Goal: Task Accomplishment & Management: Manage account settings

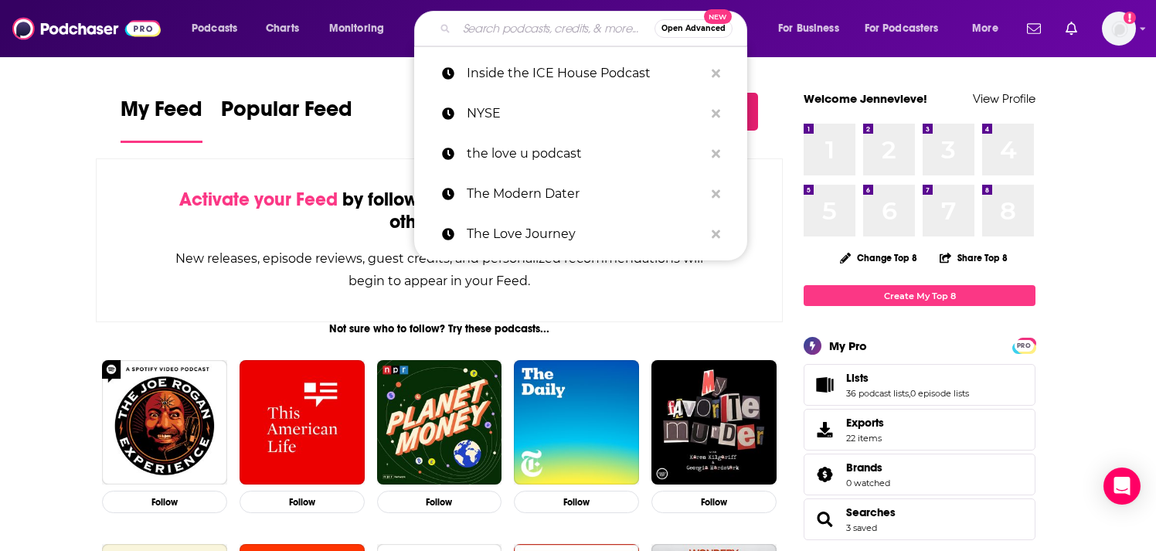
click at [526, 32] on input "Search podcasts, credits, & more..." at bounding box center [556, 28] width 198 height 25
paste input "What A Cartoon"
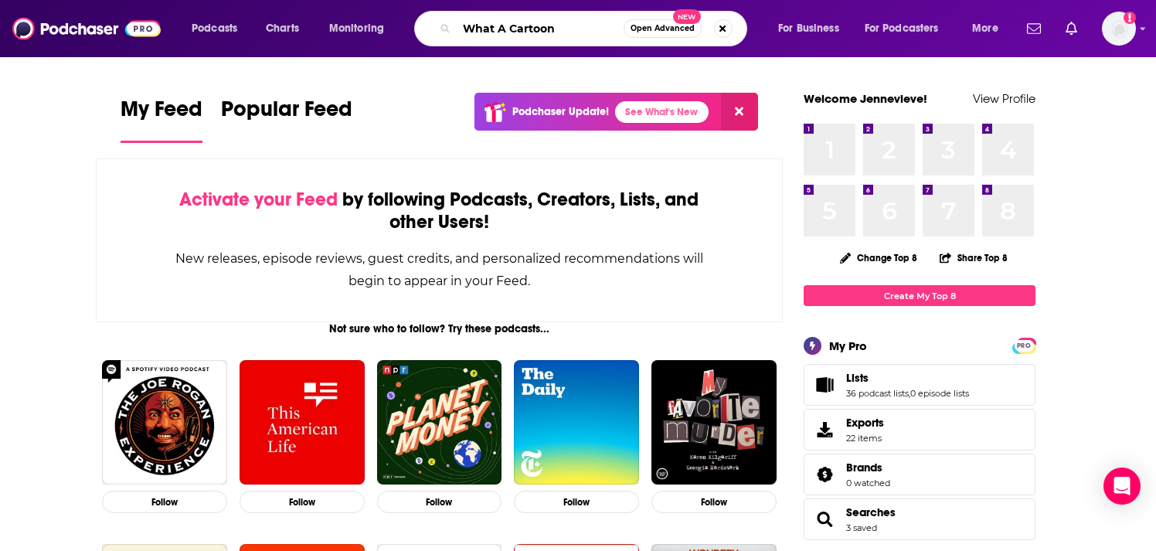
type input "What A Cartoon"
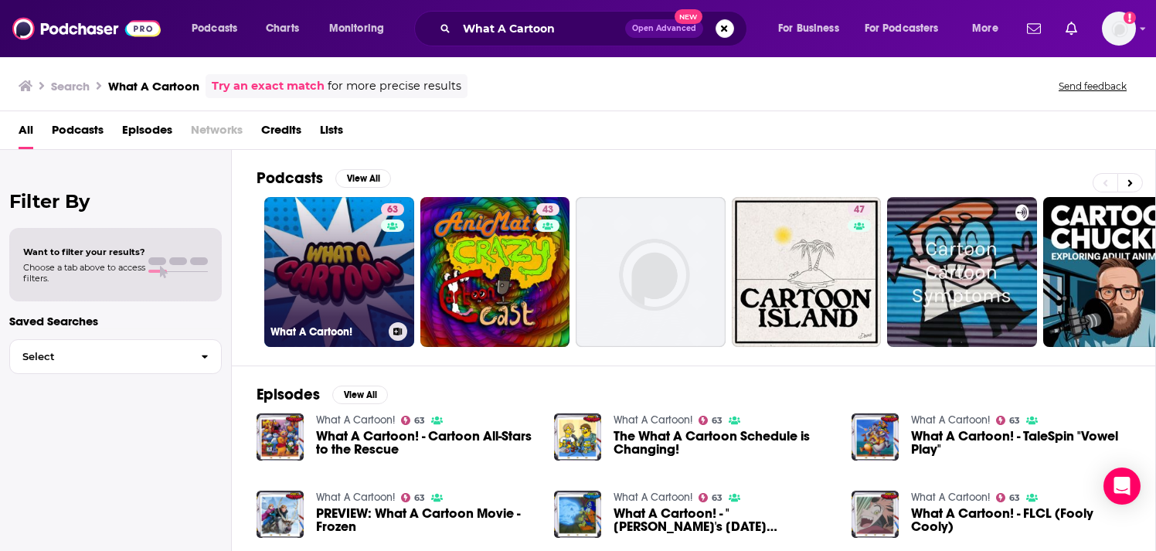
click at [345, 309] on link "63 What A Cartoon!" at bounding box center [339, 272] width 150 height 150
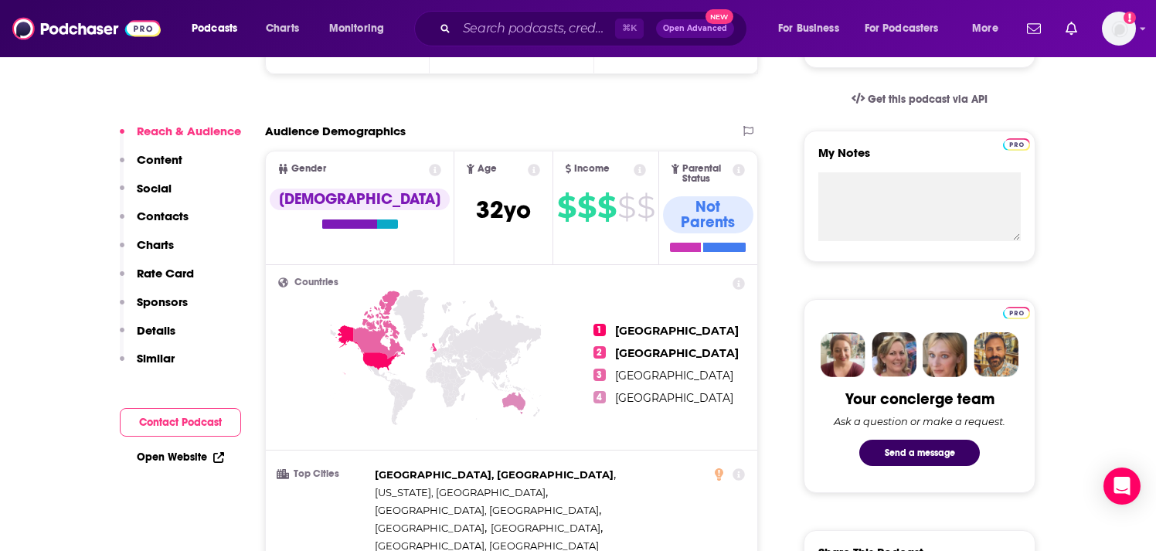
scroll to position [526, 0]
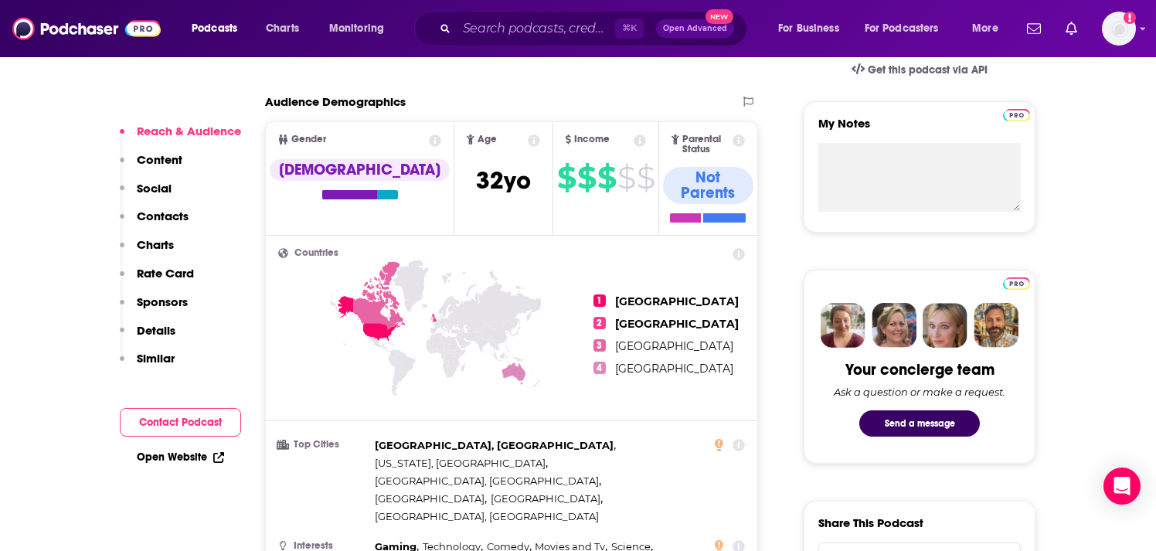
click at [192, 421] on button "Contact Podcast" at bounding box center [180, 422] width 121 height 29
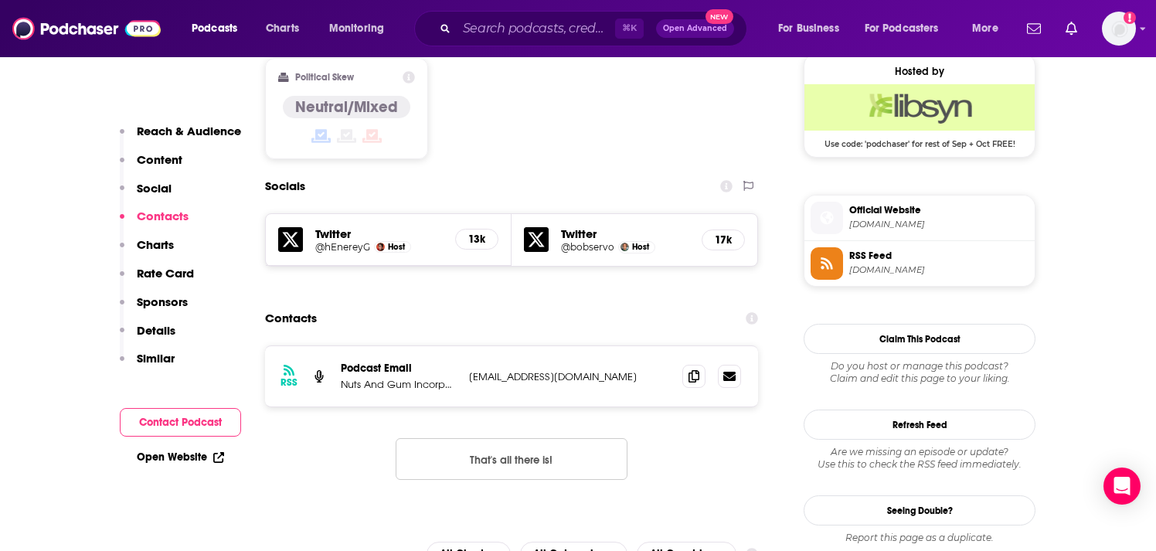
scroll to position [1259, 0]
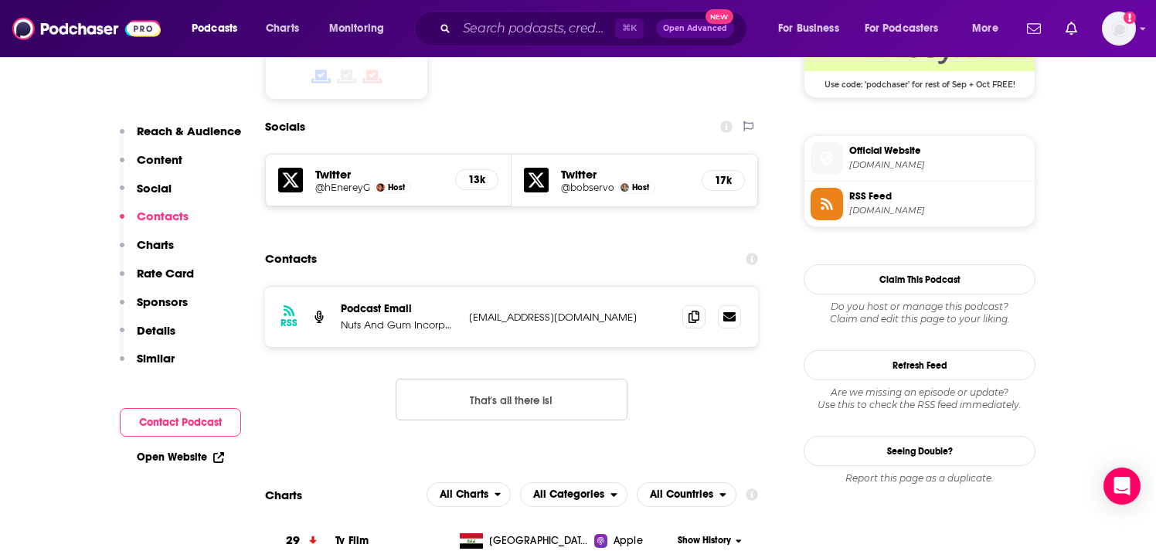
click at [187, 416] on button "Contact Podcast" at bounding box center [180, 422] width 121 height 29
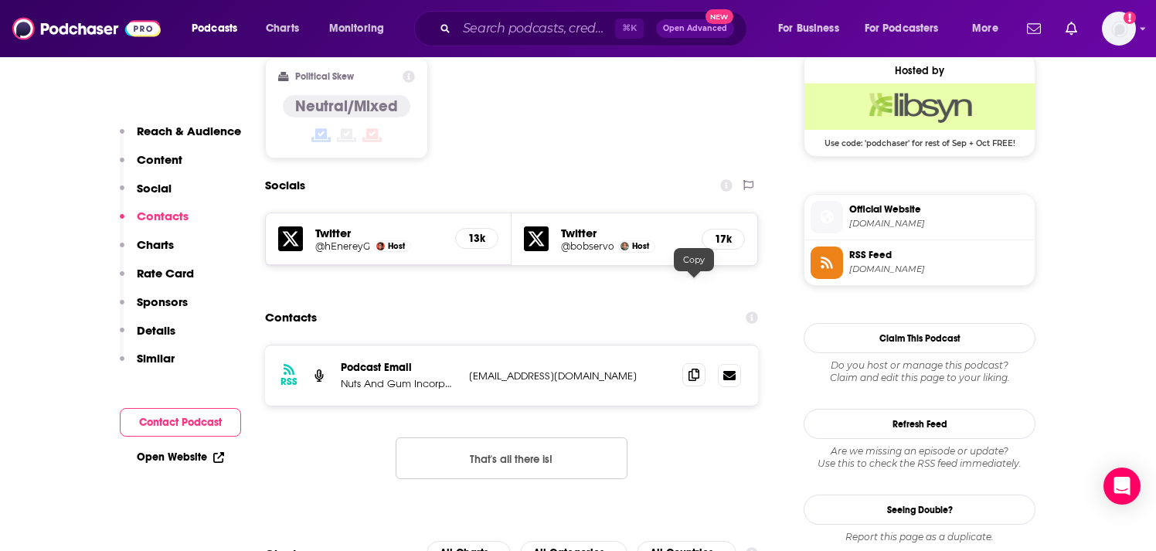
click at [689, 369] on icon at bounding box center [694, 375] width 11 height 12
click at [540, 22] on input "Search podcasts, credits, & more..." at bounding box center [536, 28] width 158 height 25
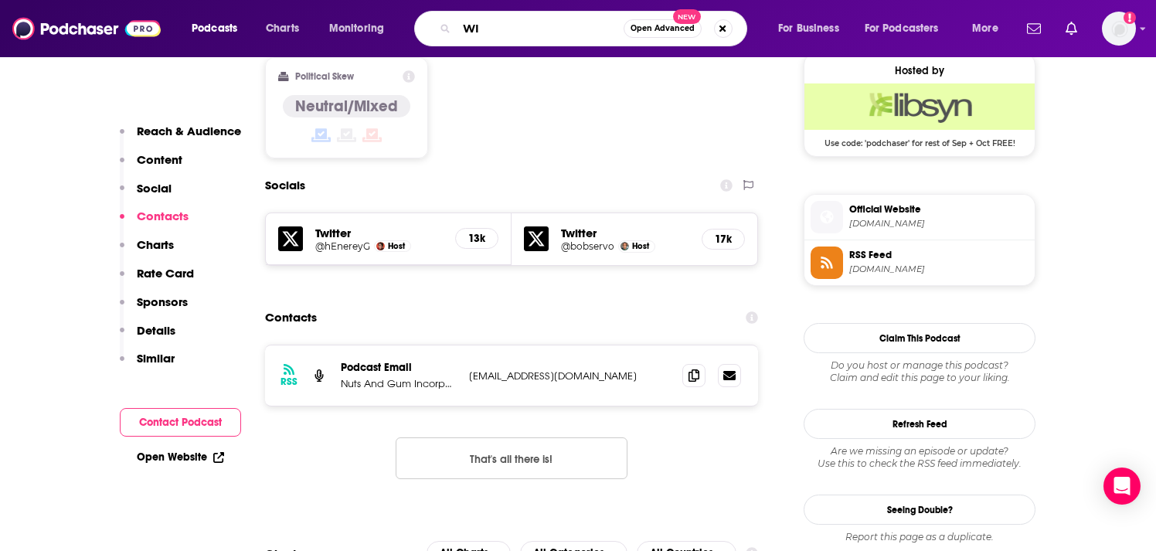
type input "WIA"
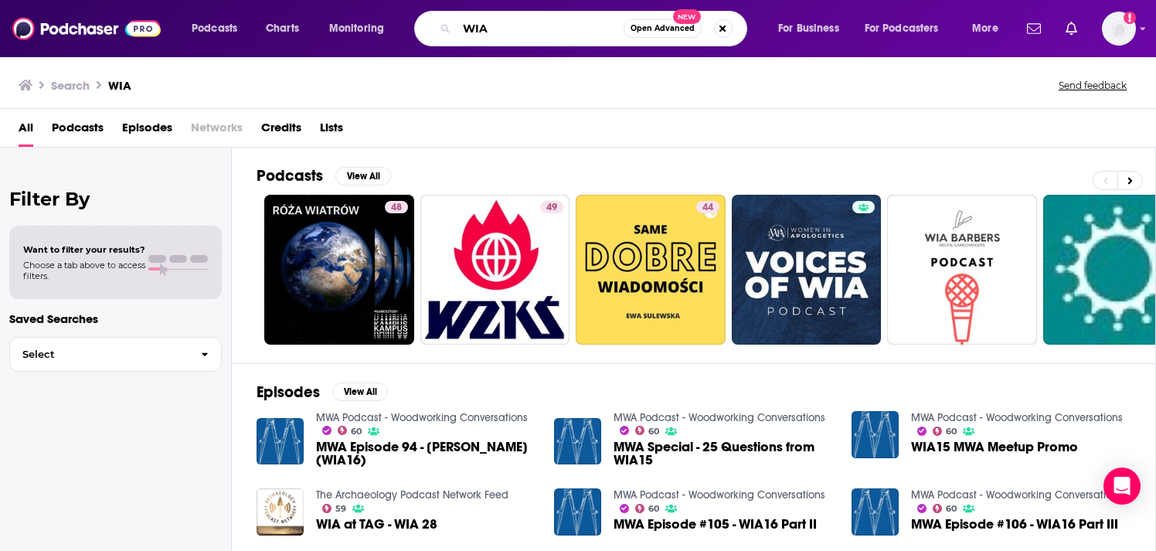
drag, startPoint x: 555, startPoint y: 29, endPoint x: 432, endPoint y: 28, distance: 122.9
click at [432, 28] on div "WIA Open Advanced New" at bounding box center [580, 29] width 333 height 36
type input "animation happy hour"
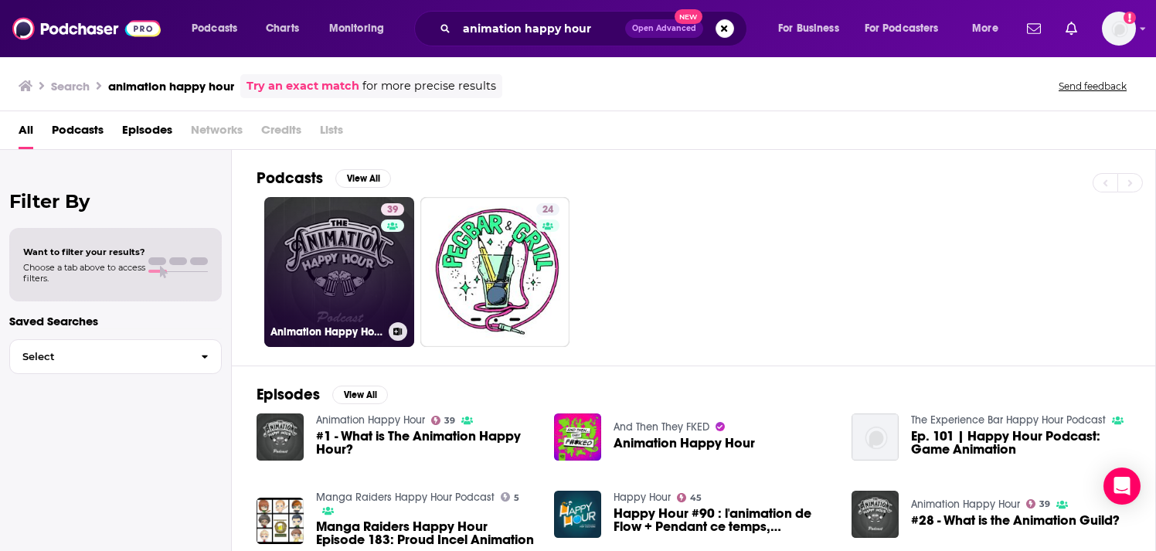
click at [333, 259] on link "39 Animation Happy Hour" at bounding box center [339, 272] width 150 height 150
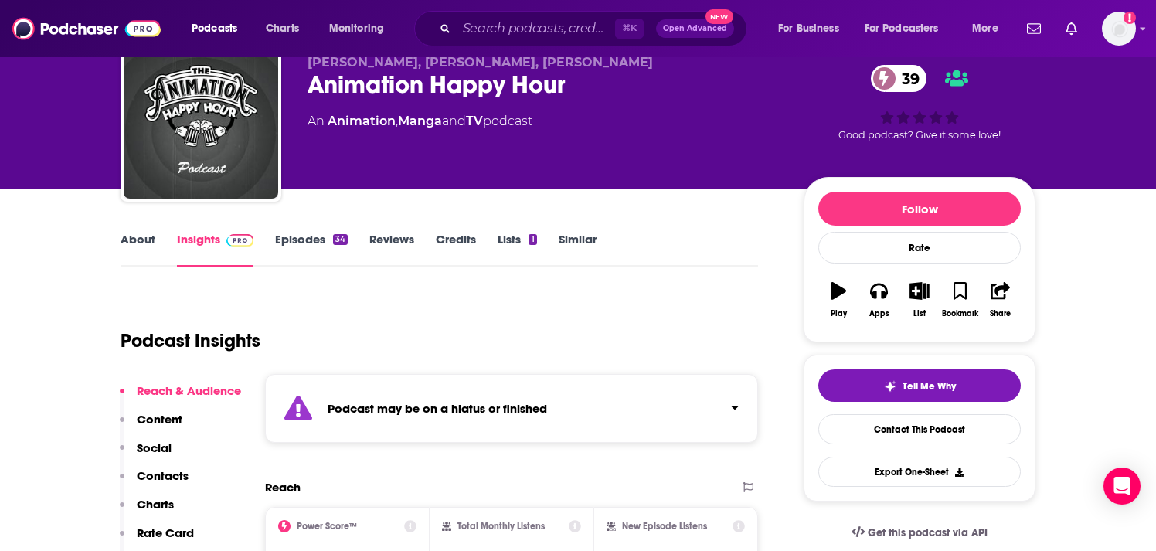
scroll to position [52, 0]
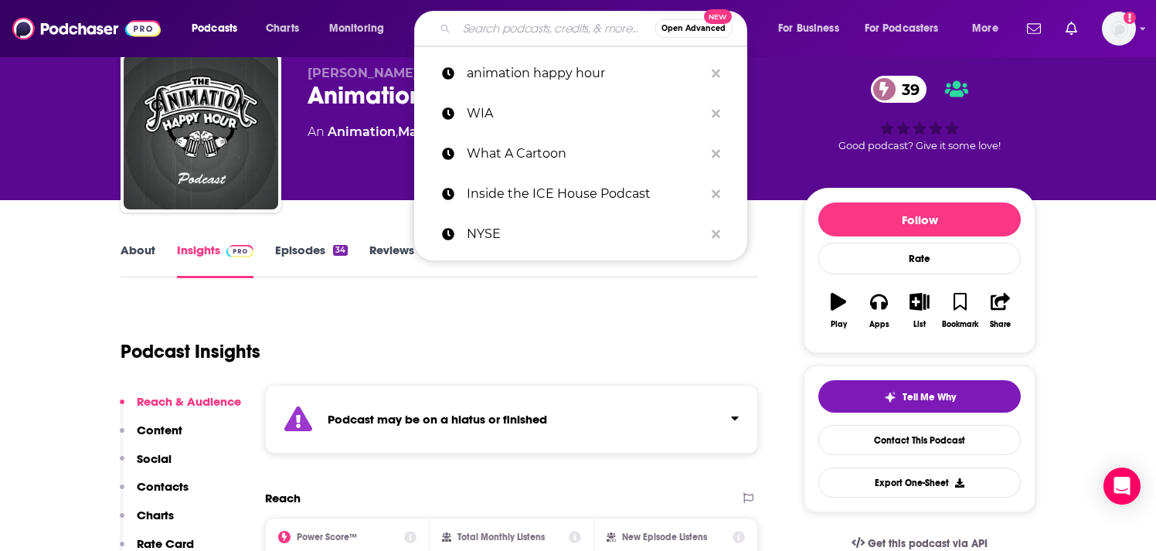
click at [502, 27] on input "Search podcasts, credits, & more..." at bounding box center [556, 28] width 198 height 25
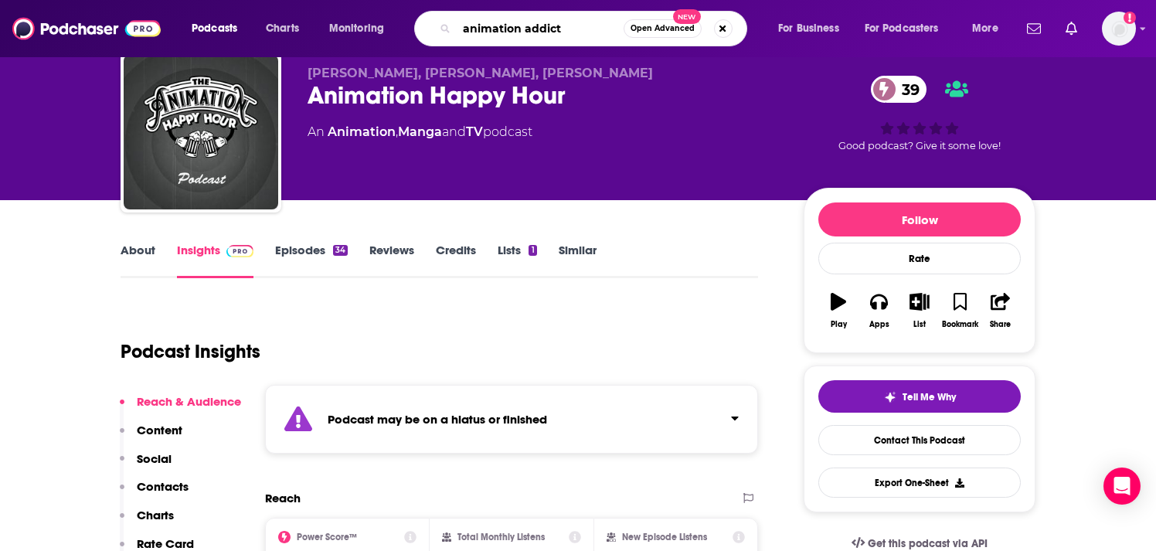
type input "animation addicts"
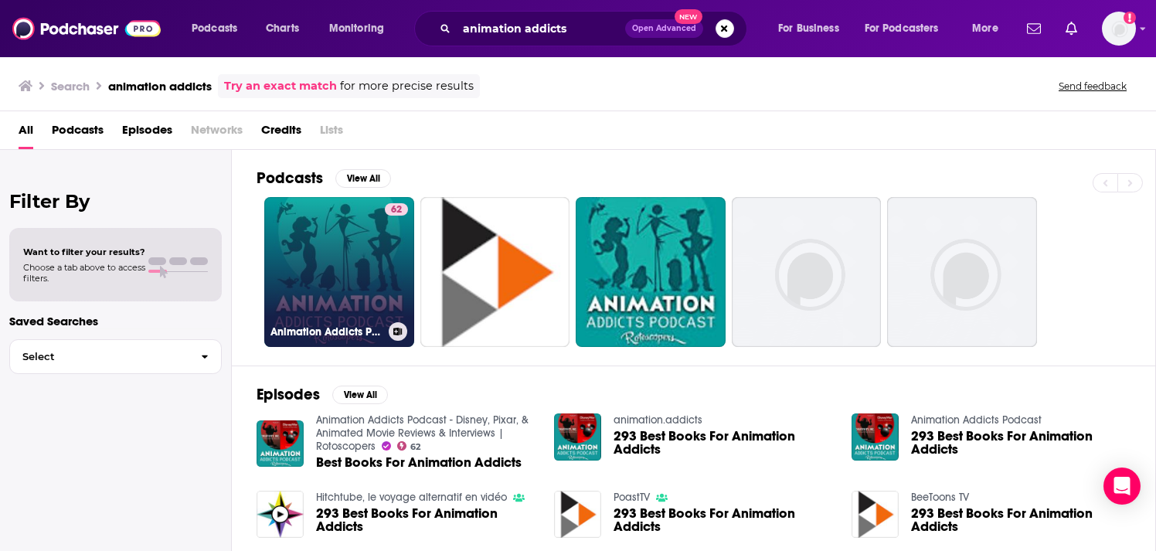
click at [337, 262] on link "62 Animation Addicts Podcast - Disney, Pixar, & Animated Movie Reviews & Interv…" at bounding box center [339, 272] width 150 height 150
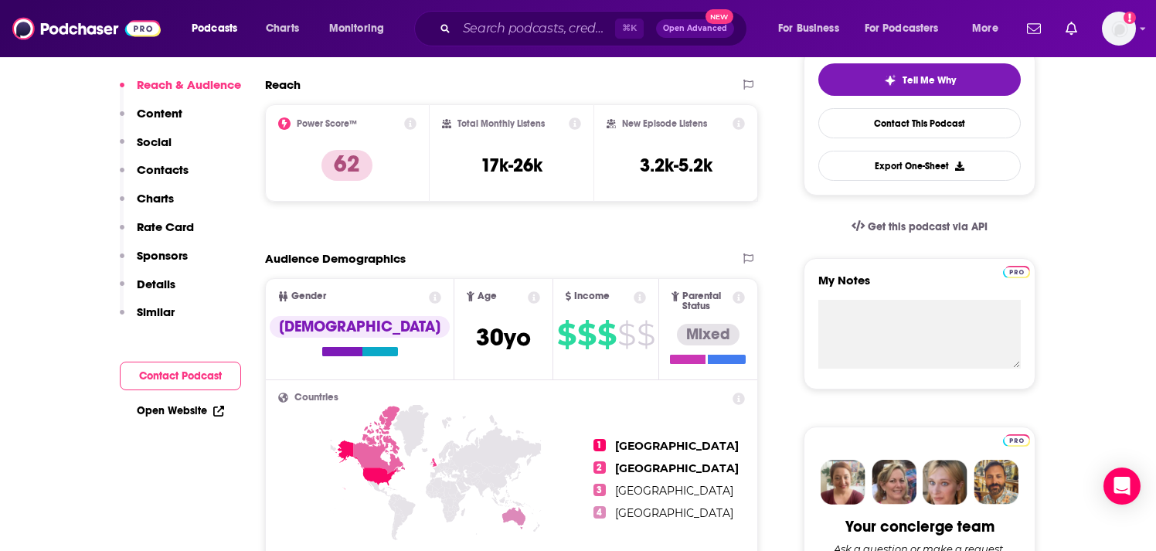
scroll to position [404, 0]
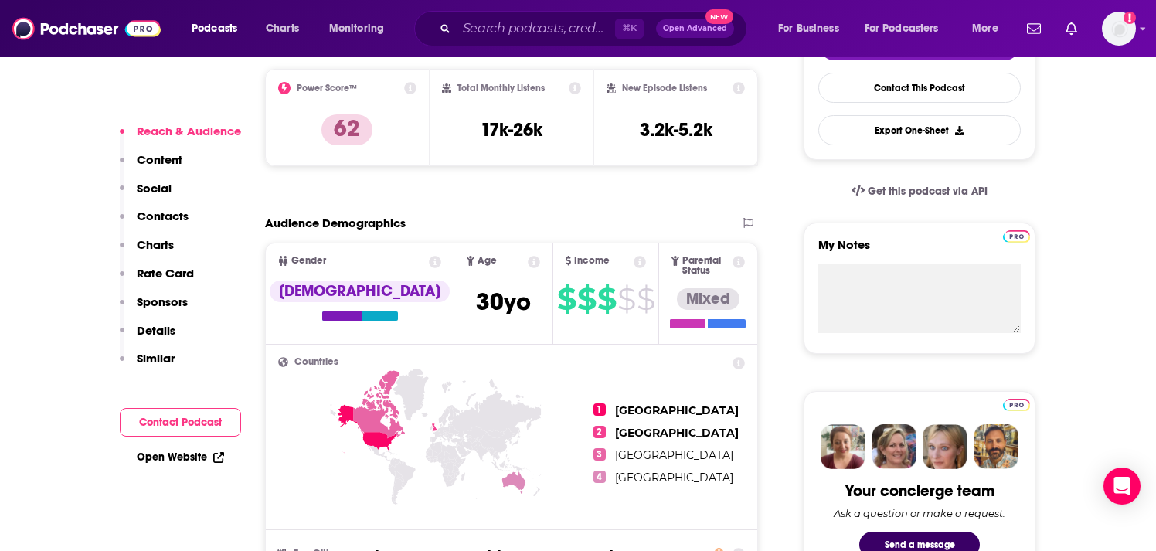
click at [202, 419] on button "Contact Podcast" at bounding box center [180, 422] width 121 height 29
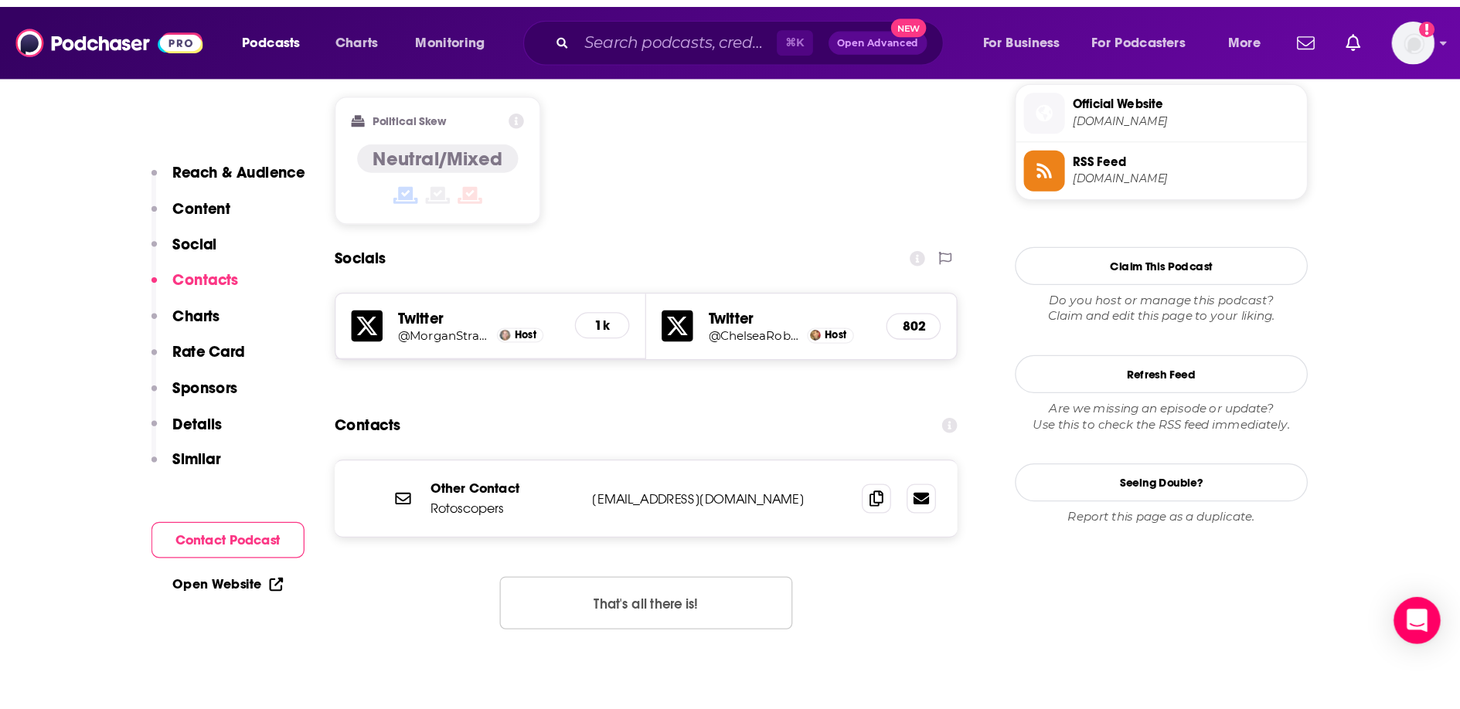
scroll to position [1259, 0]
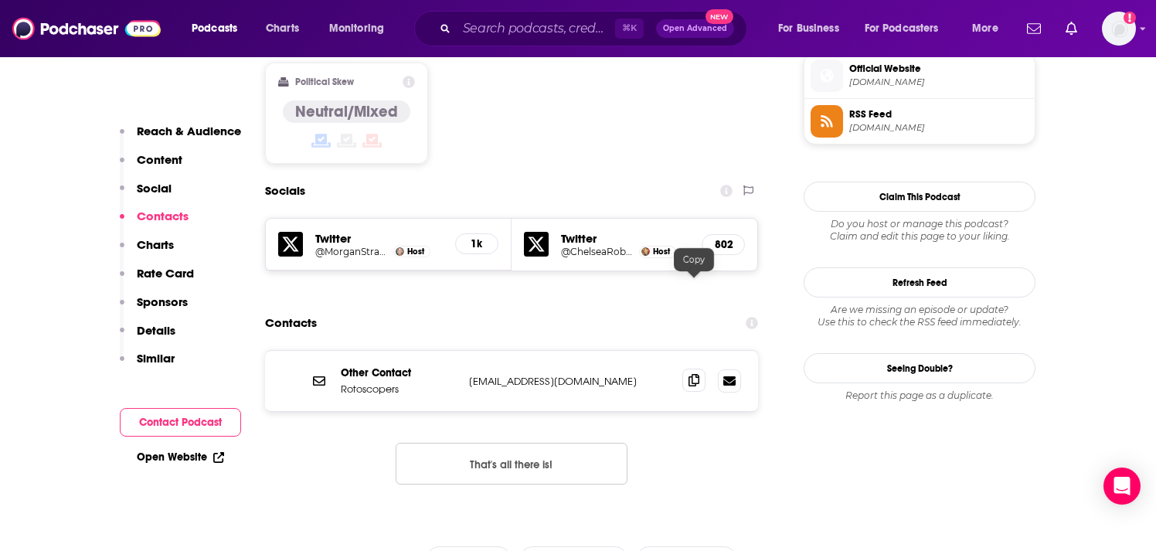
click at [692, 374] on icon at bounding box center [694, 380] width 11 height 12
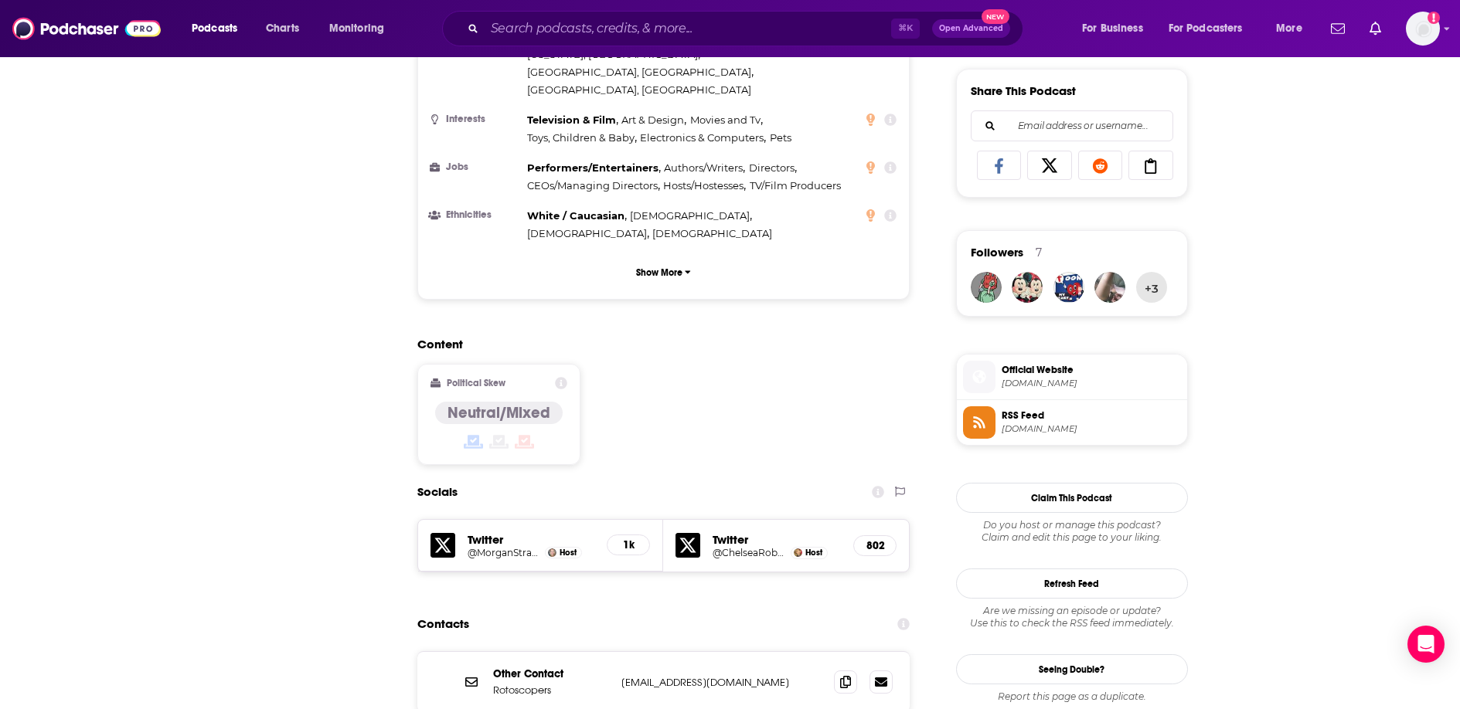
scroll to position [964, 0]
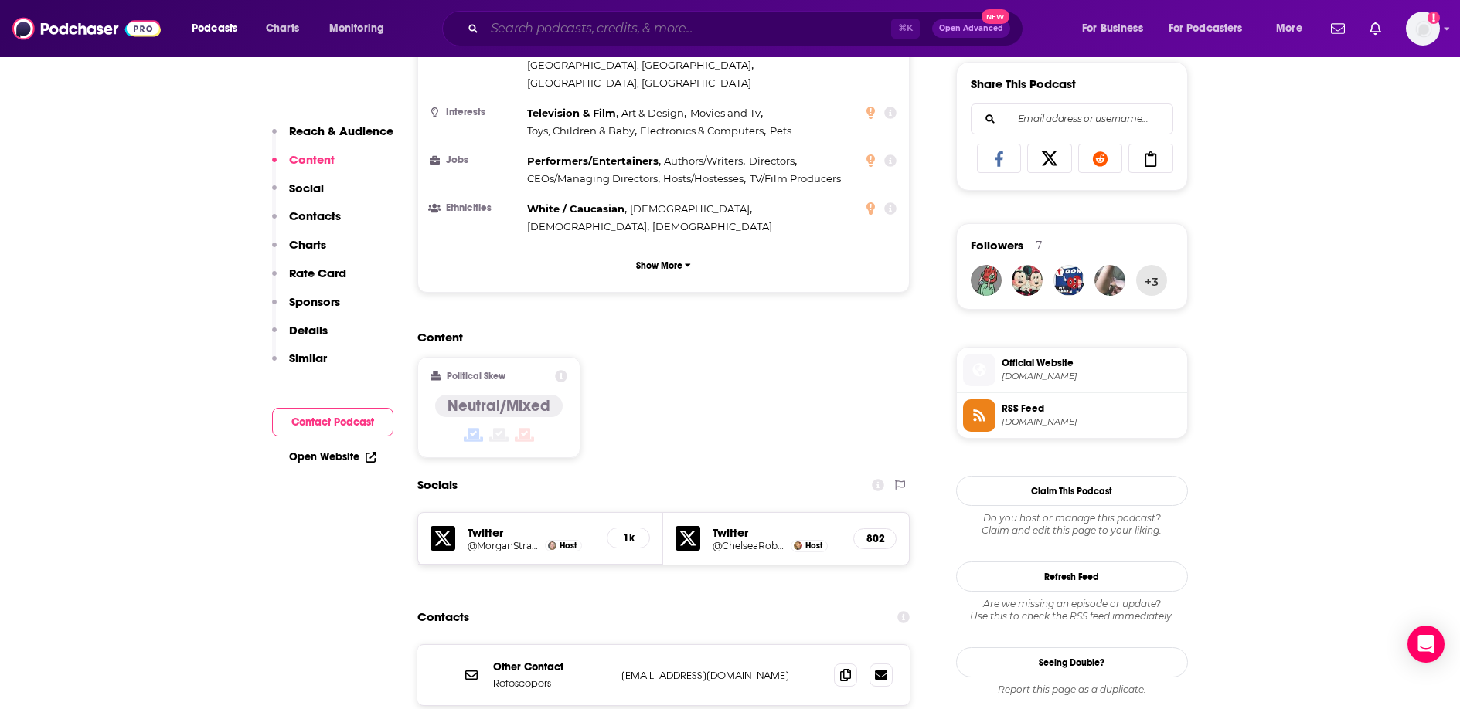
click at [568, 32] on input "Search podcasts, credits, & more..." at bounding box center [688, 28] width 406 height 25
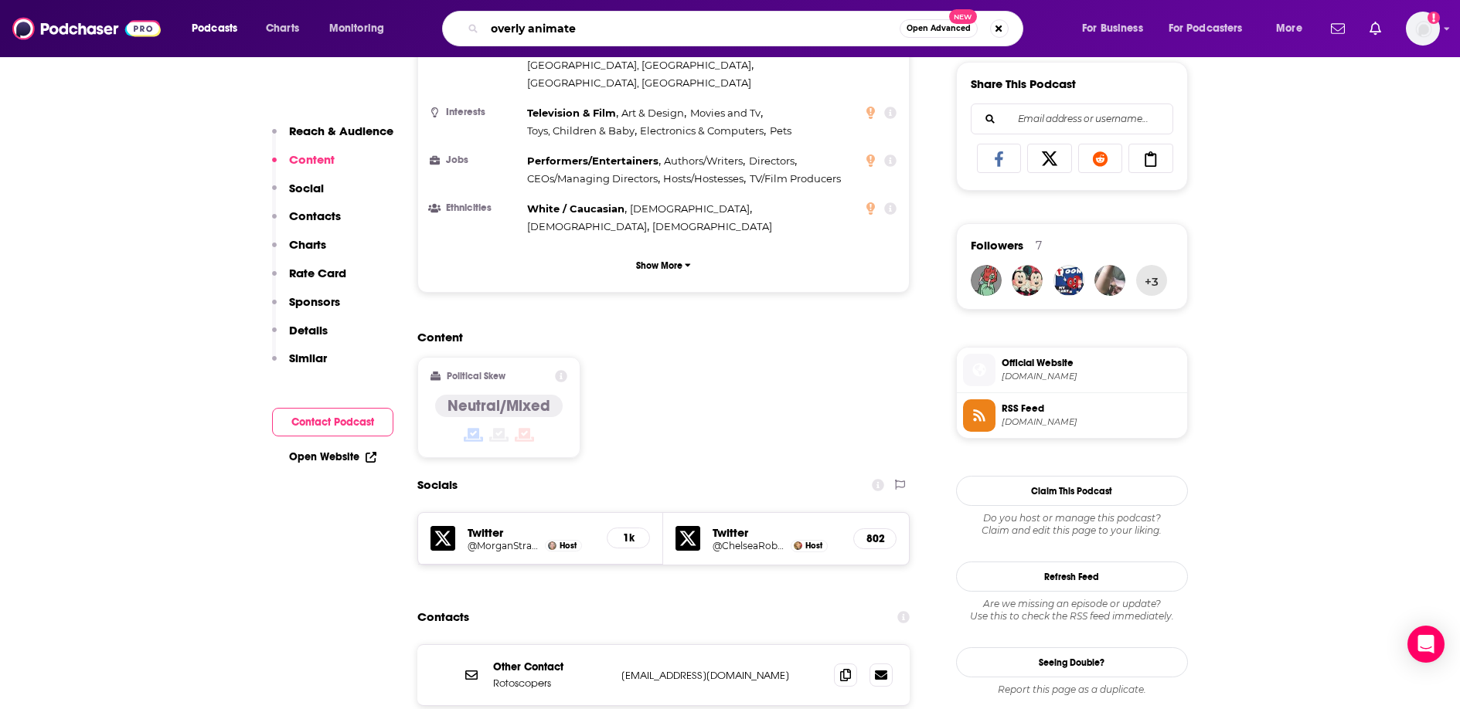
type input "overly animated"
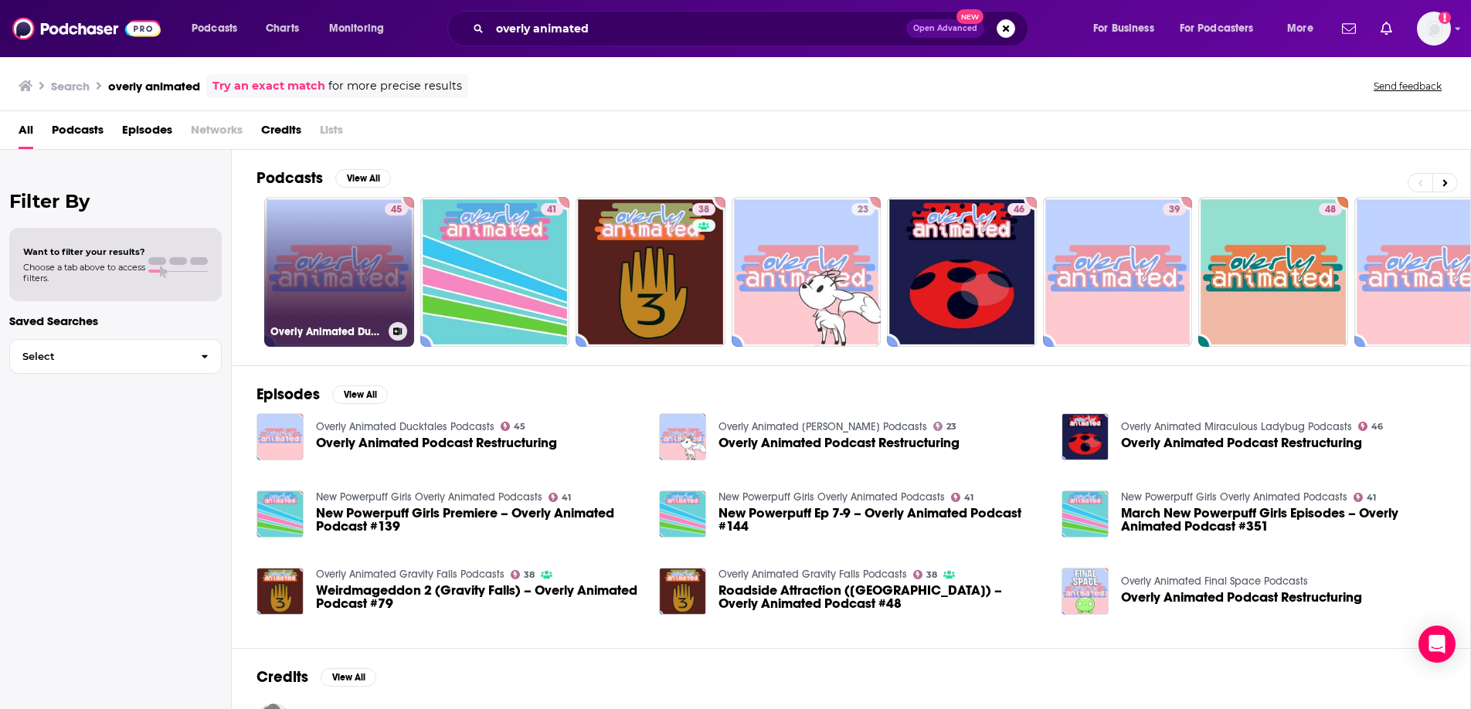
click at [333, 296] on link "45 Overly Animated Ducktales Podcasts" at bounding box center [339, 272] width 150 height 150
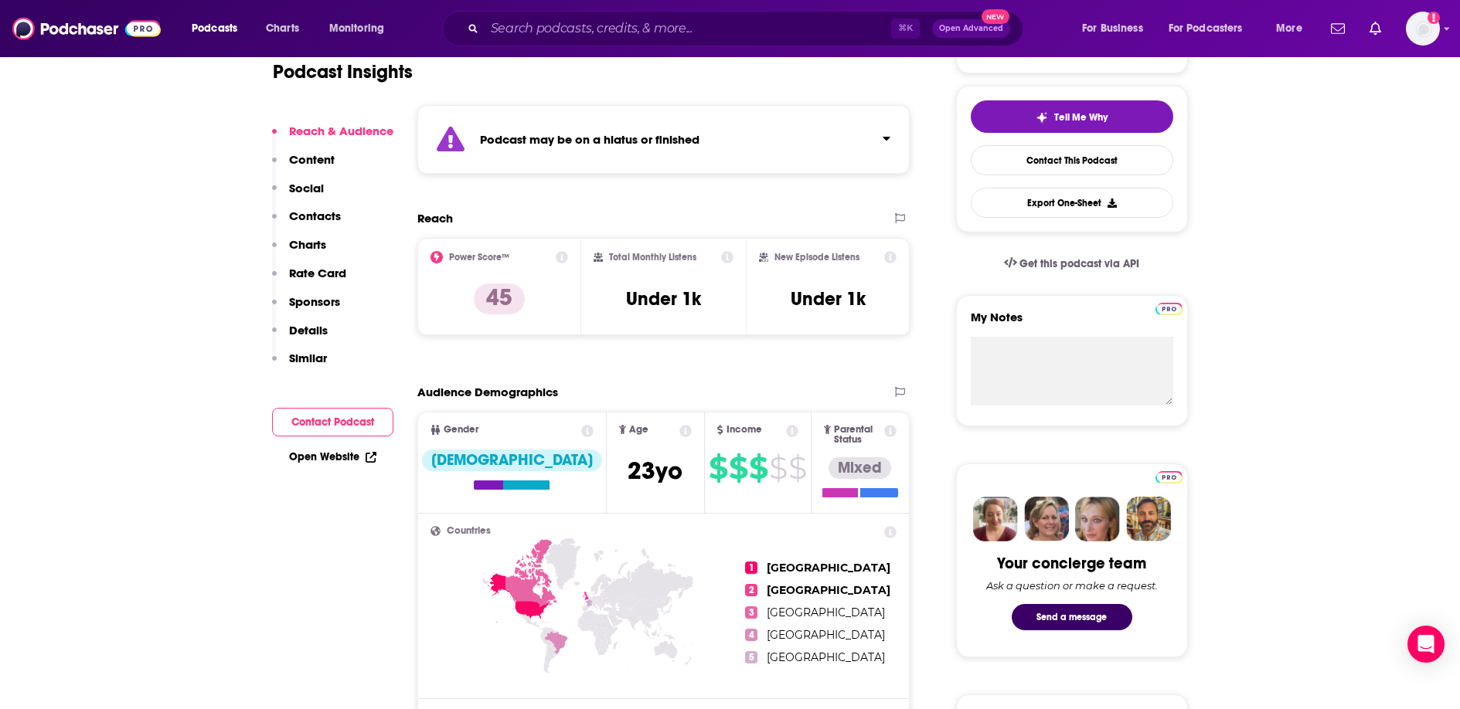
scroll to position [702, 0]
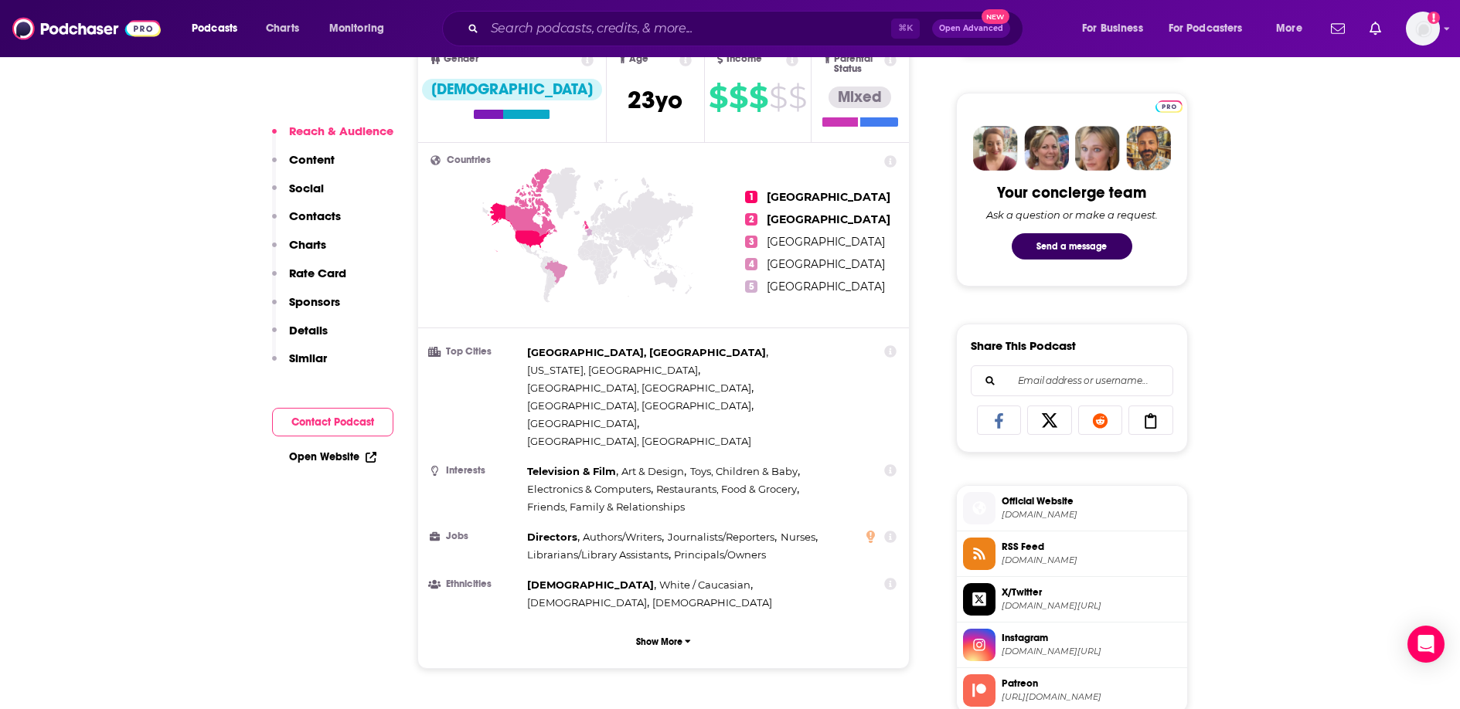
click at [342, 422] on button "Contact Podcast" at bounding box center [332, 422] width 121 height 29
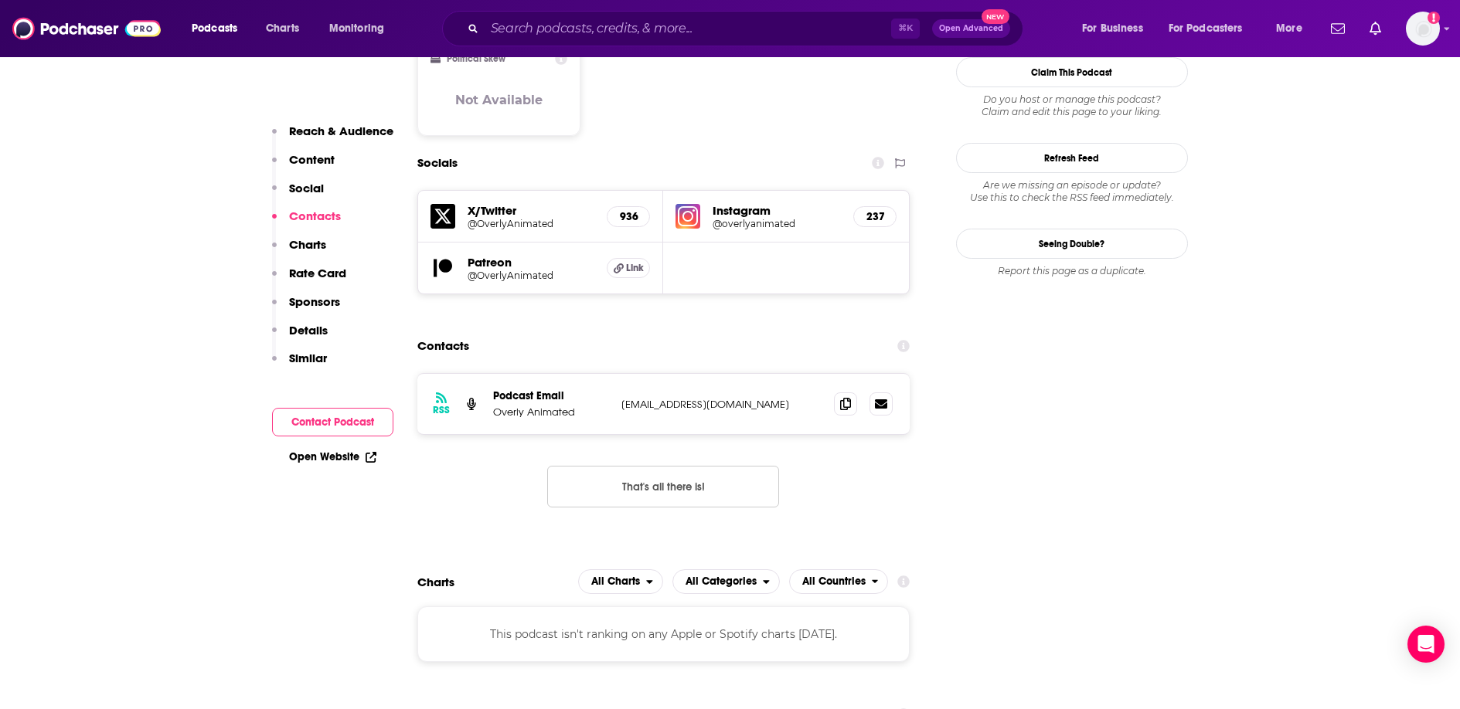
scroll to position [1417, 0]
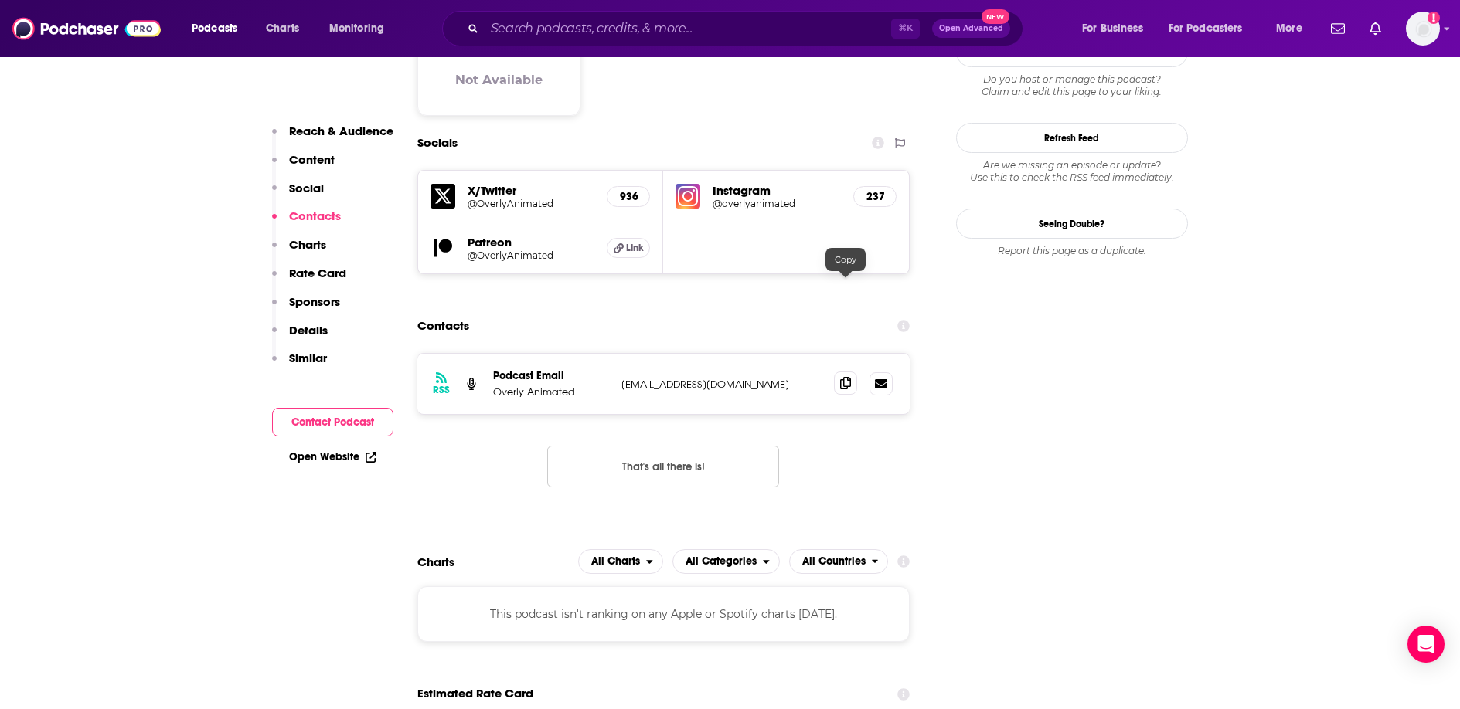
click at [840, 377] on icon at bounding box center [845, 383] width 11 height 12
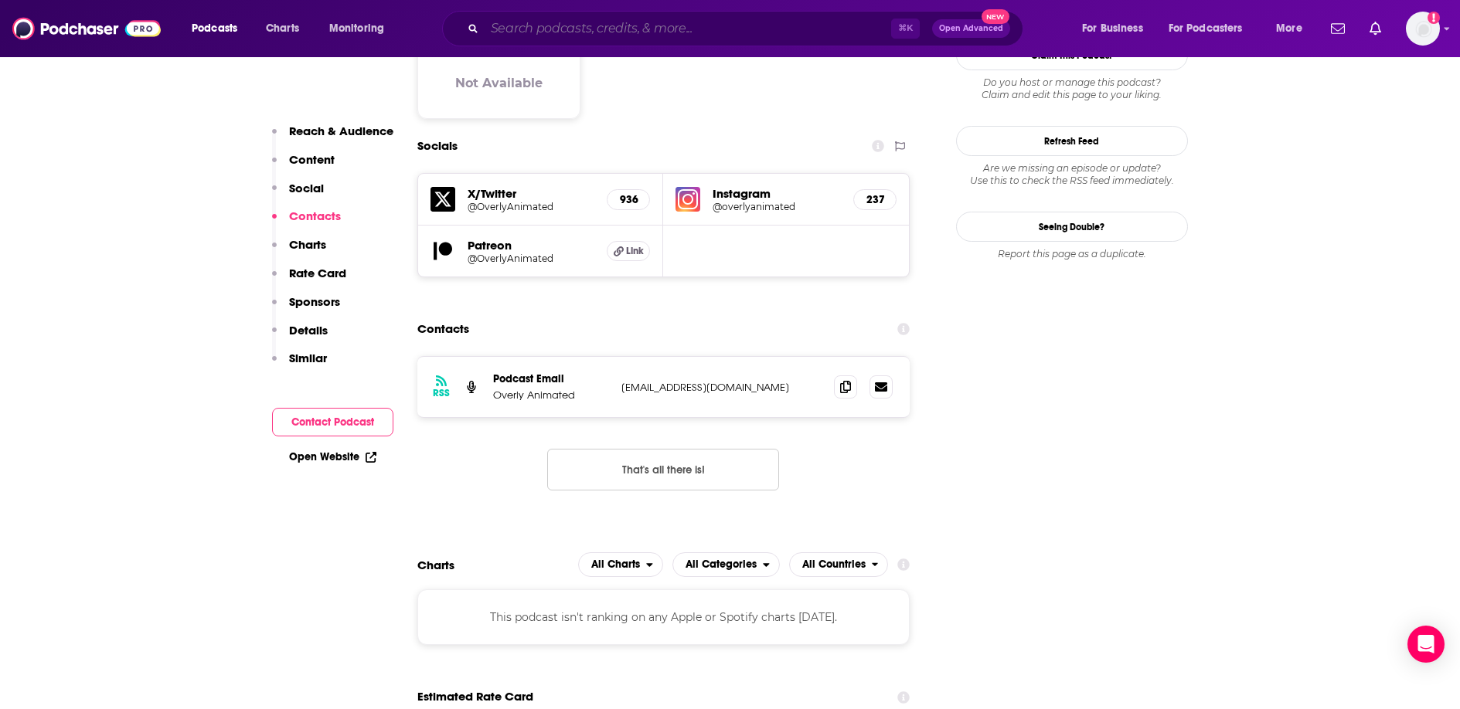
click at [558, 29] on input "Search podcasts, credits, & more..." at bounding box center [688, 28] width 406 height 25
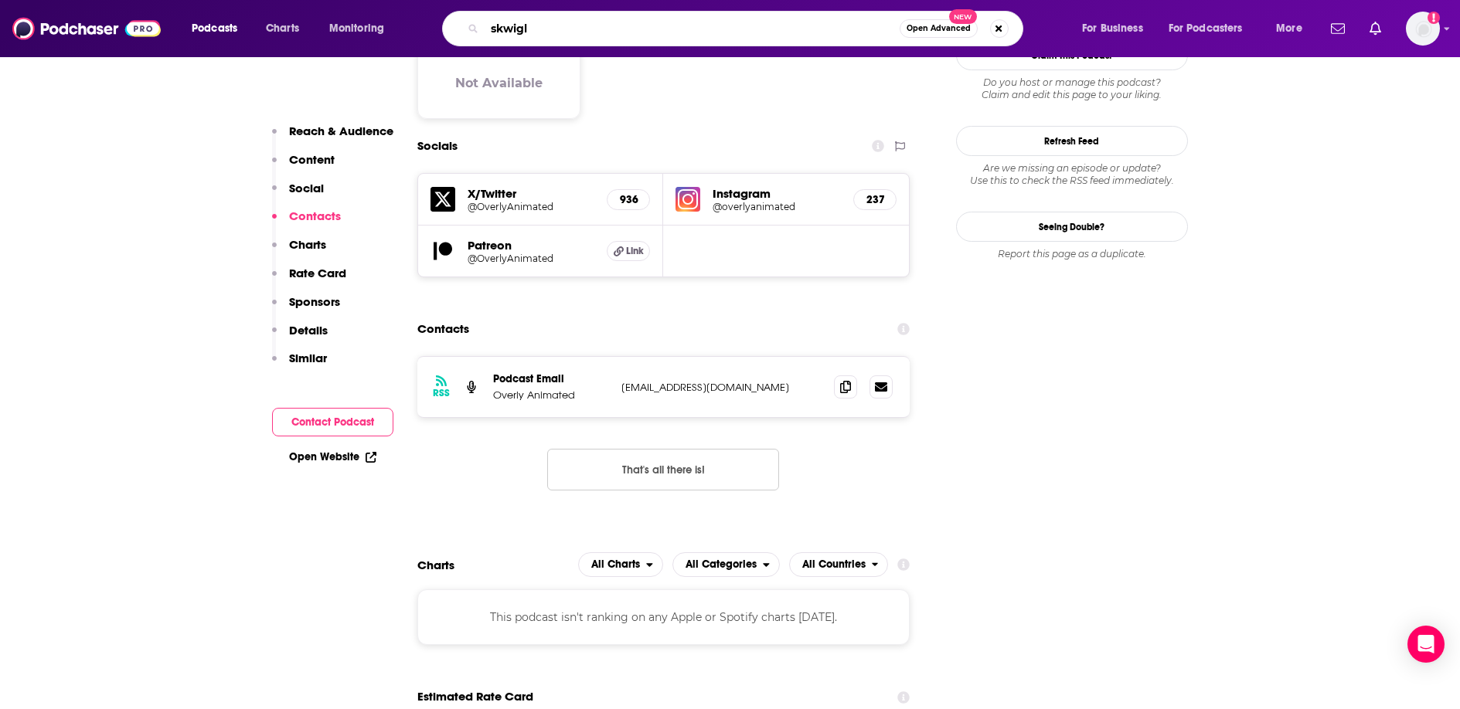
type input "skwigly"
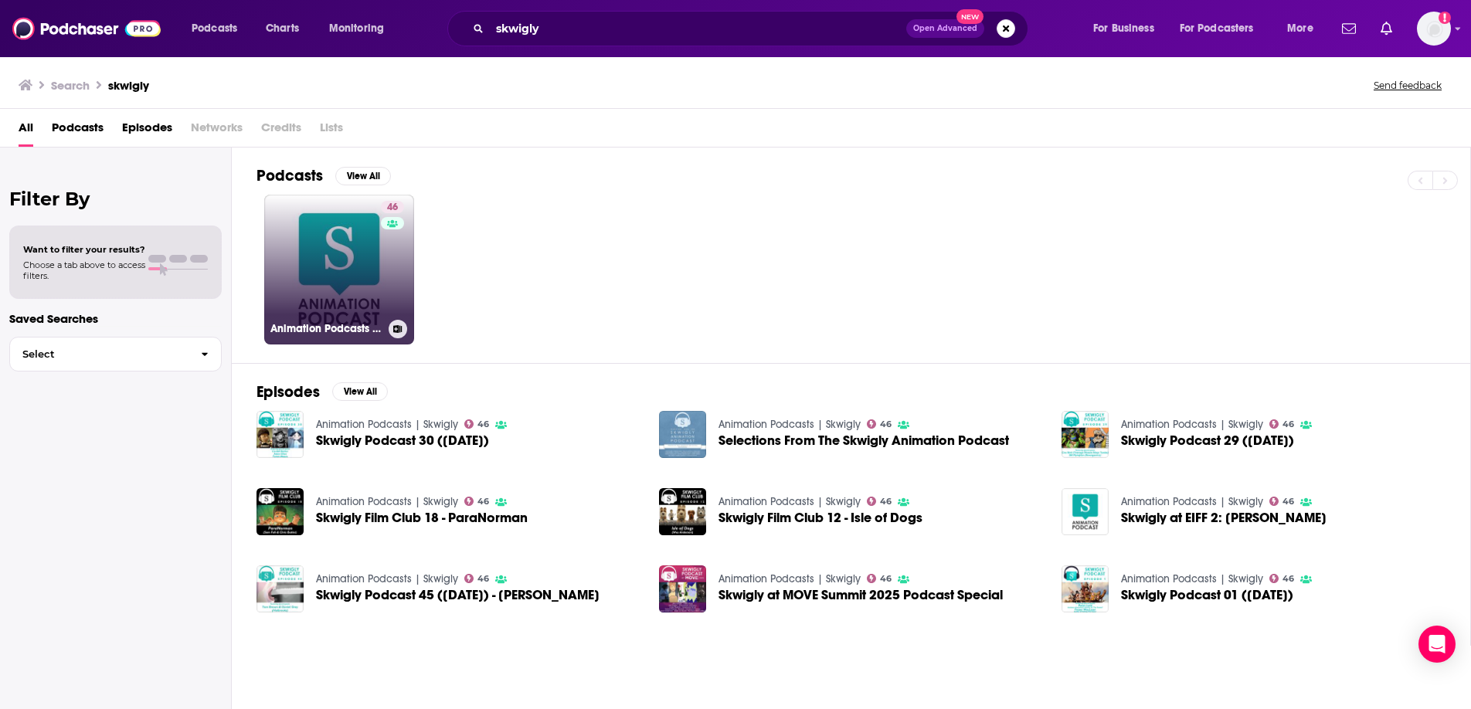
click at [334, 289] on link "46 Animation Podcasts | Skwigly" at bounding box center [339, 270] width 150 height 150
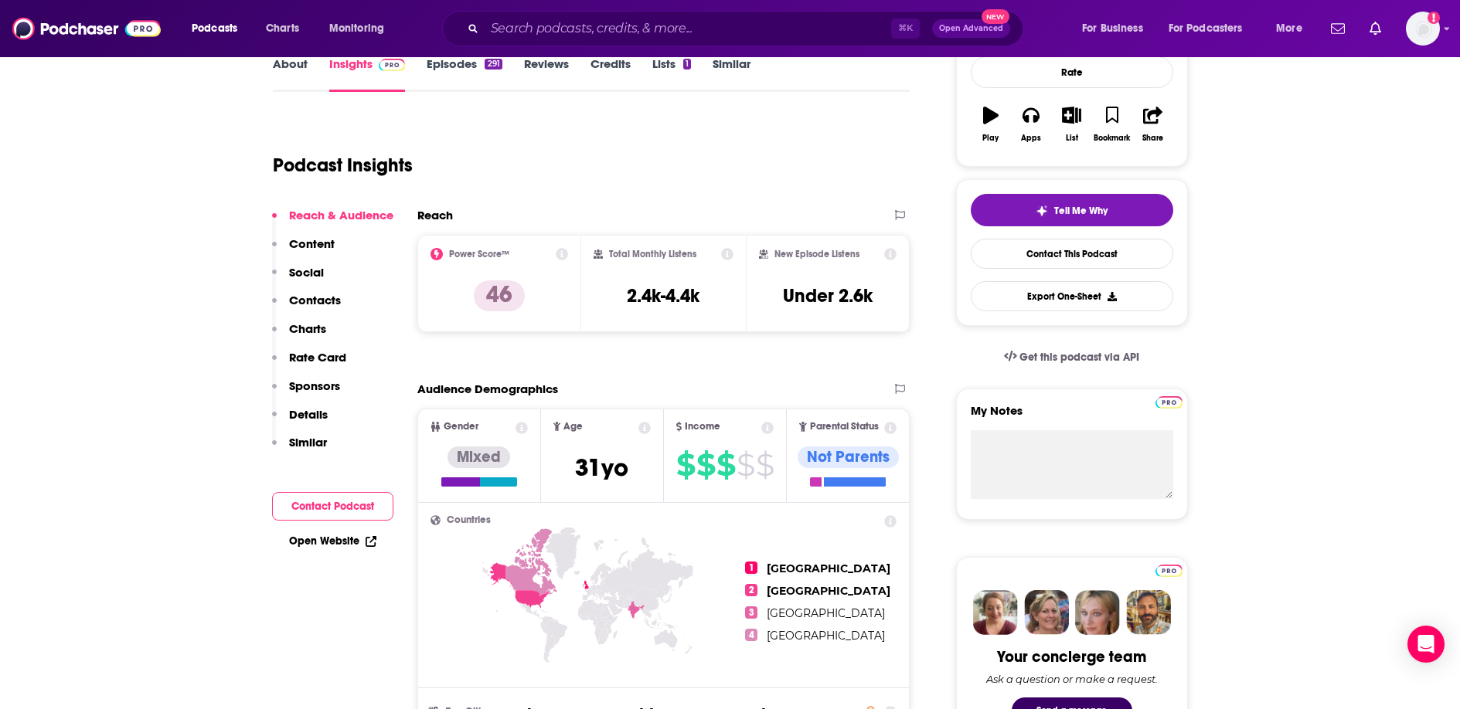
click at [322, 509] on button "Contact Podcast" at bounding box center [332, 506] width 121 height 29
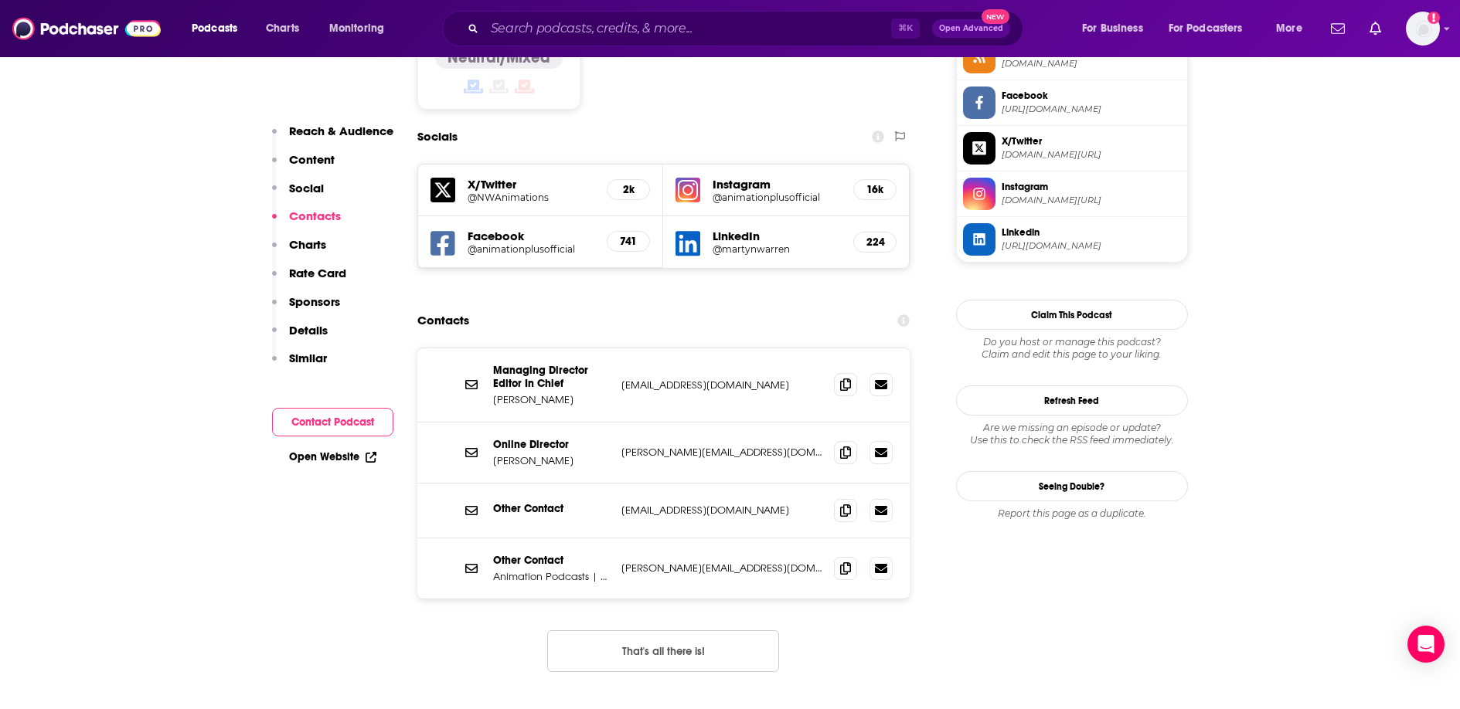
scroll to position [1325, 0]
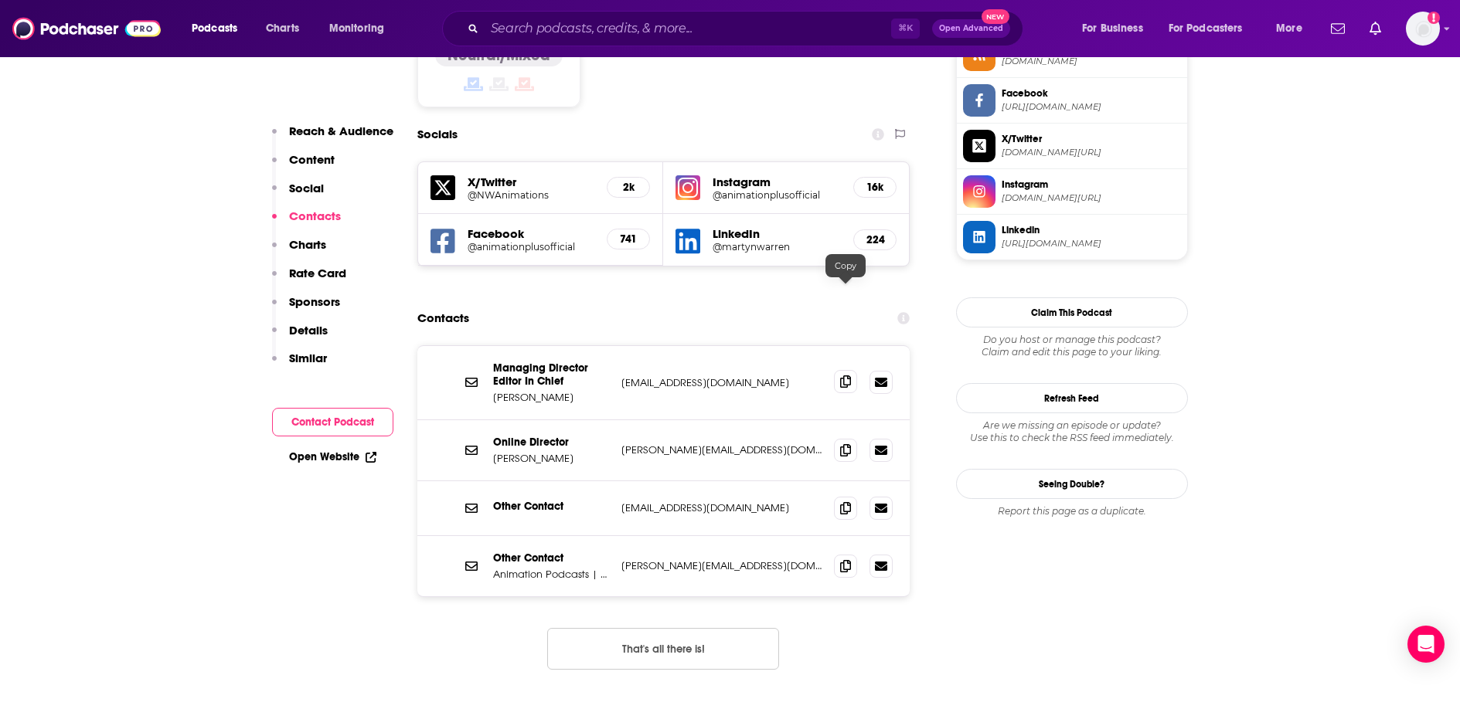
click at [845, 376] on icon at bounding box center [845, 382] width 11 height 12
click at [545, 28] on input "Search podcasts, credits, & more..." at bounding box center [688, 28] width 406 height 25
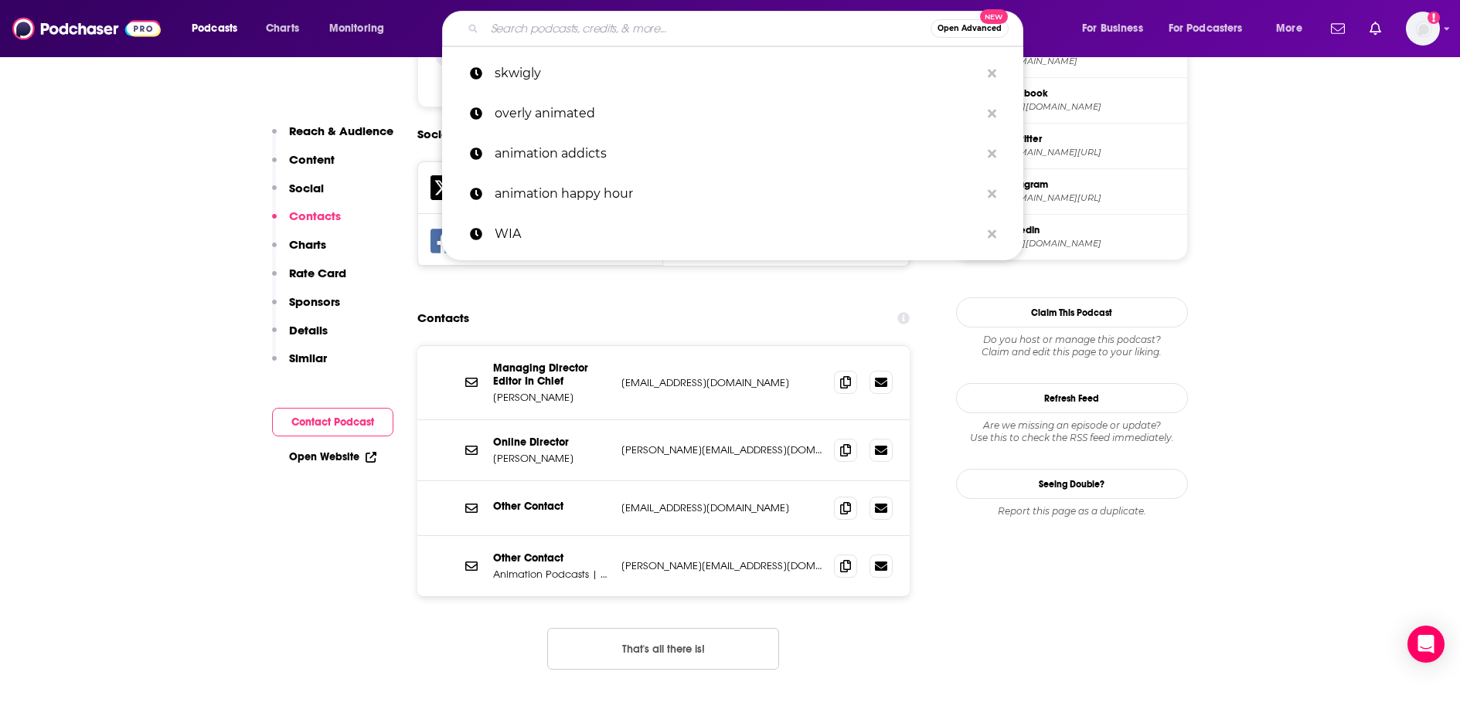
paste input "ghibliotheque"
type input "ghibliotheque"
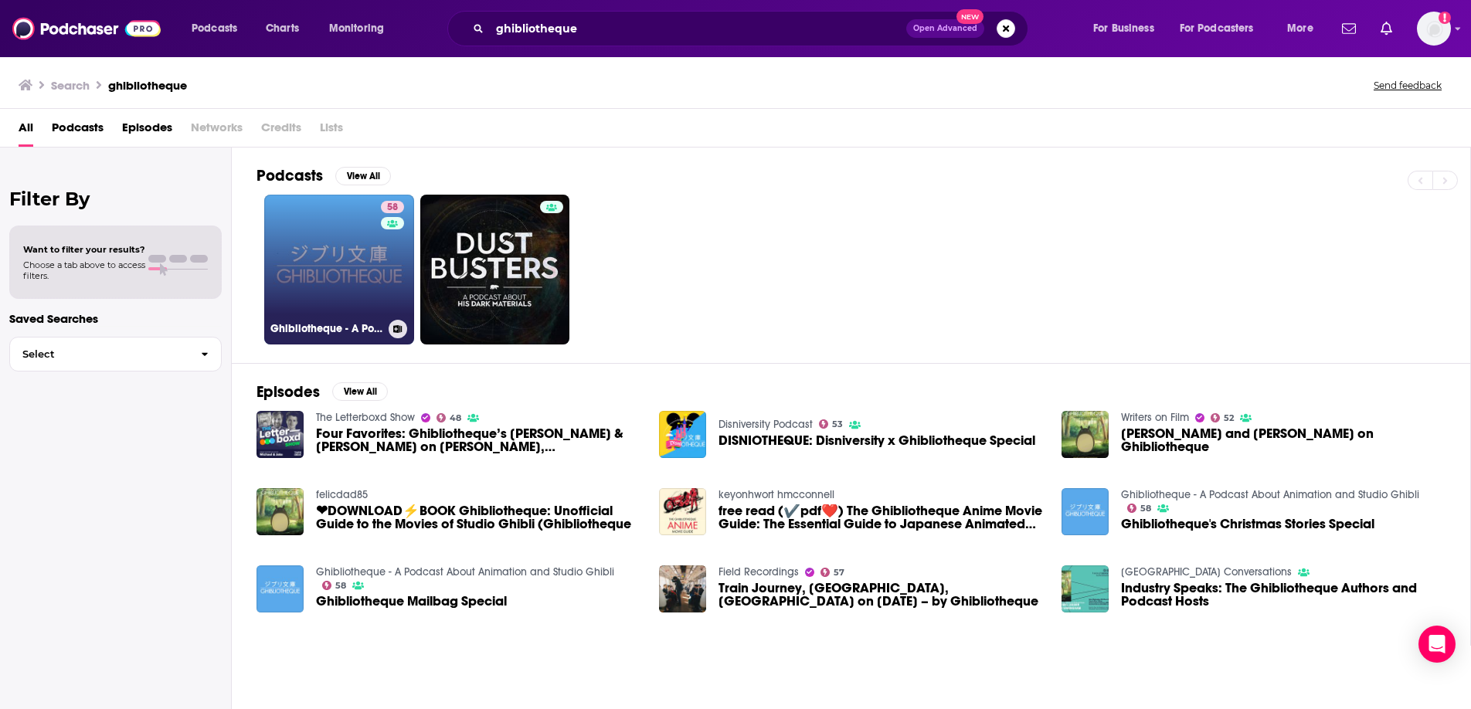
click at [351, 289] on link "58 Ghibliotheque - A Podcast About Animation and Studio Ghibli" at bounding box center [339, 270] width 150 height 150
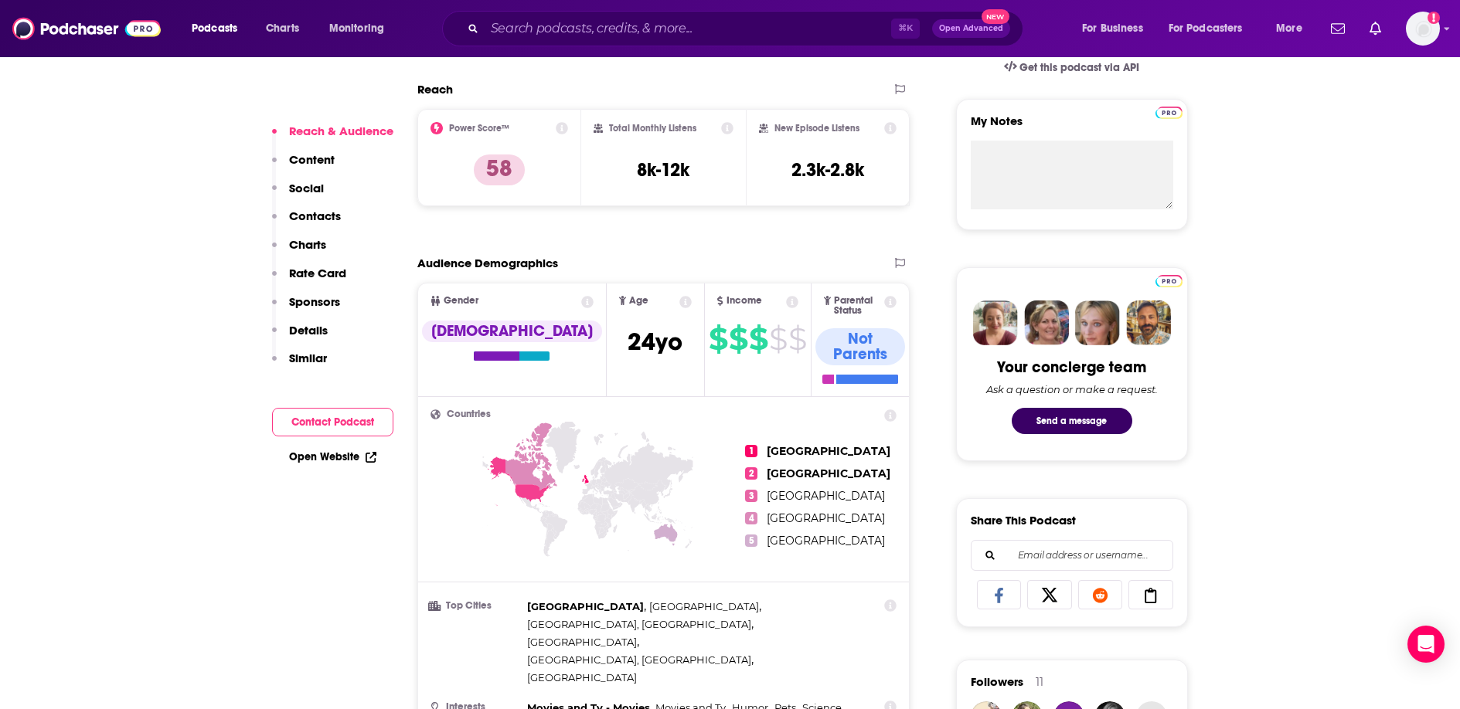
click at [335, 430] on button "Contact Podcast" at bounding box center [332, 422] width 121 height 29
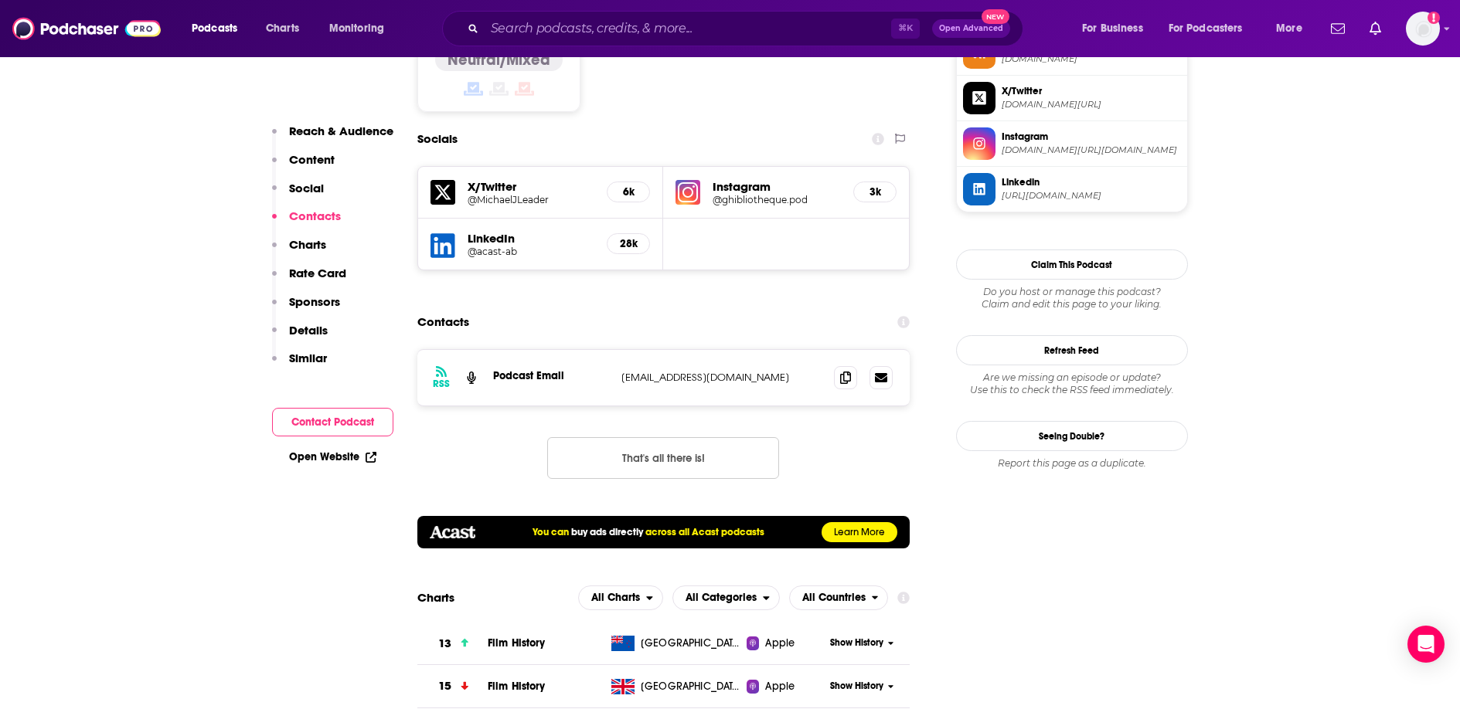
scroll to position [1471, 0]
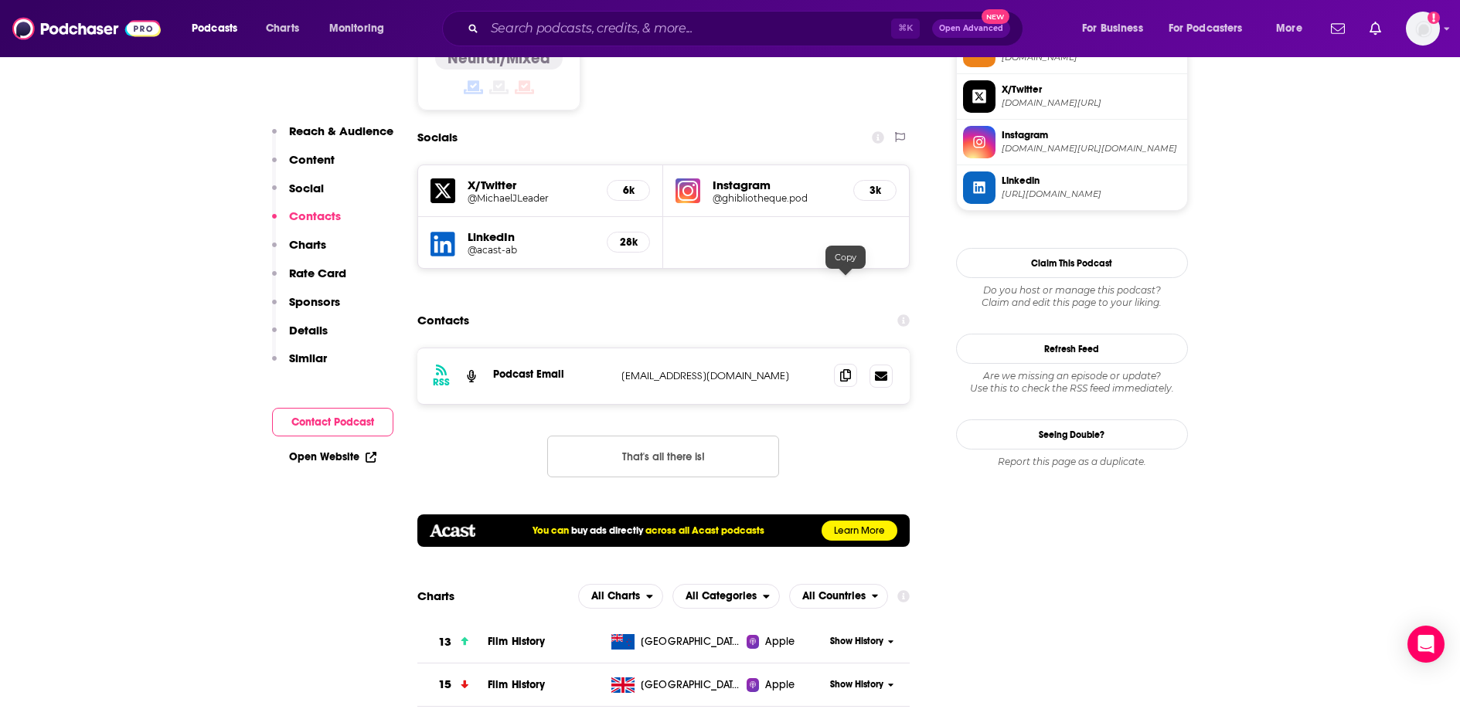
click at [843, 364] on span at bounding box center [845, 375] width 23 height 23
click at [545, 33] on input "Search podcasts, credits, & more..." at bounding box center [688, 28] width 406 height 25
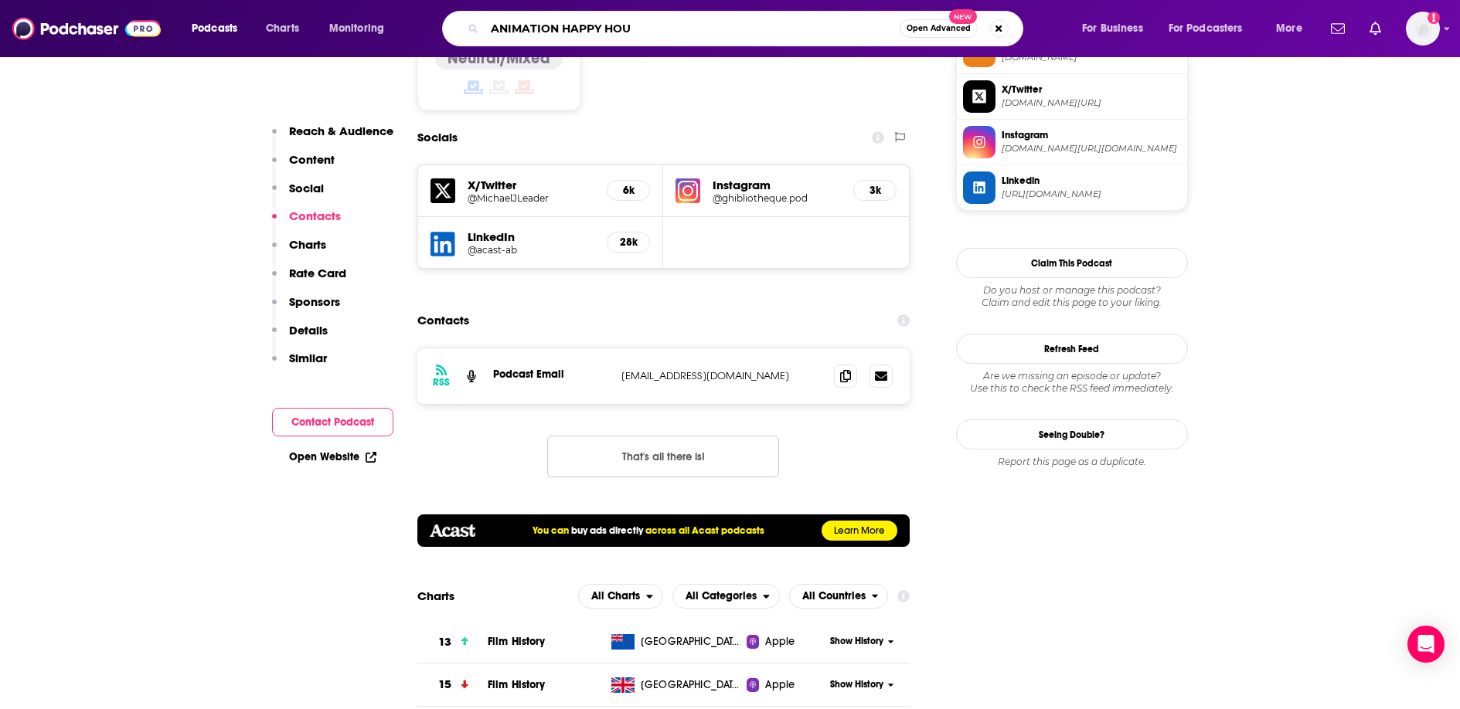
type input "ANIMATION HAPPY HOUR"
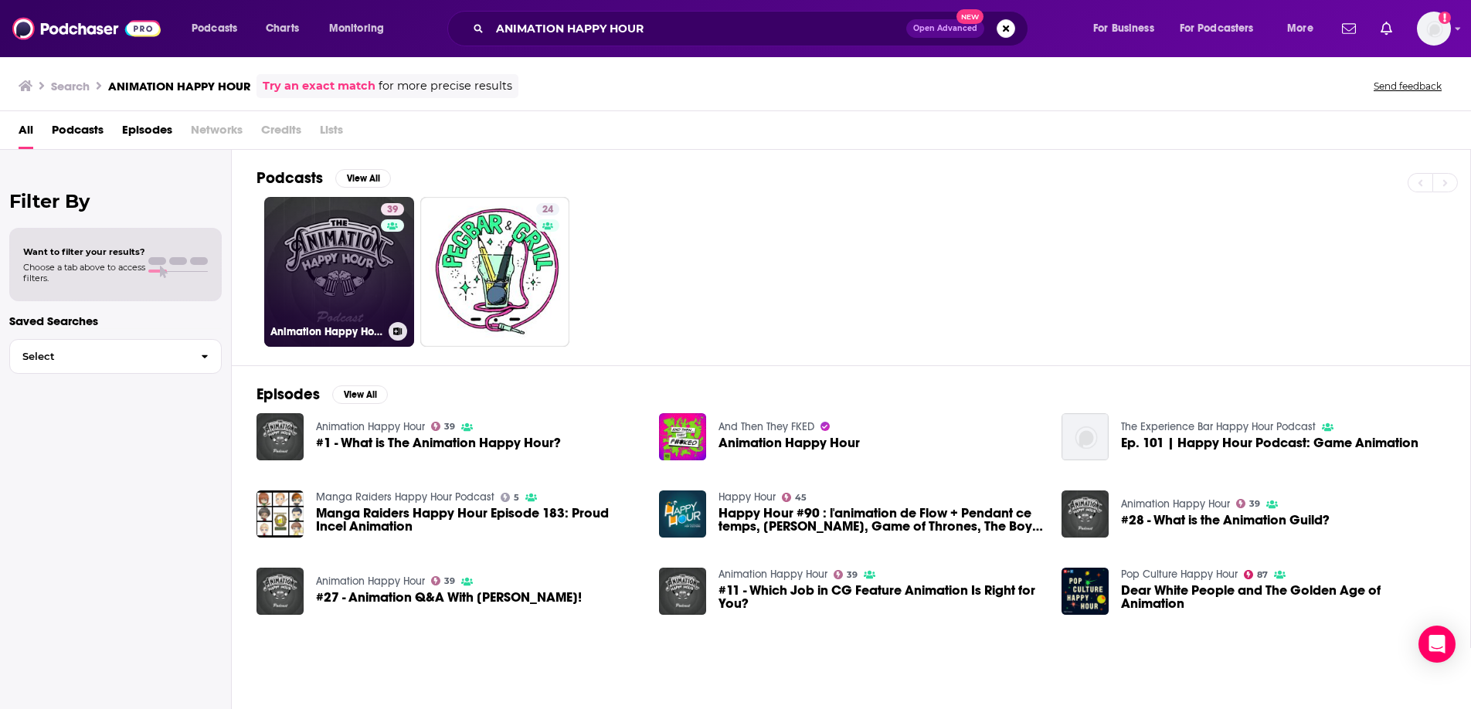
click at [350, 318] on link "39 Animation Happy Hour" at bounding box center [339, 272] width 150 height 150
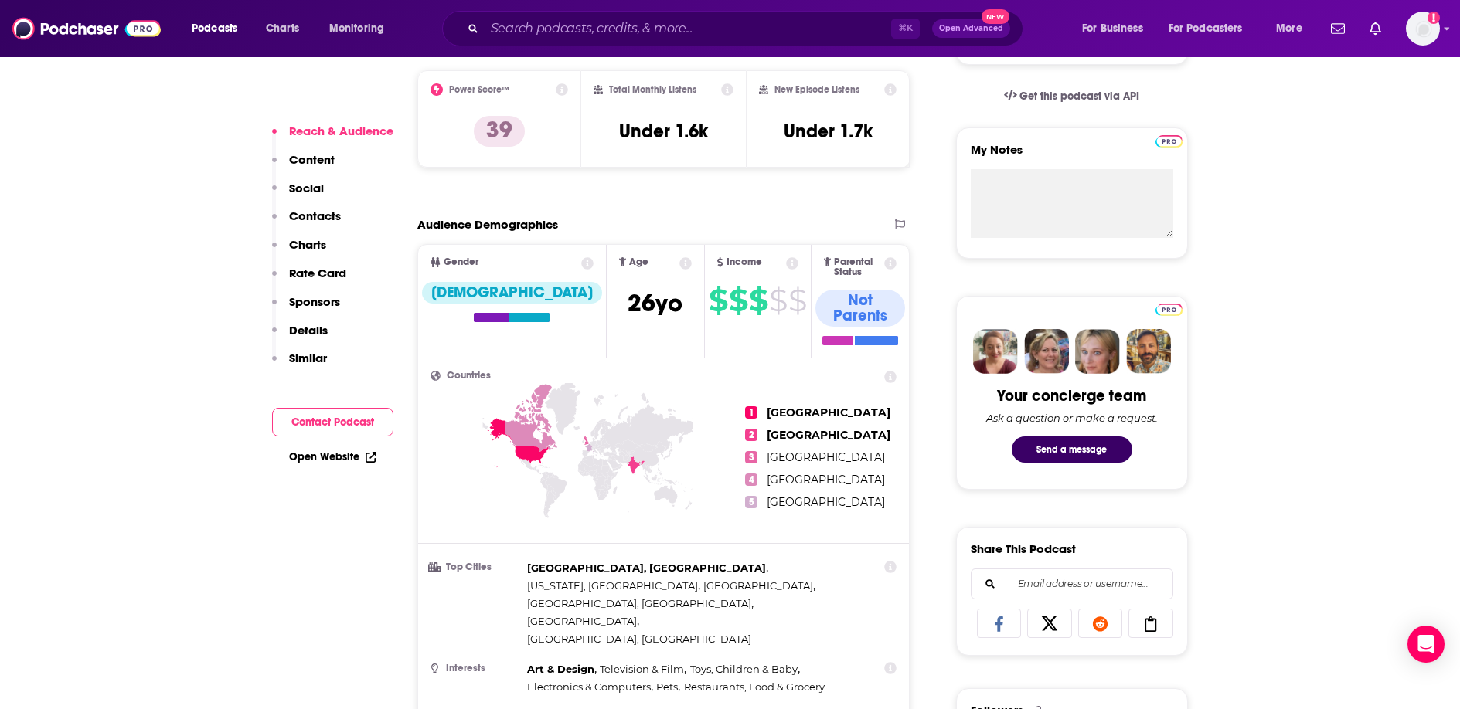
click at [319, 423] on button "Contact Podcast" at bounding box center [332, 422] width 121 height 29
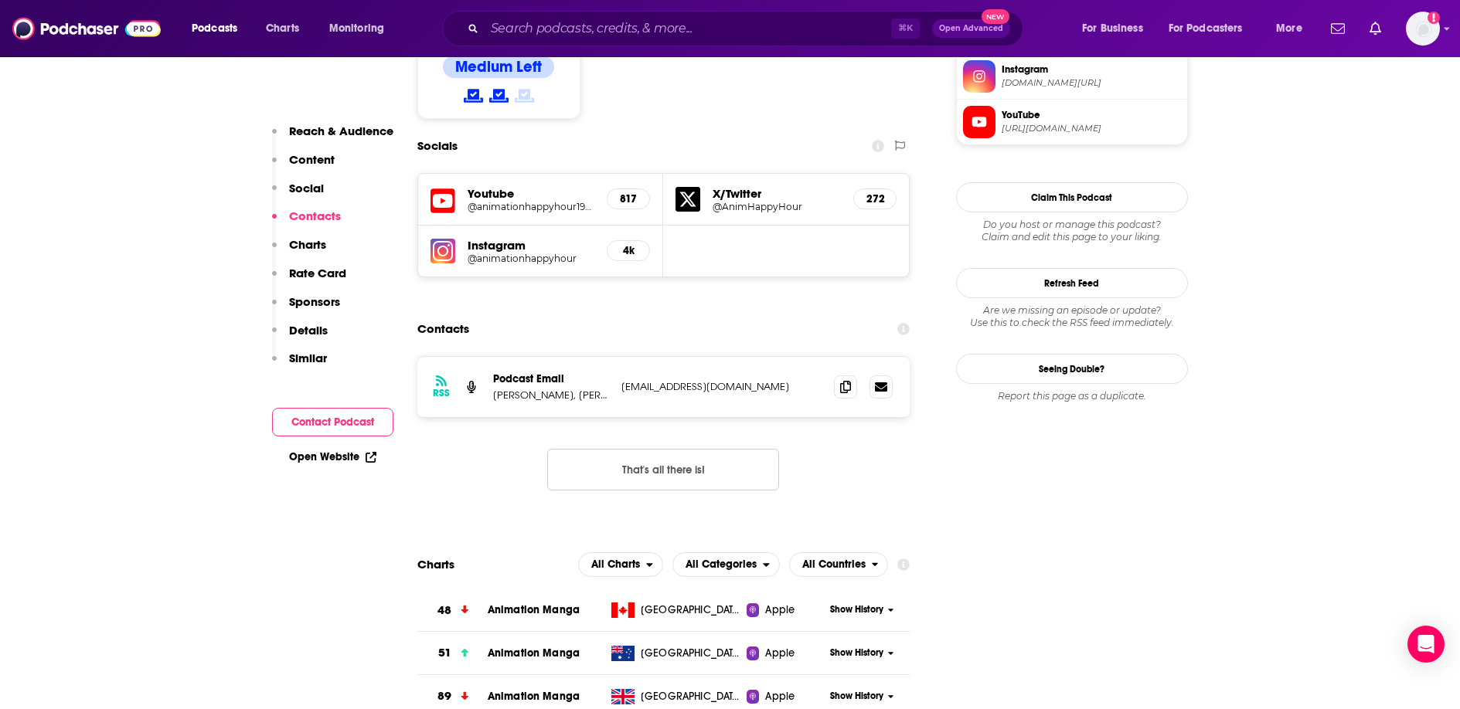
scroll to position [1403, 0]
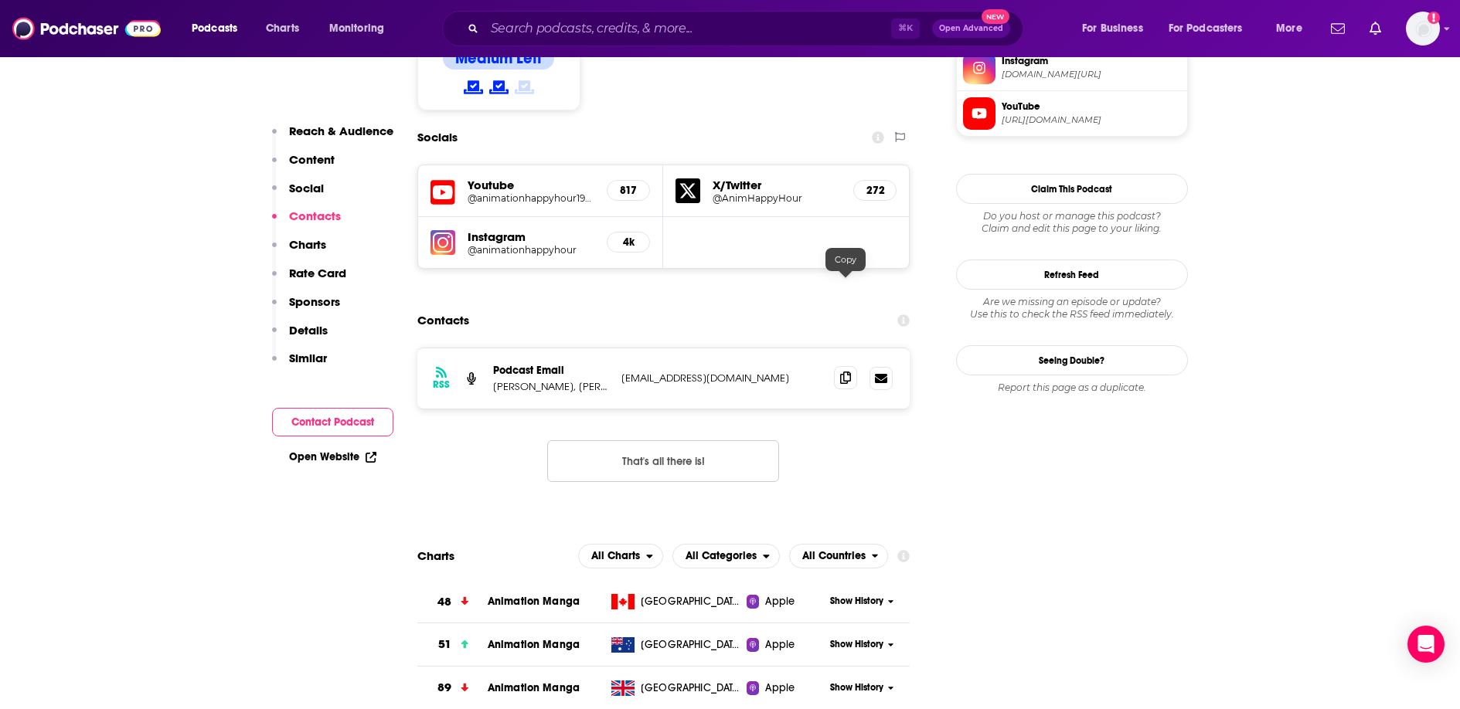
click at [849, 372] on icon at bounding box center [845, 378] width 11 height 12
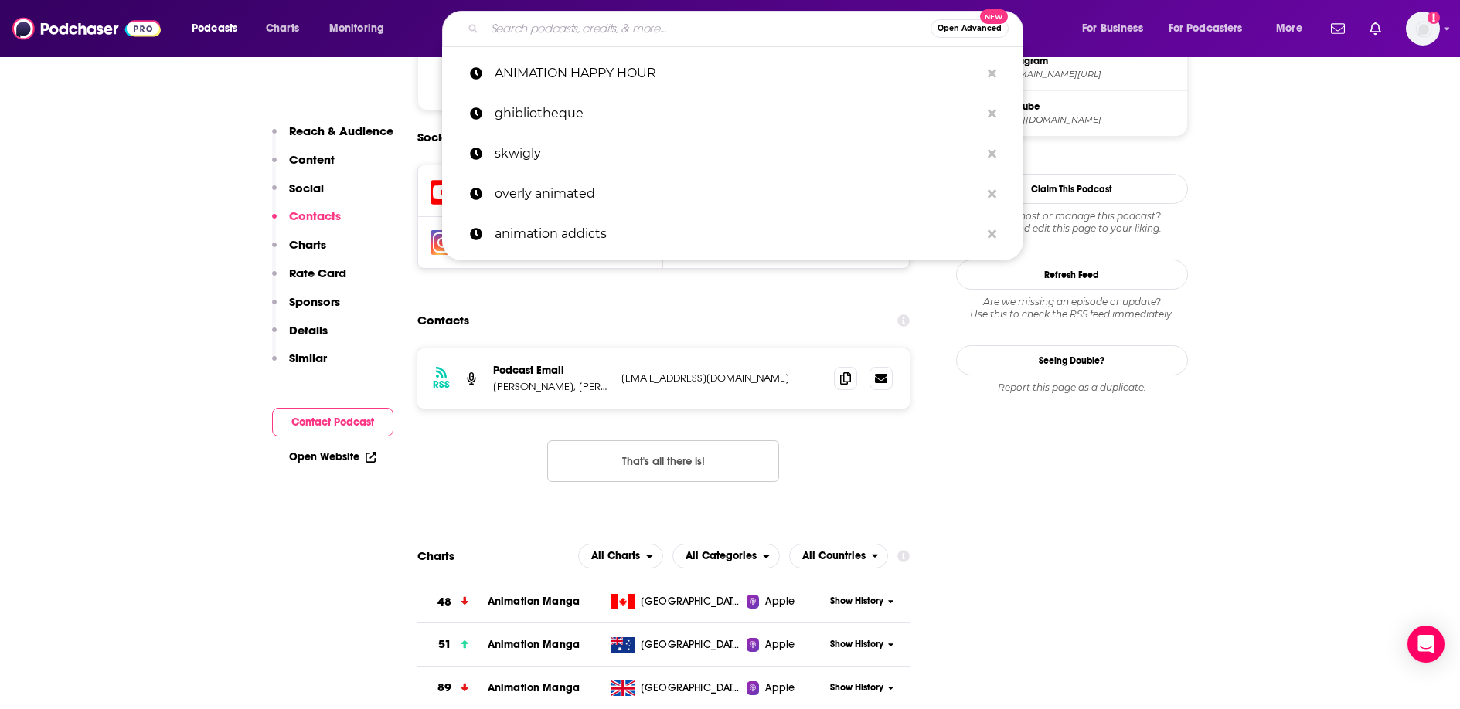
click at [539, 32] on input "Search podcasts, credits, & more..." at bounding box center [708, 28] width 446 height 25
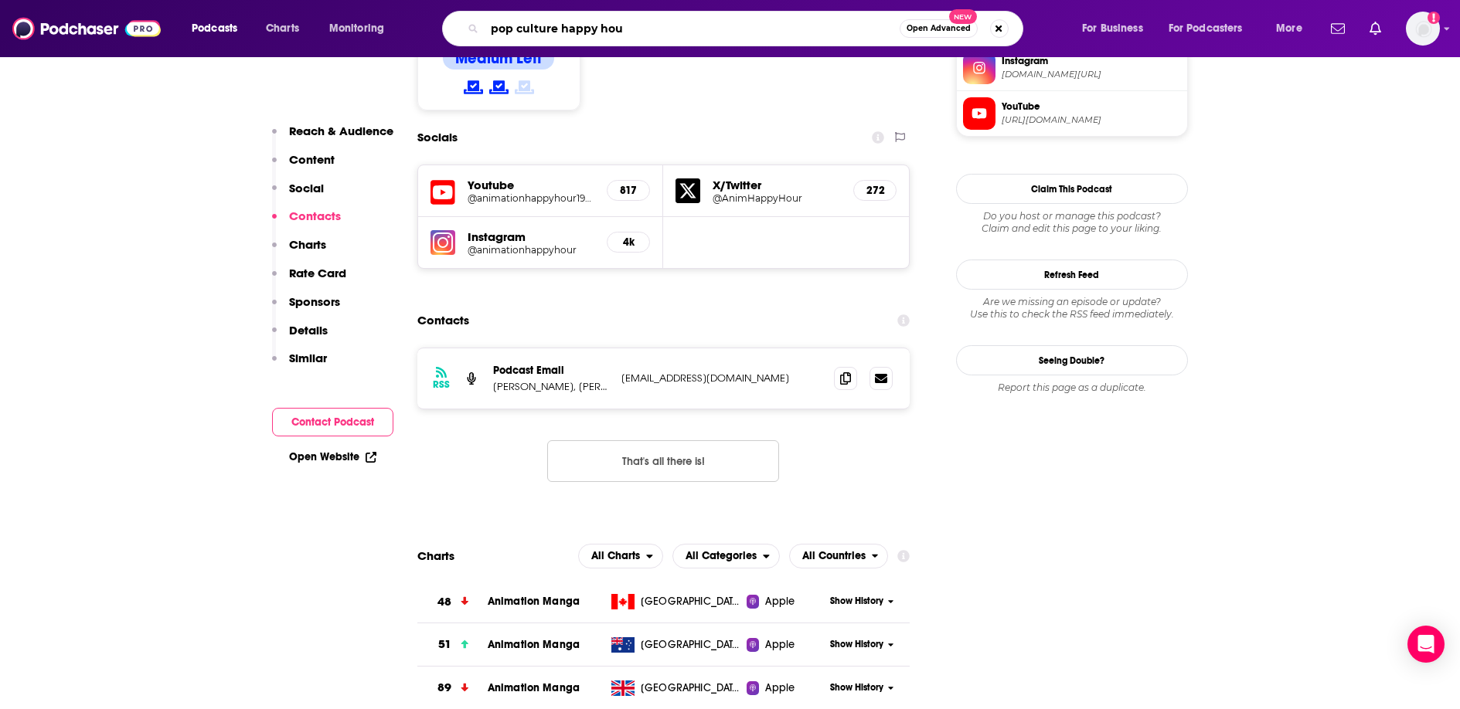
type input "pop culture happy hour"
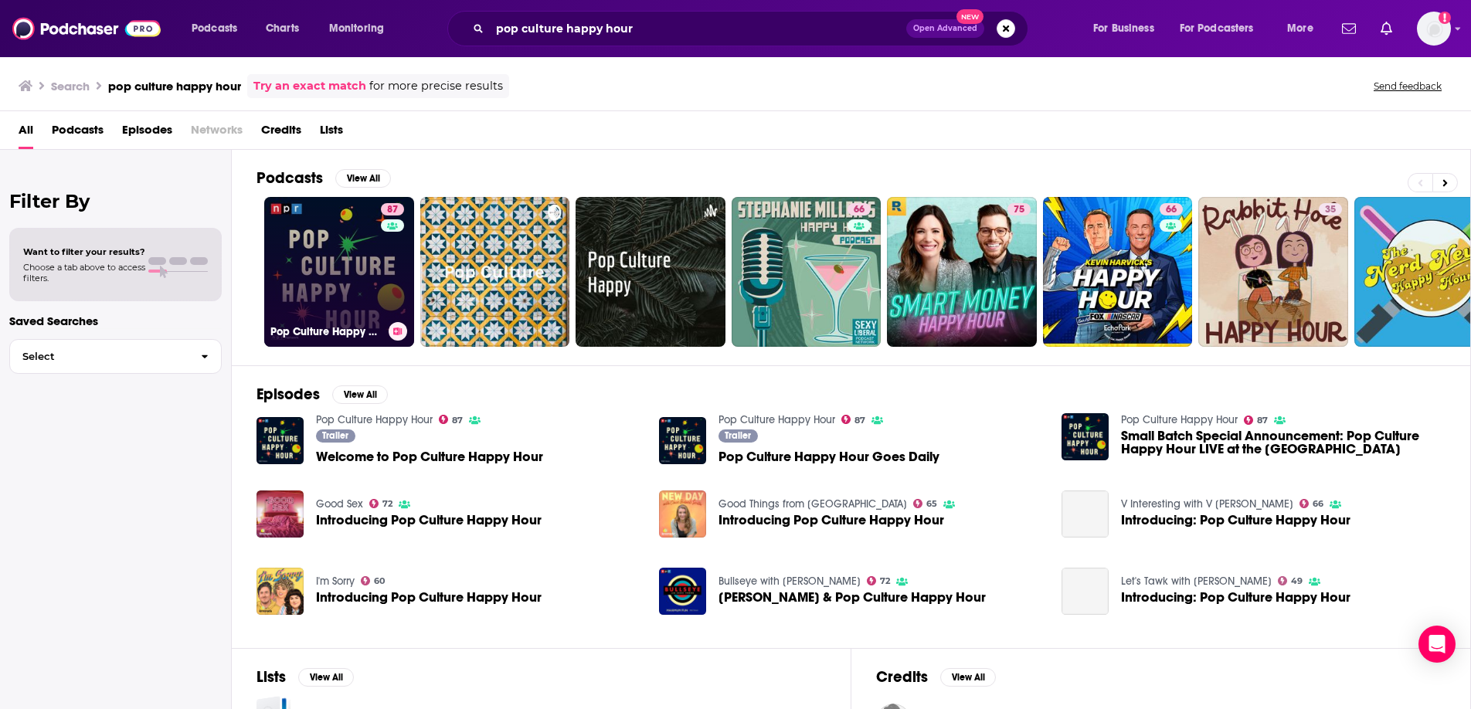
click at [315, 230] on link "87 Pop Culture Happy Hour" at bounding box center [339, 272] width 150 height 150
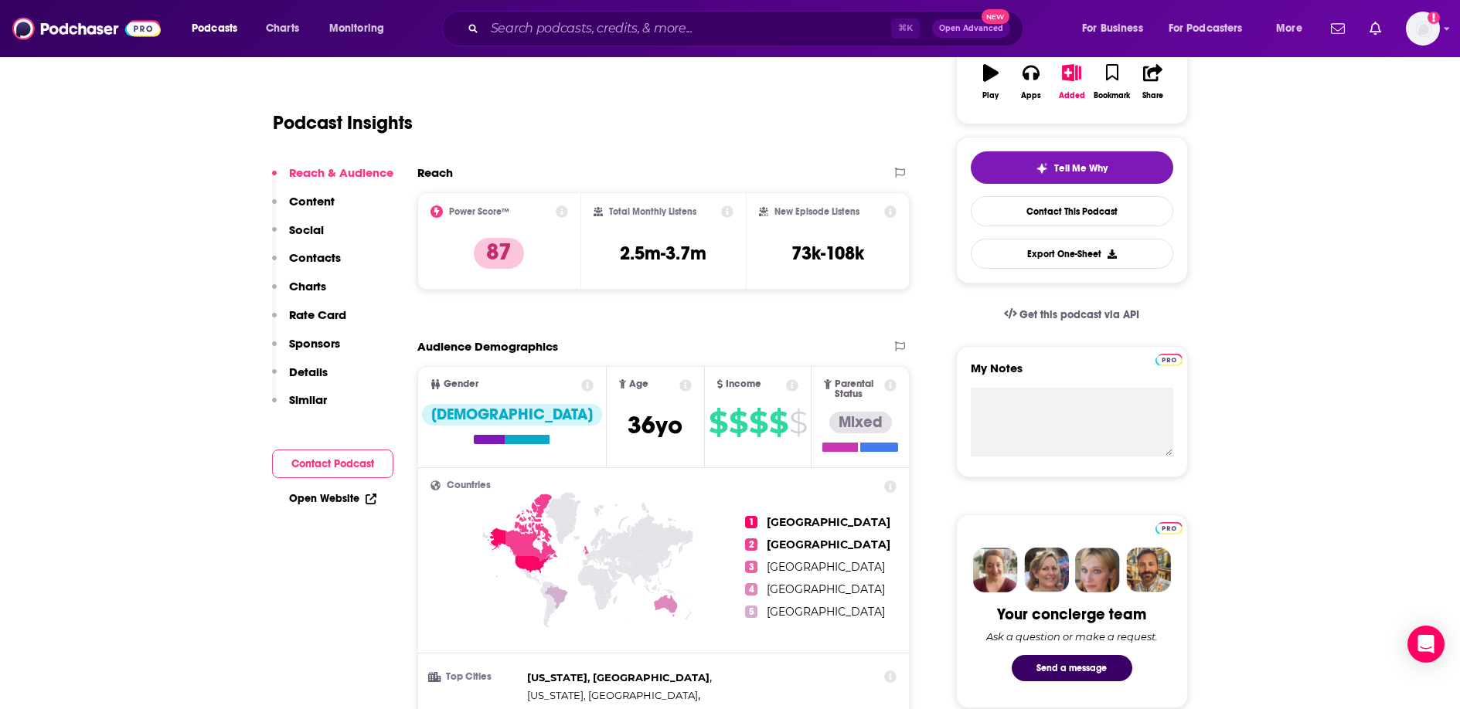
click at [341, 464] on button "Contact Podcast" at bounding box center [332, 464] width 121 height 29
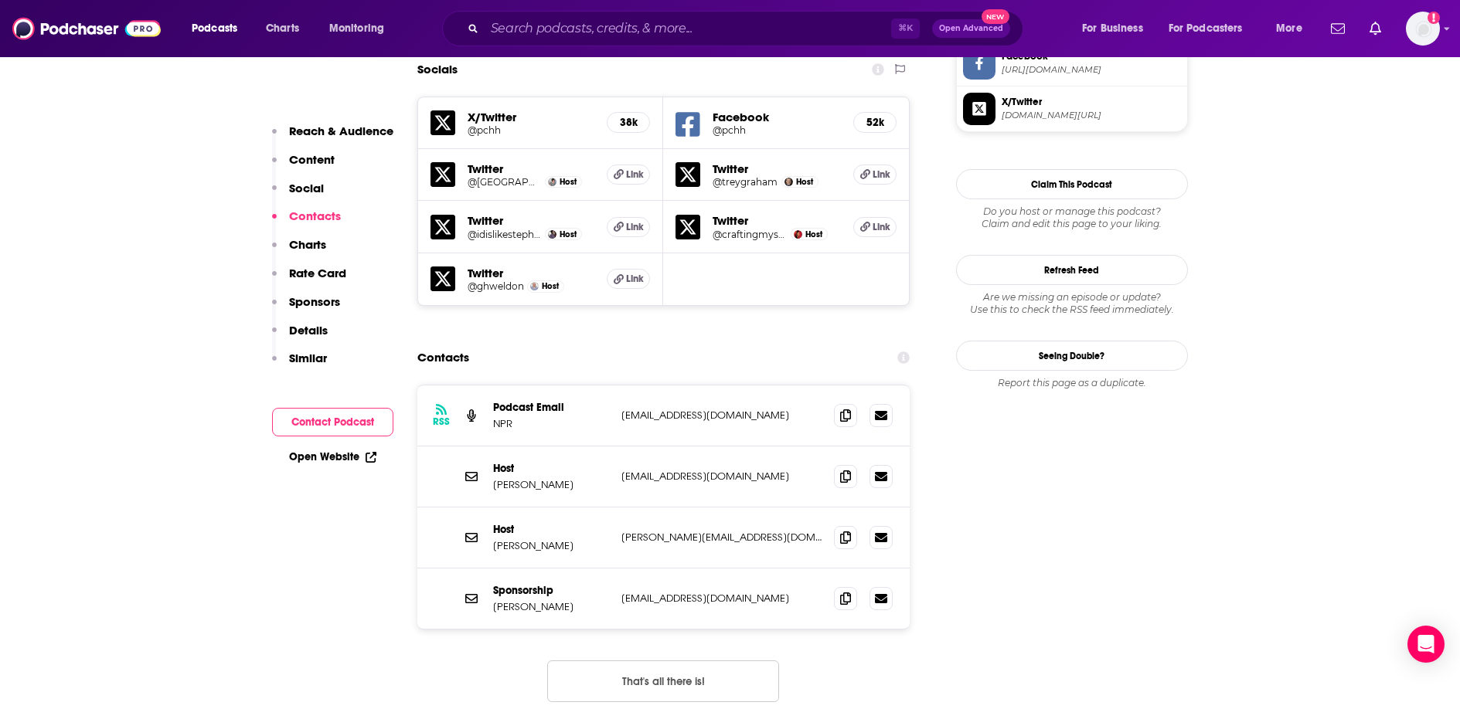
scroll to position [1394, 0]
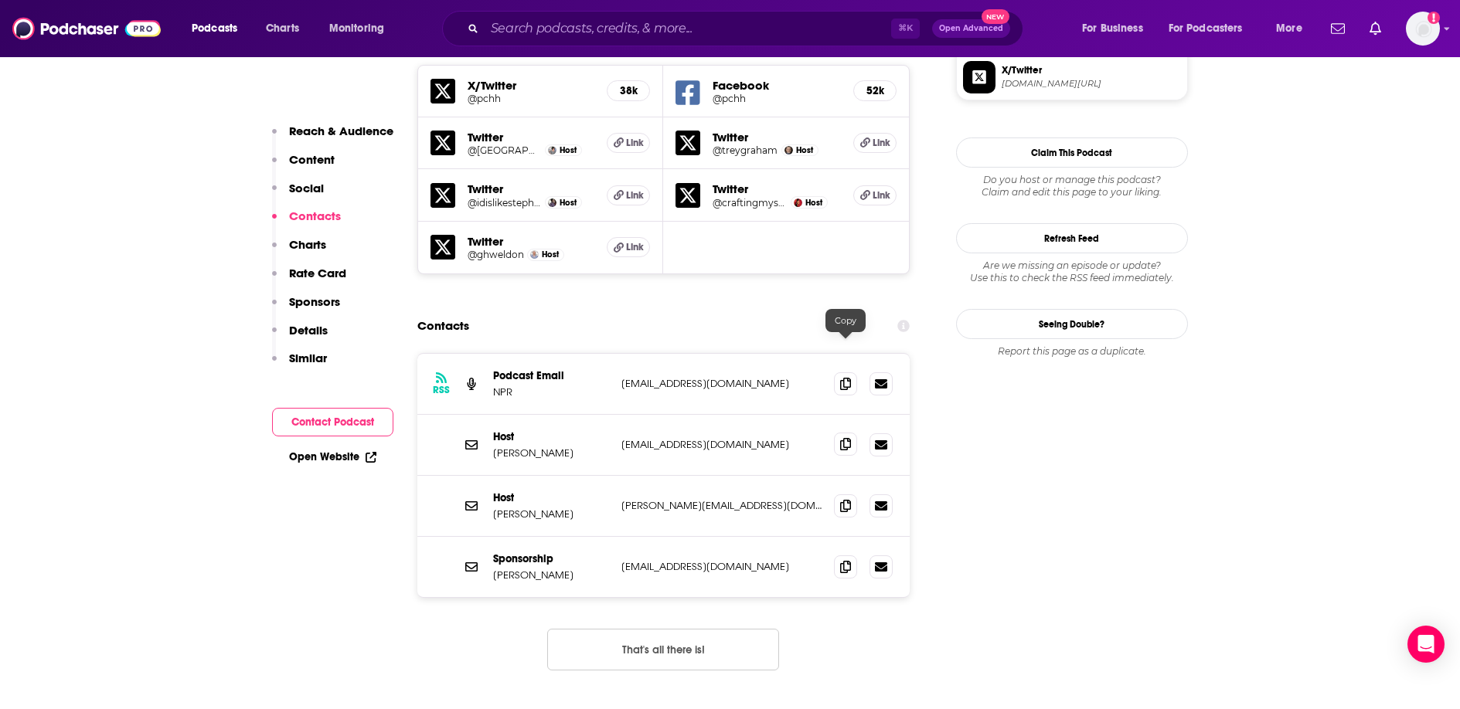
click at [844, 438] on icon at bounding box center [845, 444] width 11 height 12
click at [845, 499] on icon at bounding box center [845, 505] width 11 height 12
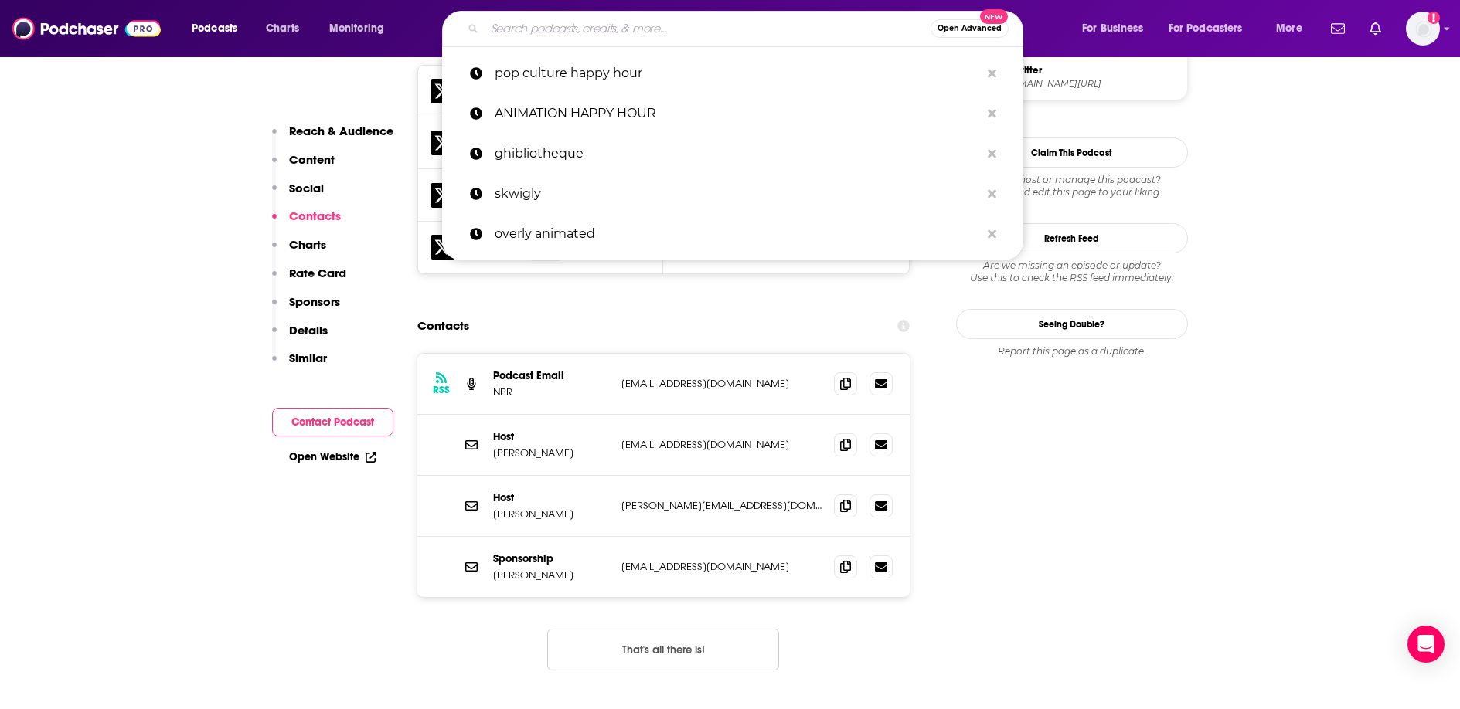
click at [544, 29] on input "Search podcasts, credits, & more..." at bounding box center [708, 28] width 446 height 25
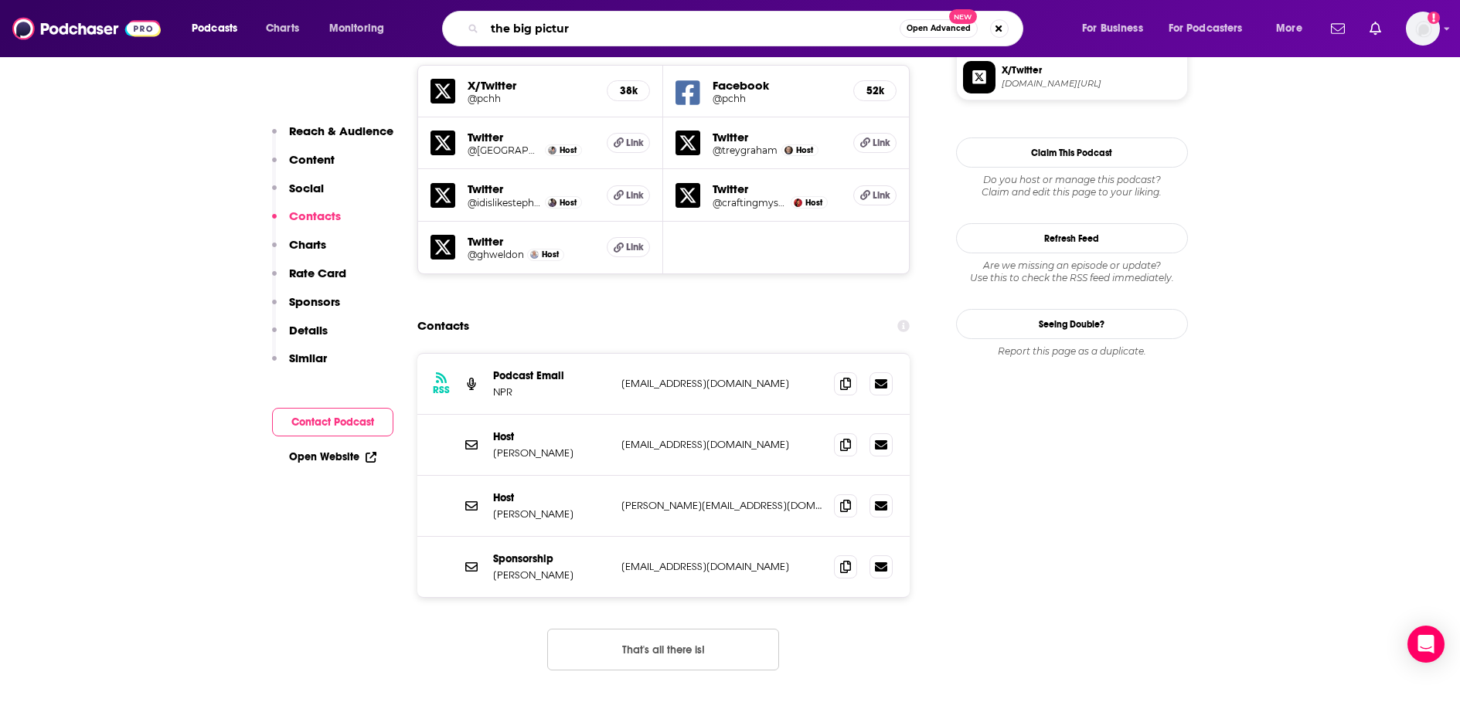
type input "the big picture"
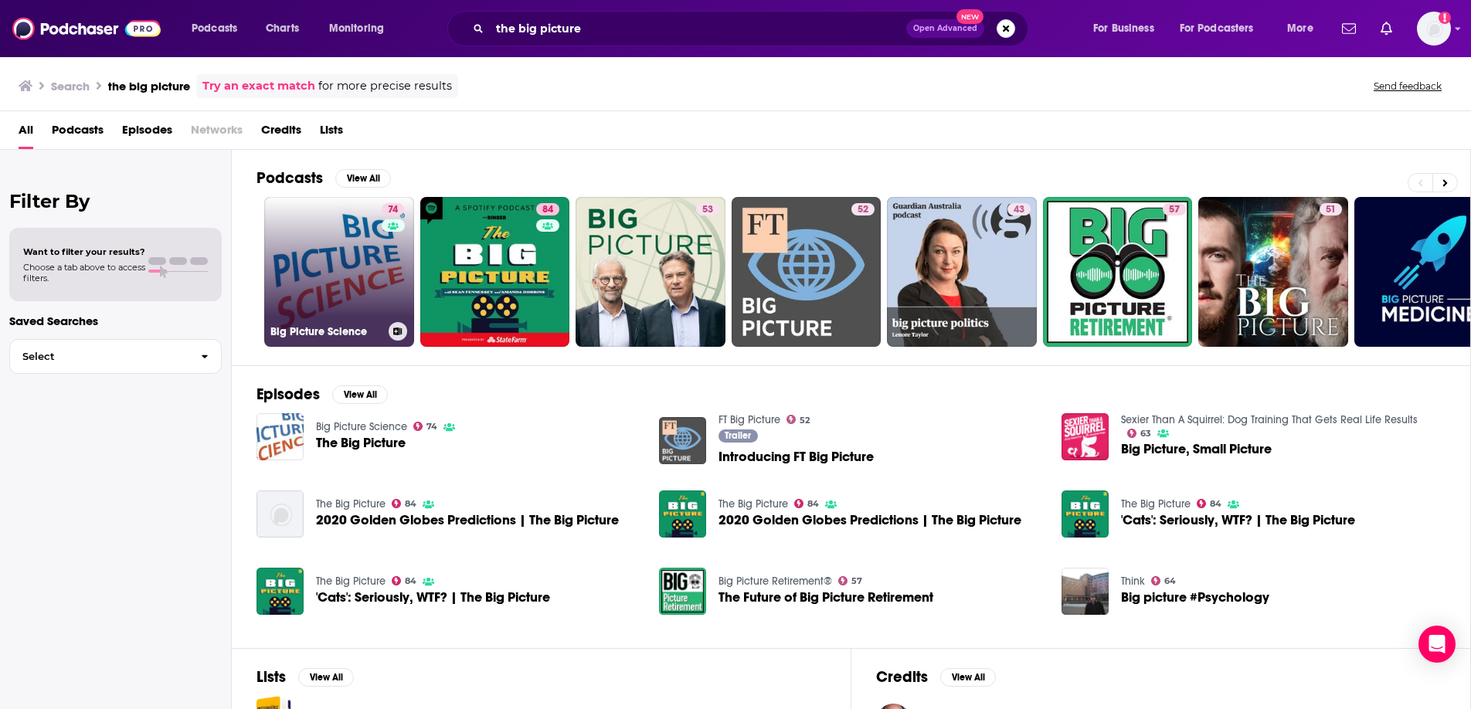
click at [345, 307] on link "74 Big Picture Science" at bounding box center [339, 272] width 150 height 150
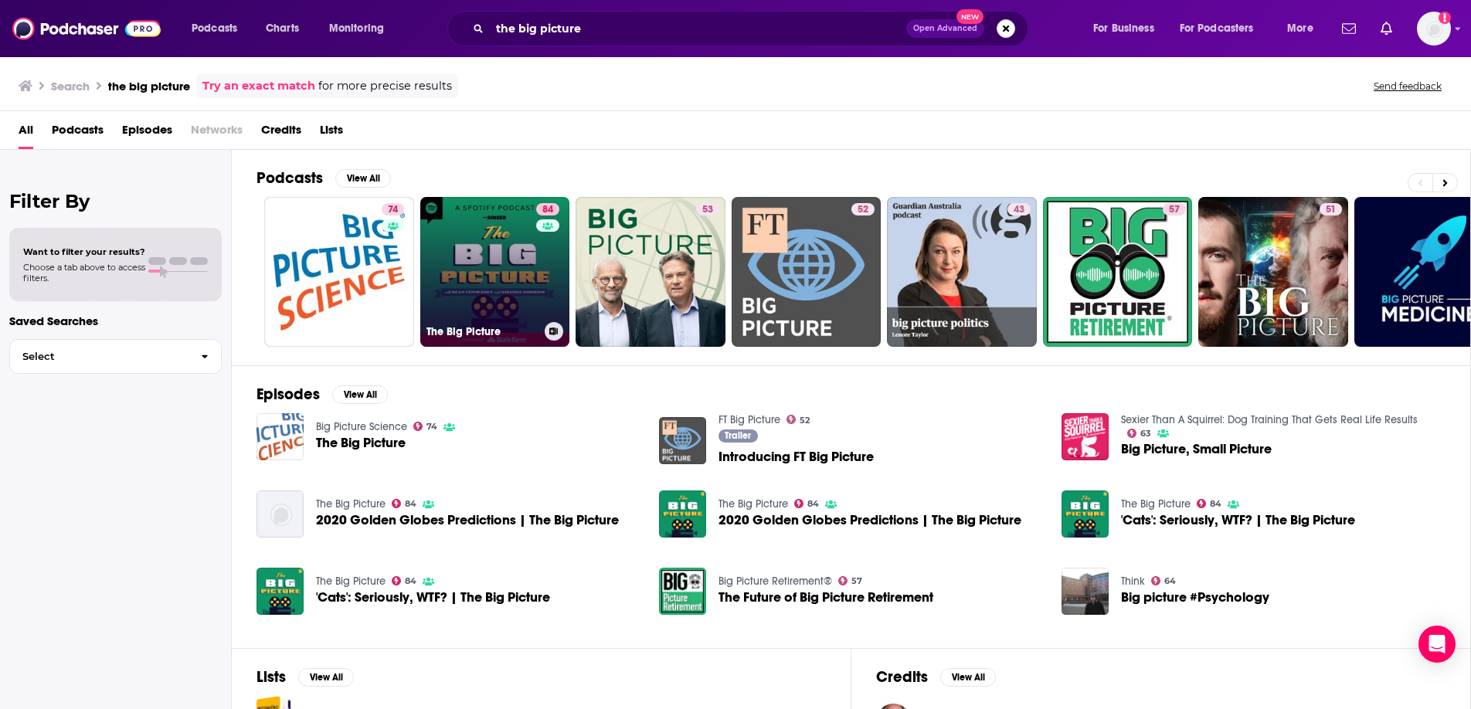
click at [499, 261] on link "84 The Big Picture" at bounding box center [495, 272] width 150 height 150
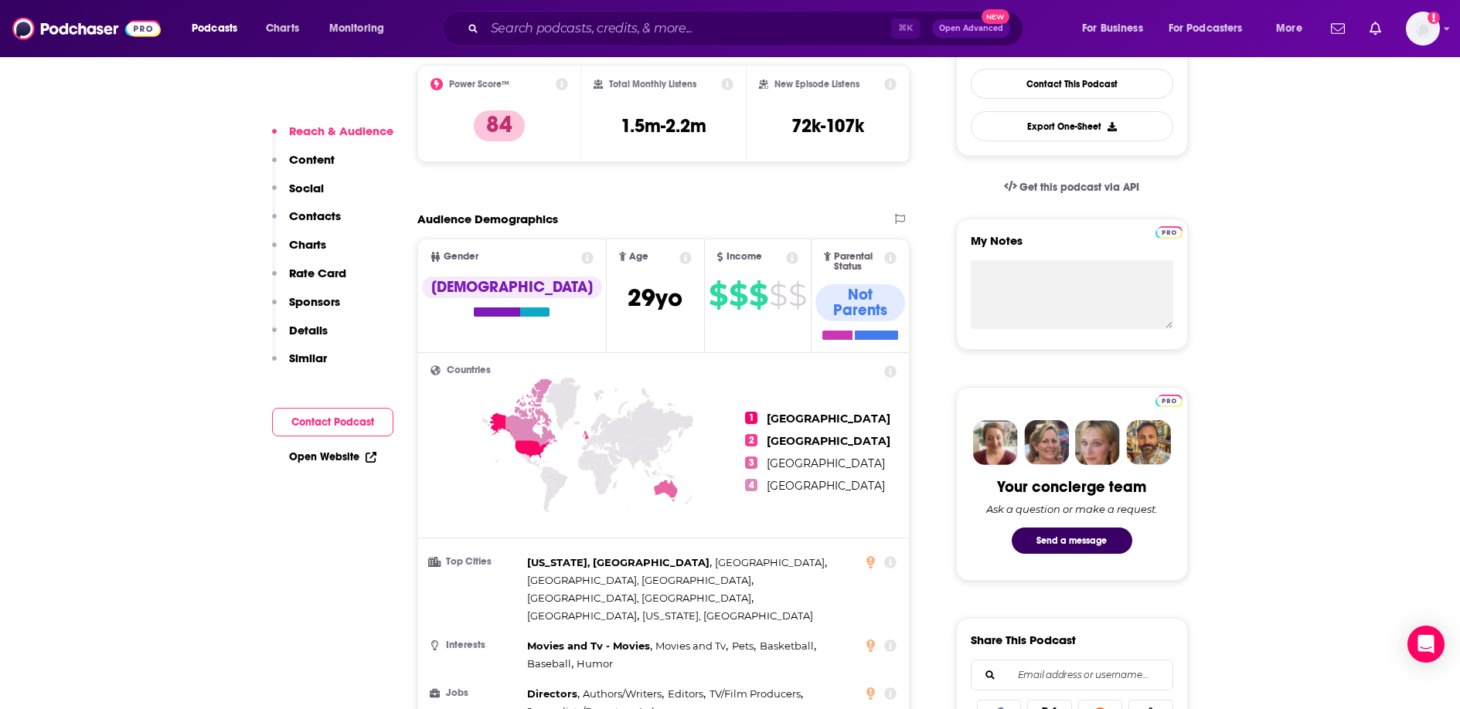
click at [330, 424] on button "Contact Podcast" at bounding box center [332, 422] width 121 height 29
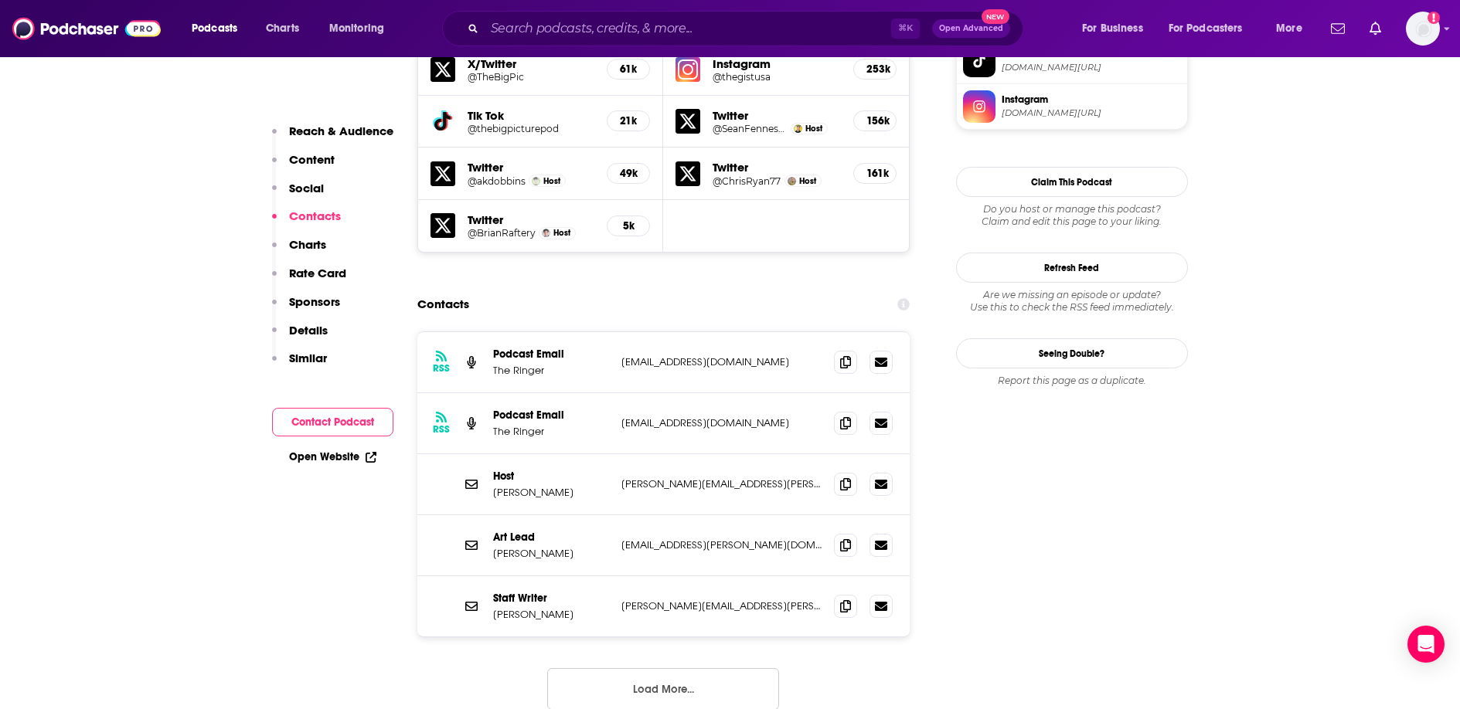
scroll to position [1412, 0]
click at [843, 476] on icon at bounding box center [845, 482] width 11 height 12
click at [564, 22] on input "Search podcasts, credits, & more..." at bounding box center [688, 28] width 406 height 25
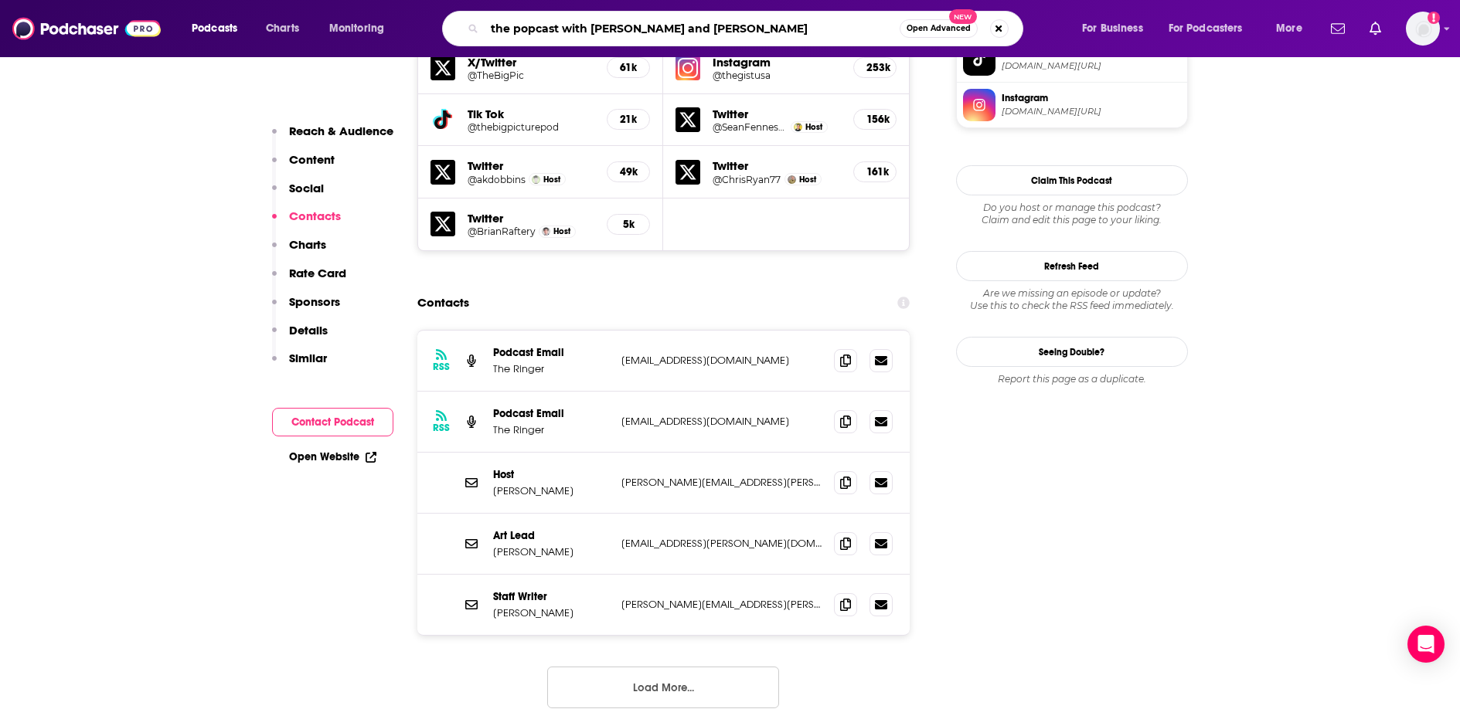
type input "the popcast with [PERSON_NAME] and [PERSON_NAME]"
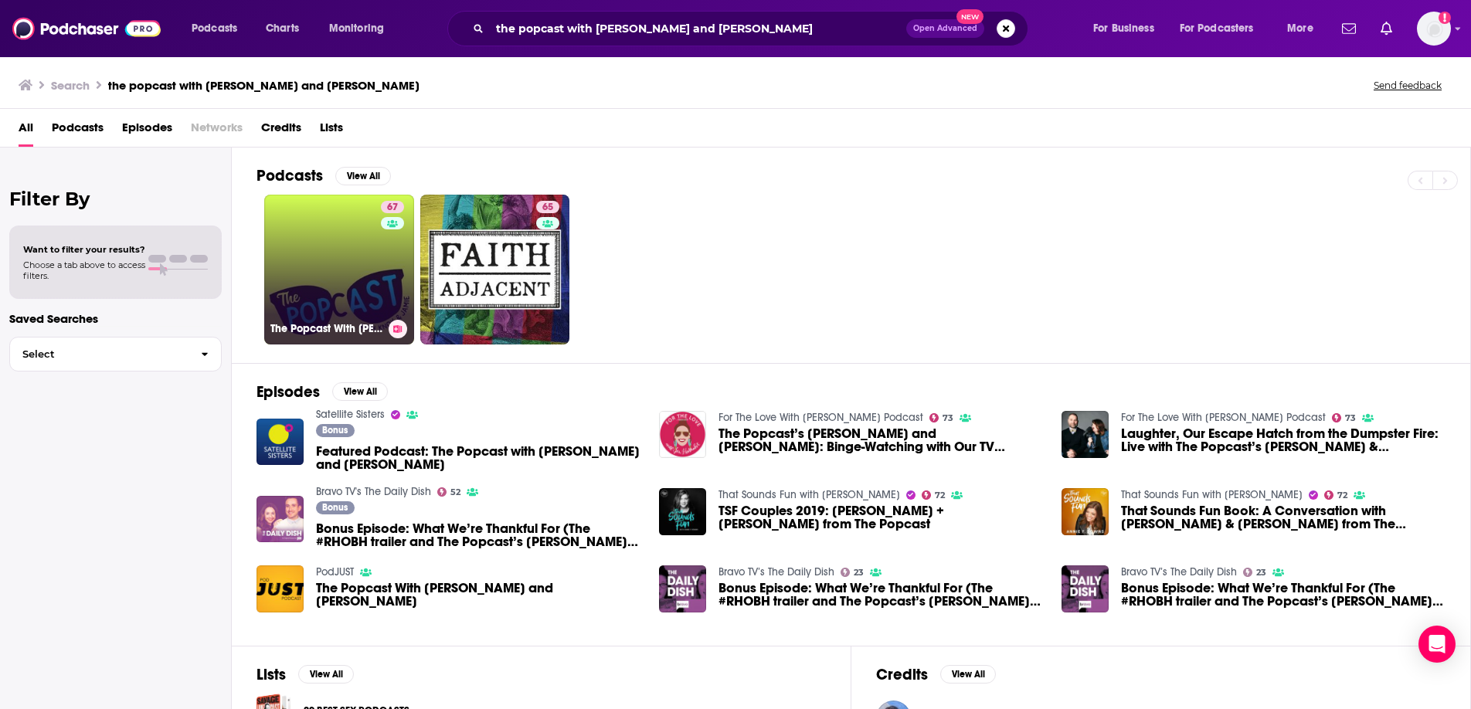
click at [339, 277] on link "67 The Popcast With [PERSON_NAME] and [PERSON_NAME]" at bounding box center [339, 270] width 150 height 150
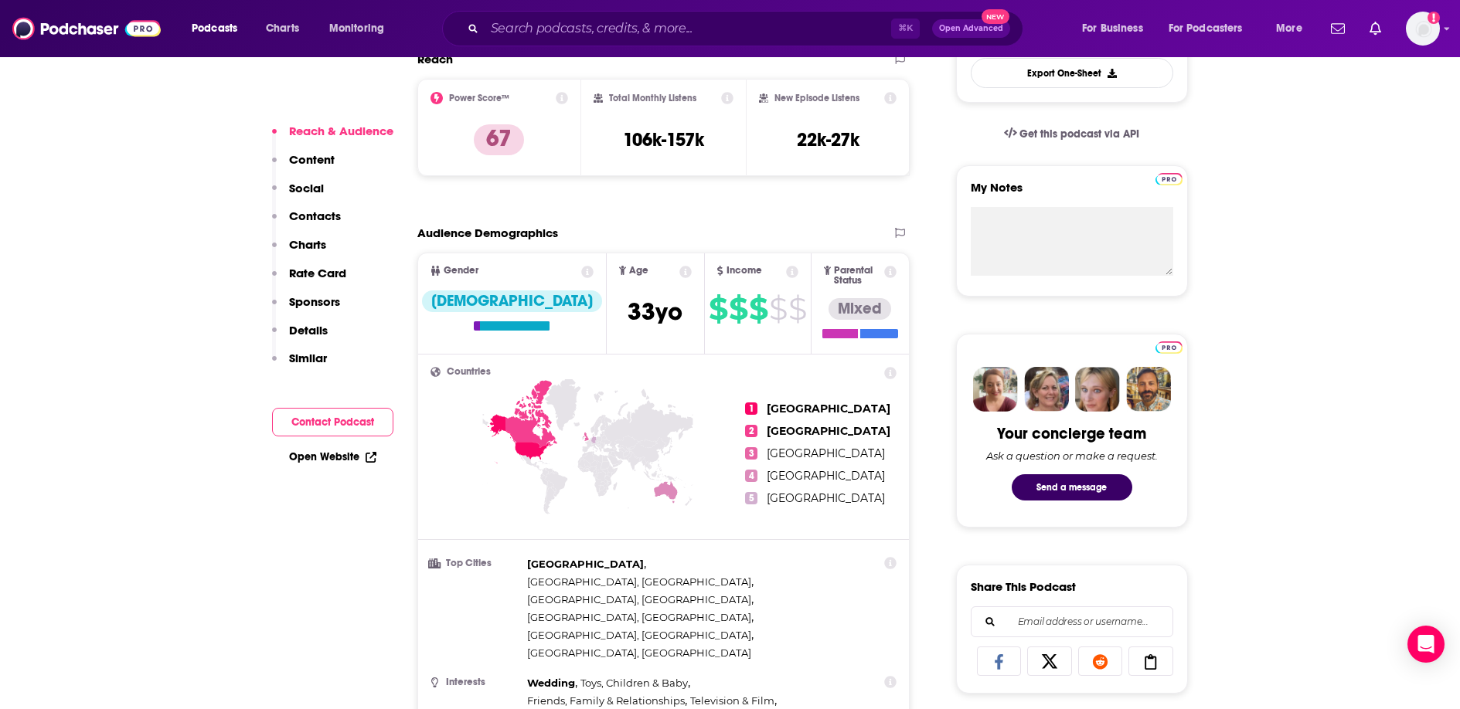
click at [351, 426] on button "Contact Podcast" at bounding box center [332, 422] width 121 height 29
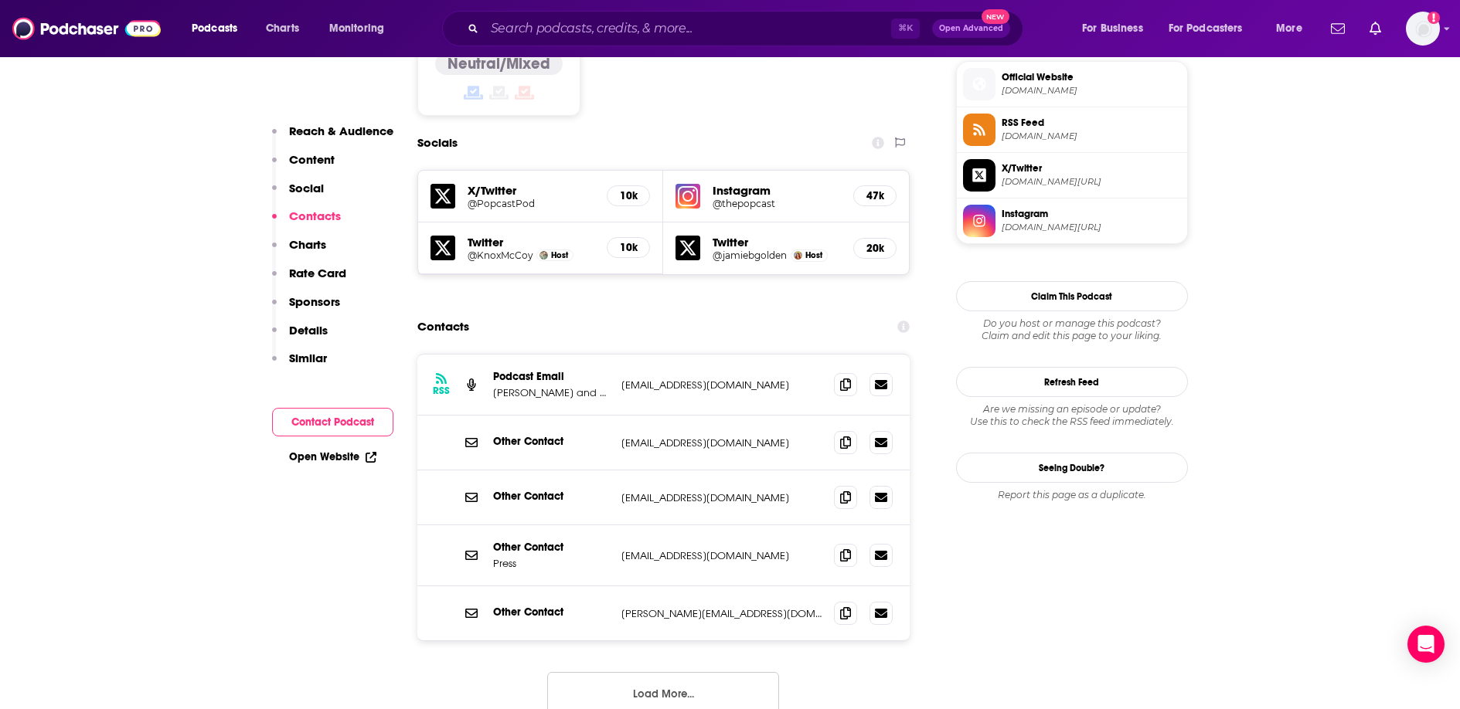
scroll to position [1393, 0]
click at [841, 377] on icon at bounding box center [845, 383] width 11 height 12
click at [545, 28] on input "Search podcasts, credits, & more..." at bounding box center [688, 28] width 406 height 25
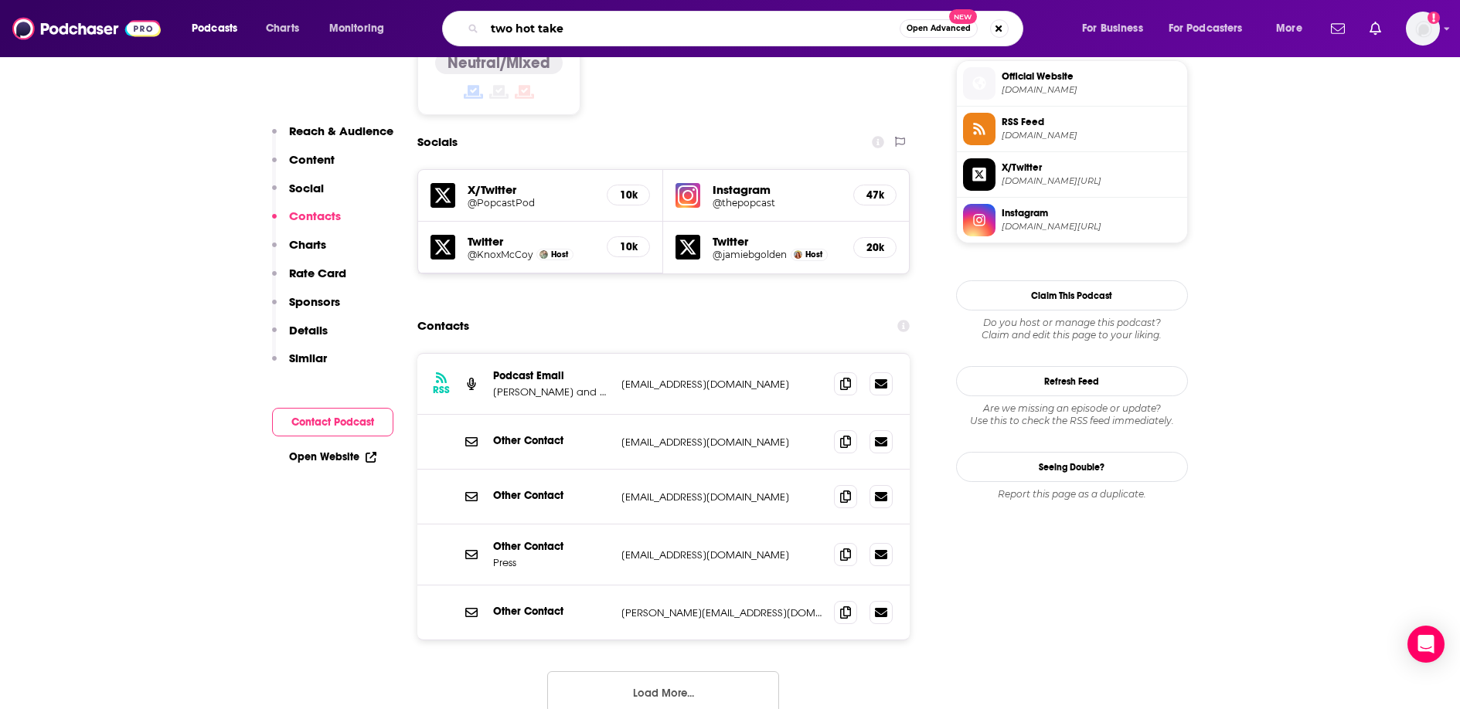
type input "two hot takes"
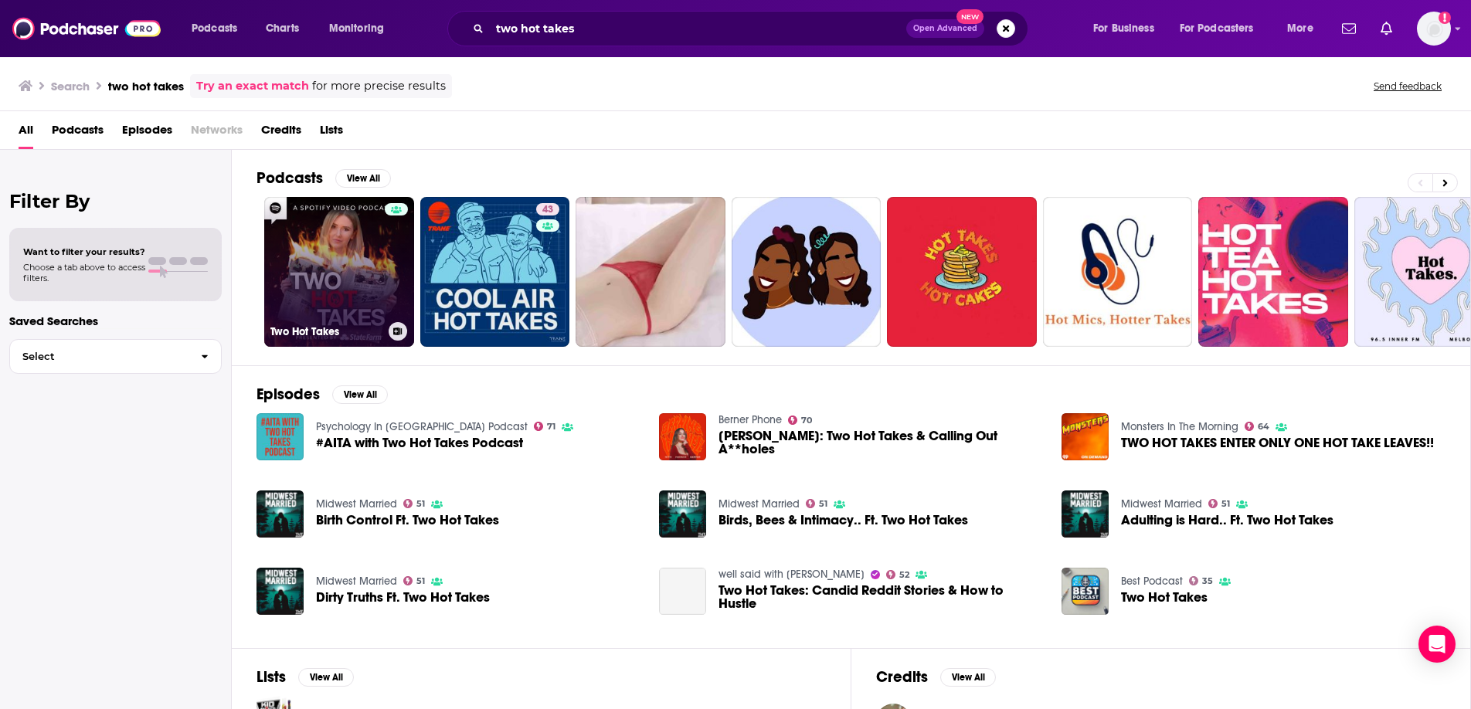
click at [346, 267] on link "Two Hot Takes" at bounding box center [339, 272] width 150 height 150
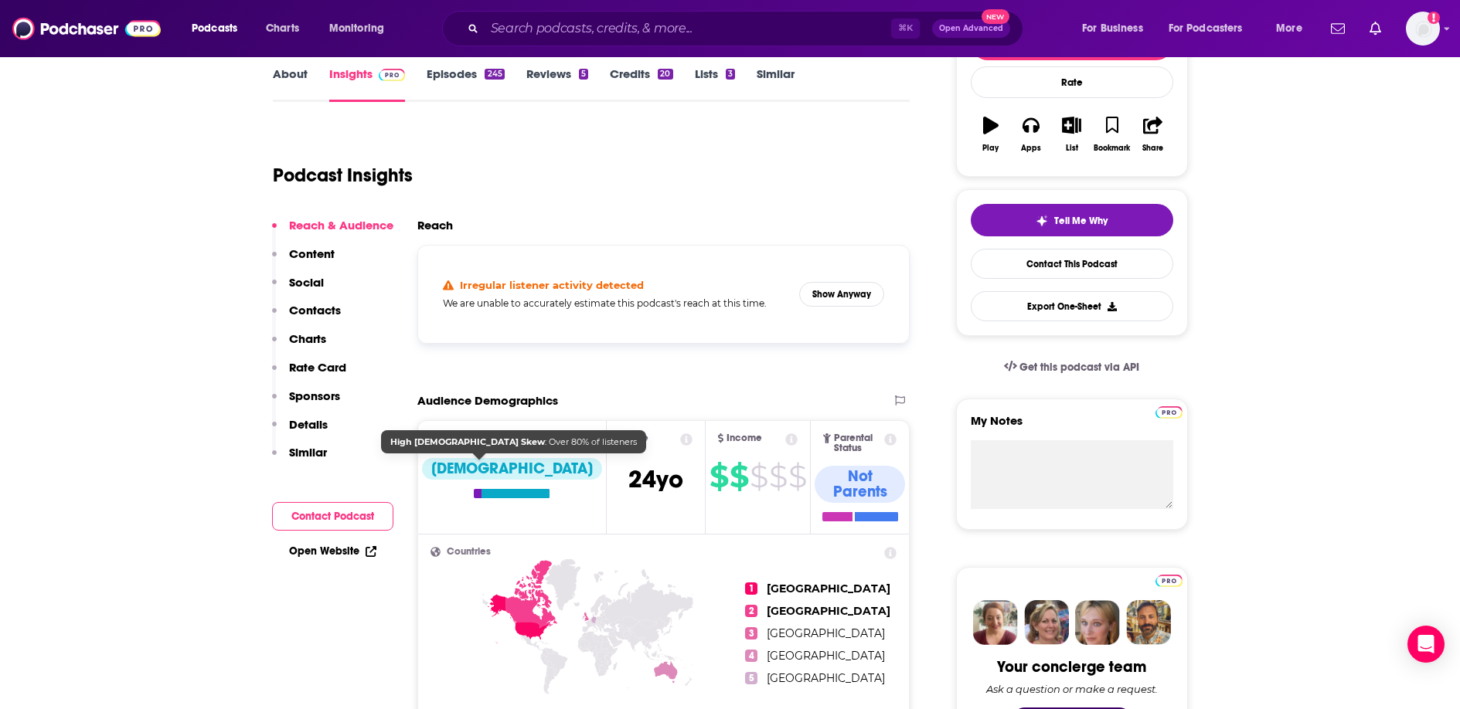
scroll to position [279, 0]
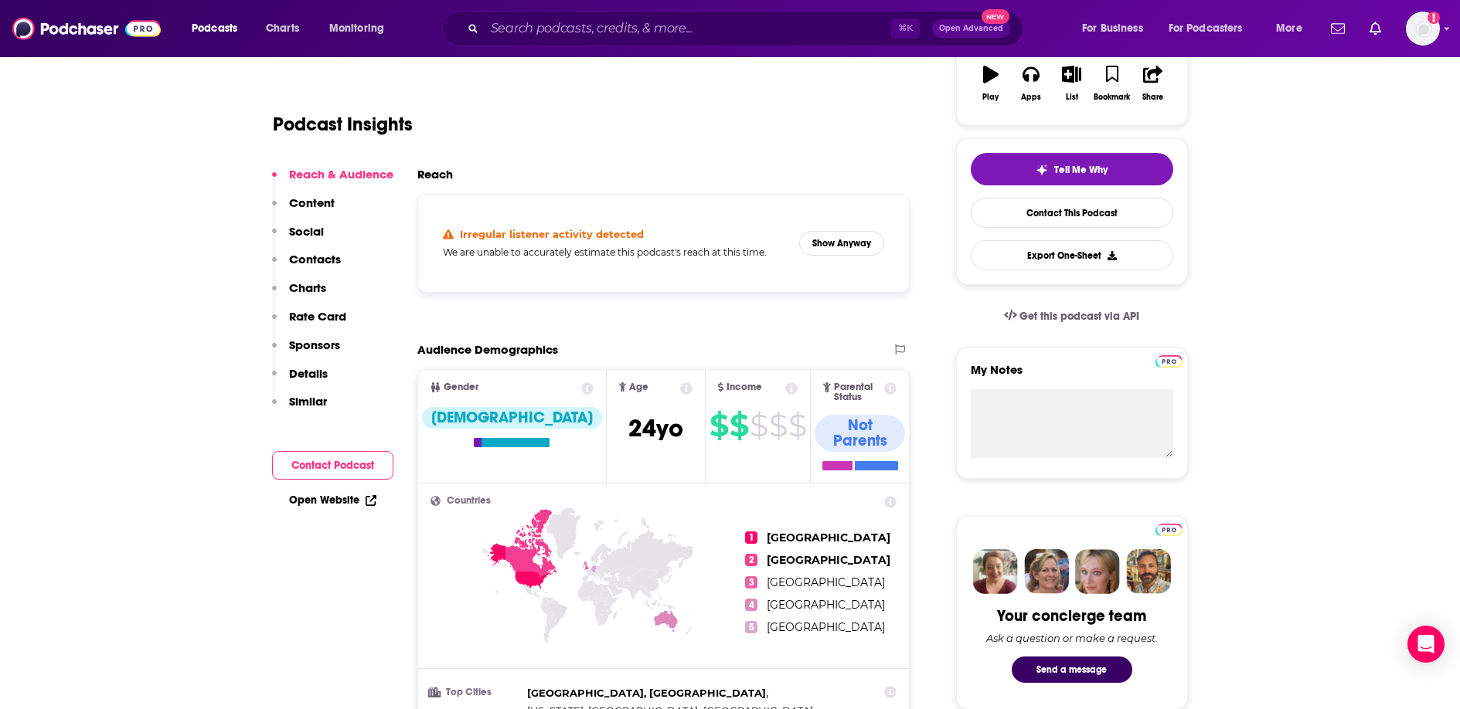
click at [331, 461] on button "Contact Podcast" at bounding box center [332, 465] width 121 height 29
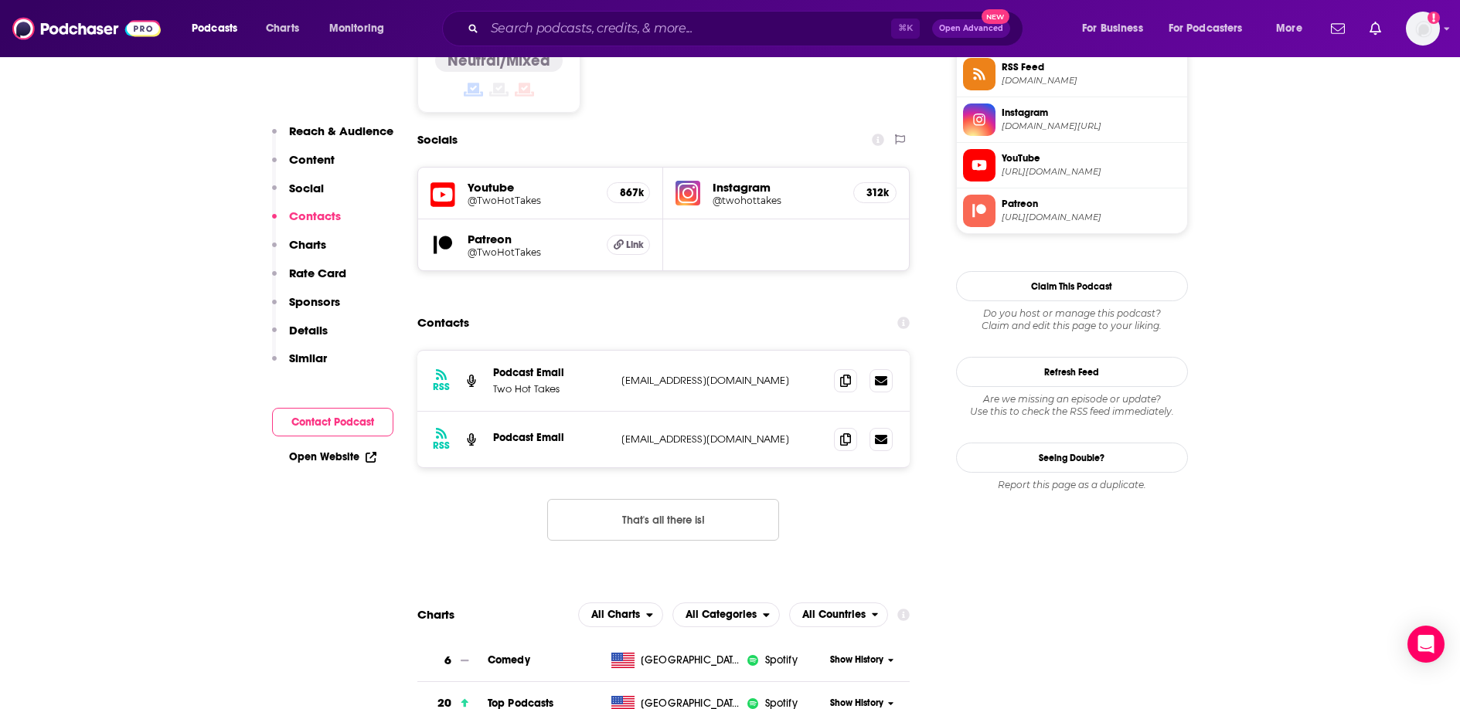
scroll to position [1308, 0]
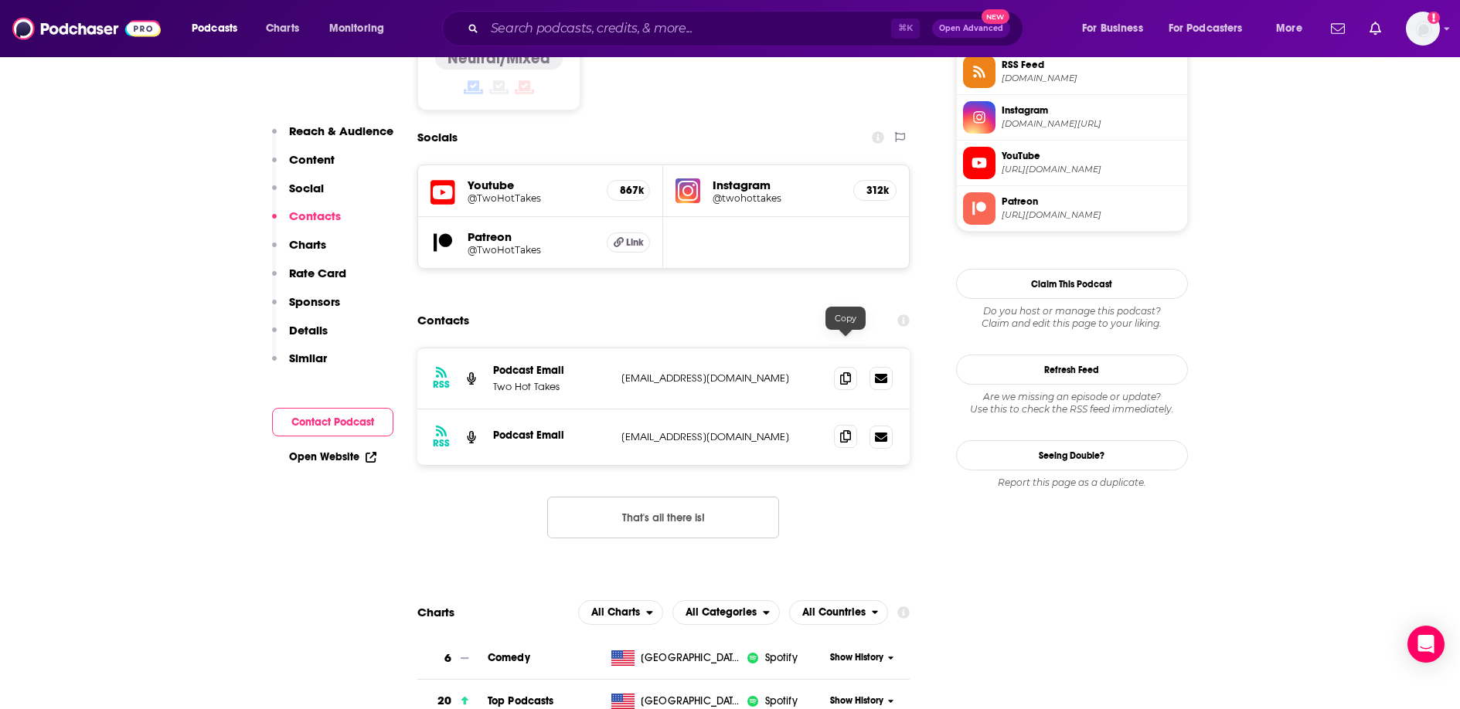
click at [845, 430] on icon at bounding box center [845, 436] width 11 height 12
click at [573, 32] on input "Search podcasts, credits, & more..." at bounding box center [688, 28] width 406 height 25
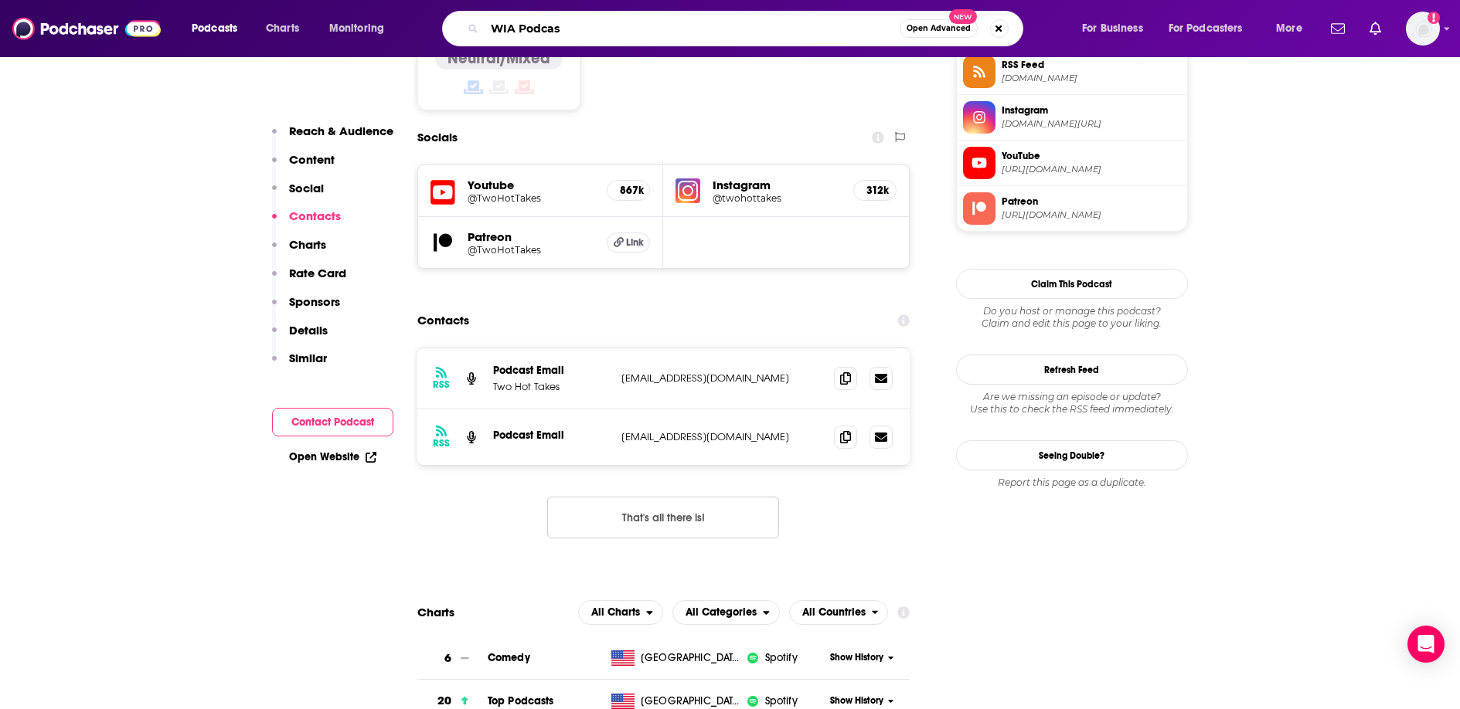
type input "WIA Podcast"
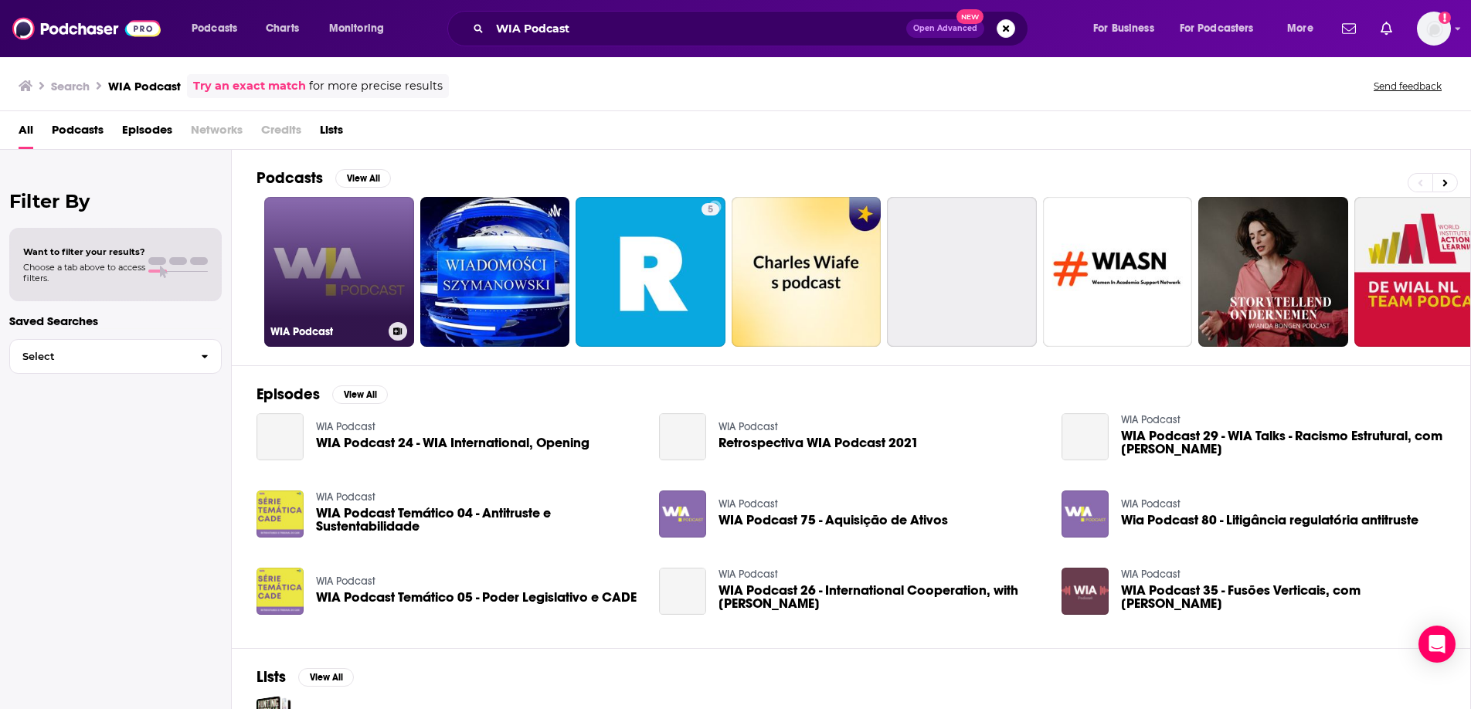
click at [373, 250] on link "WIA Podcast" at bounding box center [339, 272] width 150 height 150
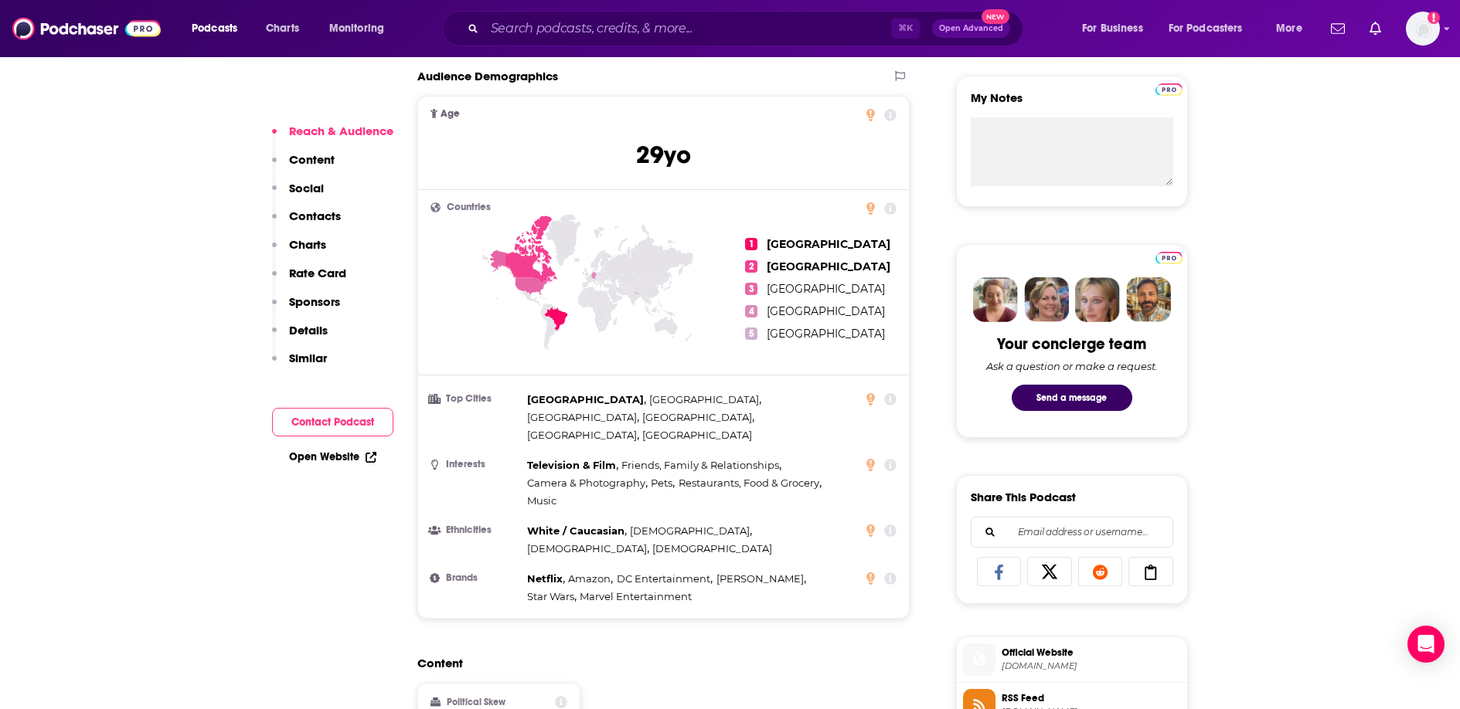
scroll to position [7, 0]
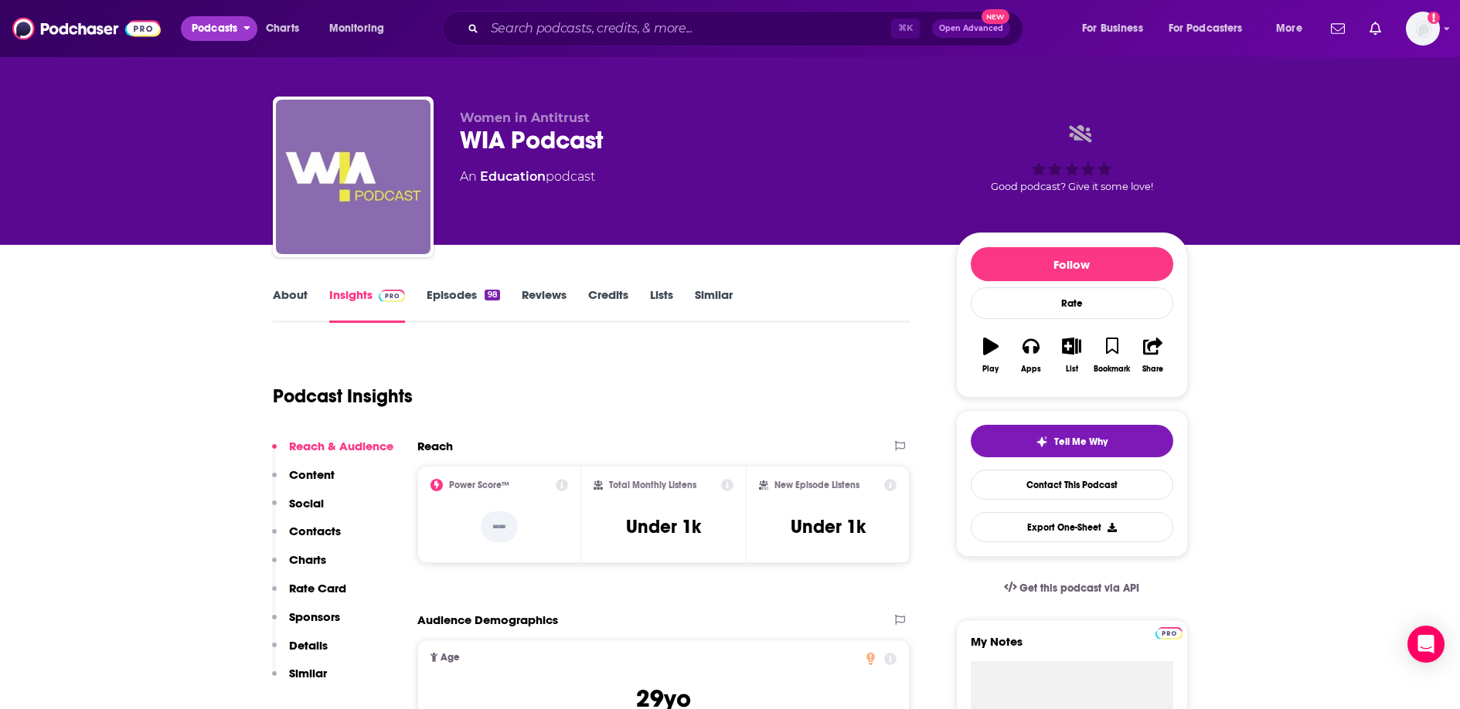
click at [196, 29] on span "Podcasts" at bounding box center [215, 29] width 46 height 22
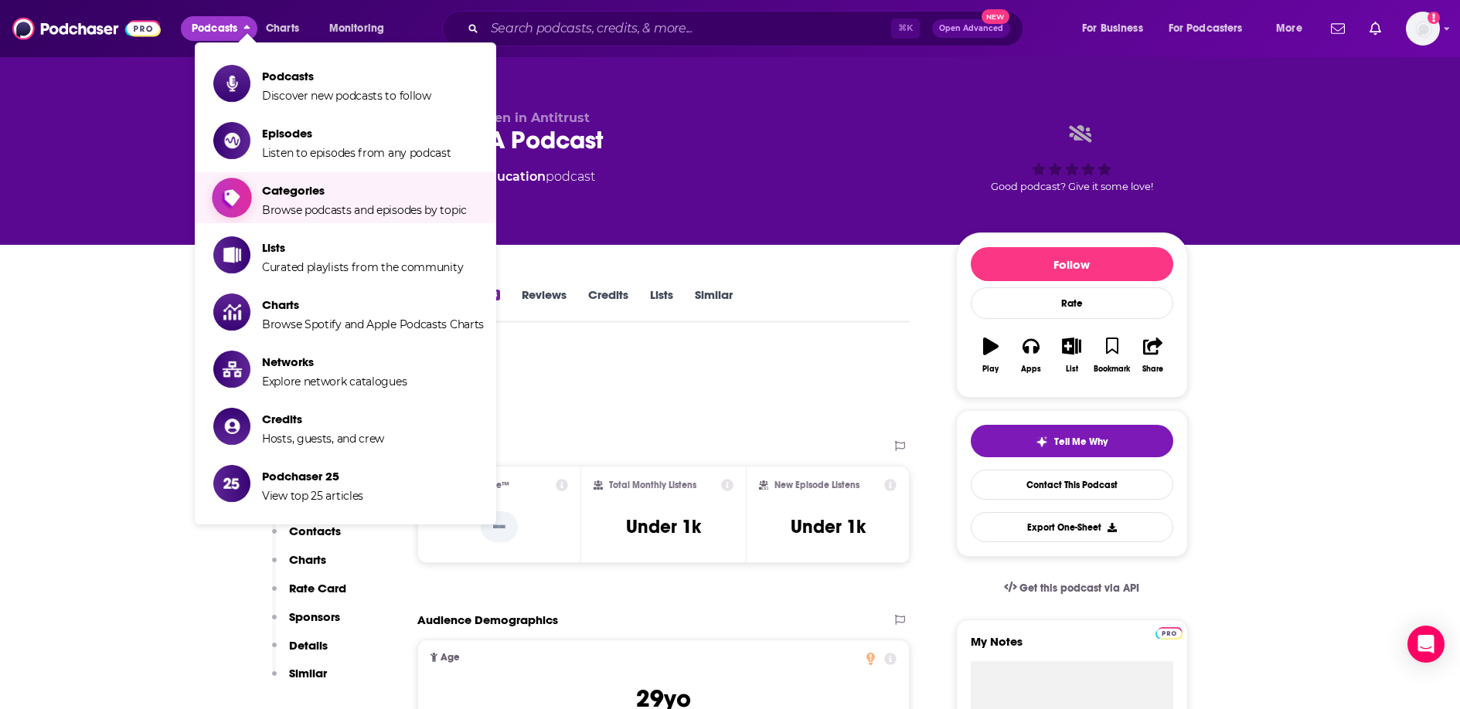
click at [285, 201] on span "Categories Browse podcasts and episodes by topic" at bounding box center [364, 198] width 205 height 39
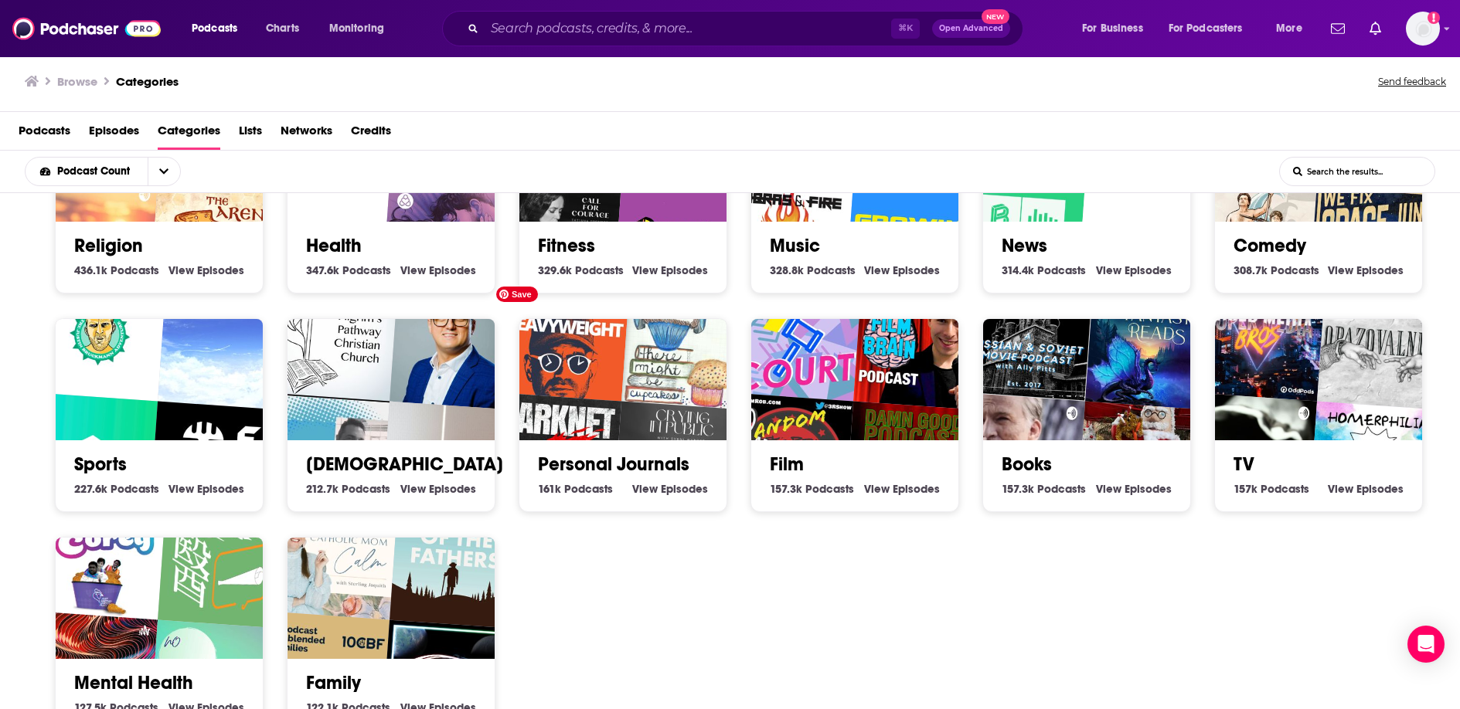
scroll to position [328, 0]
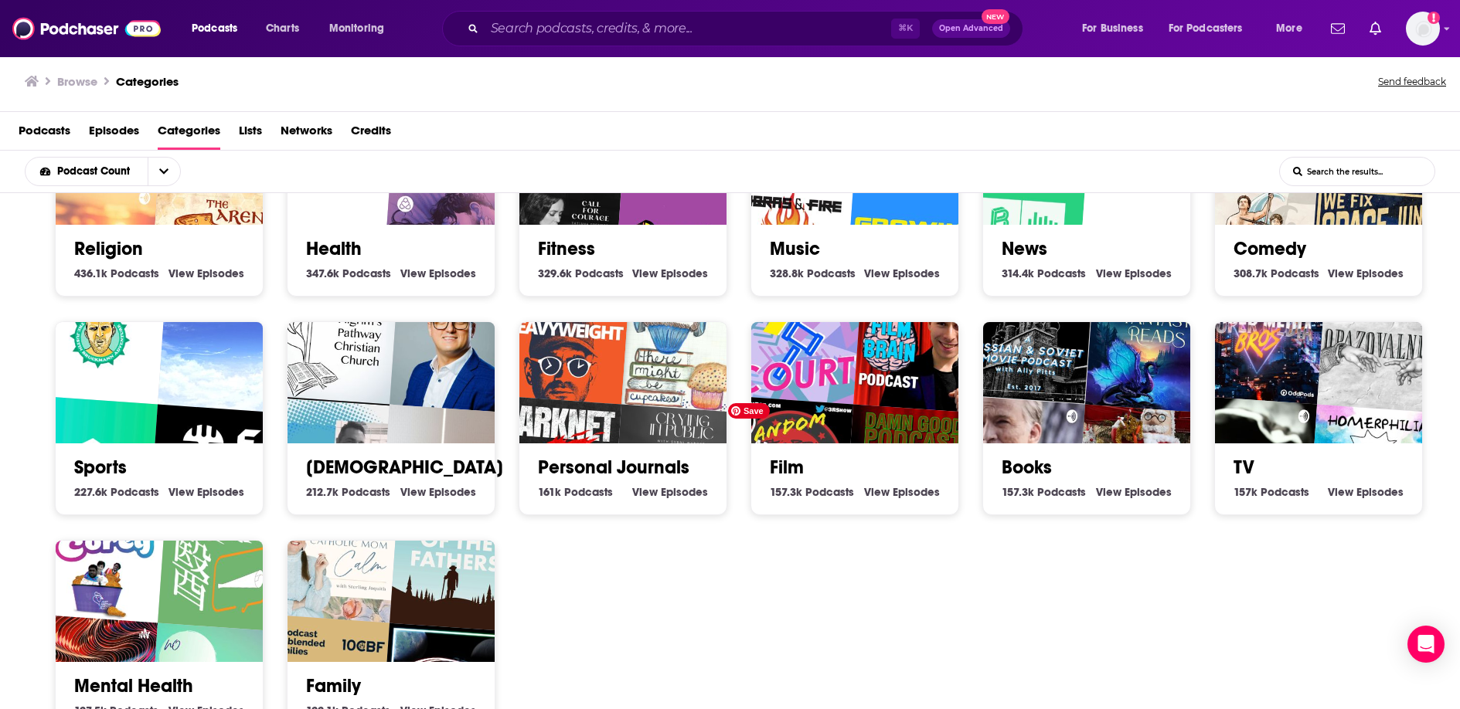
click at [832, 434] on img "Random Ramblings w/Rob" at bounding box center [786, 462] width 133 height 133
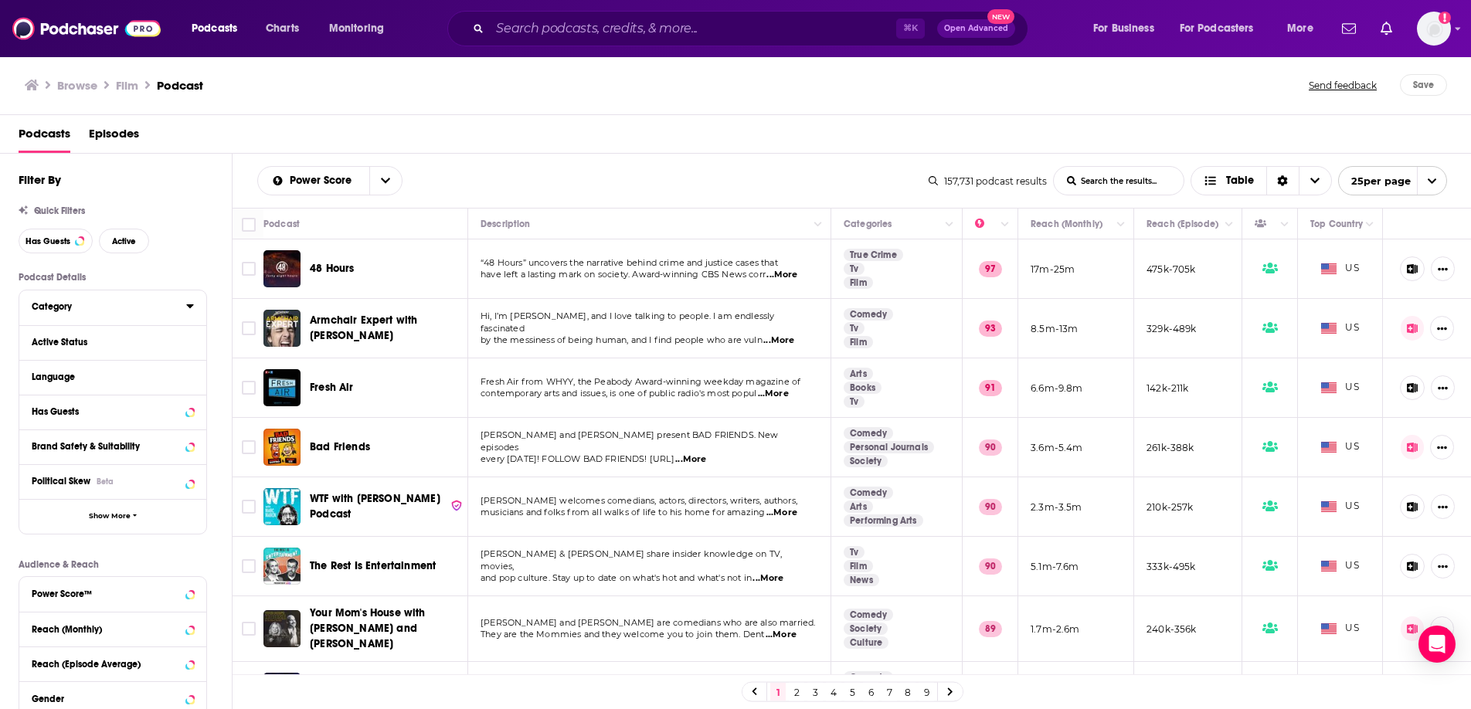
click at [188, 304] on icon at bounding box center [190, 306] width 8 height 12
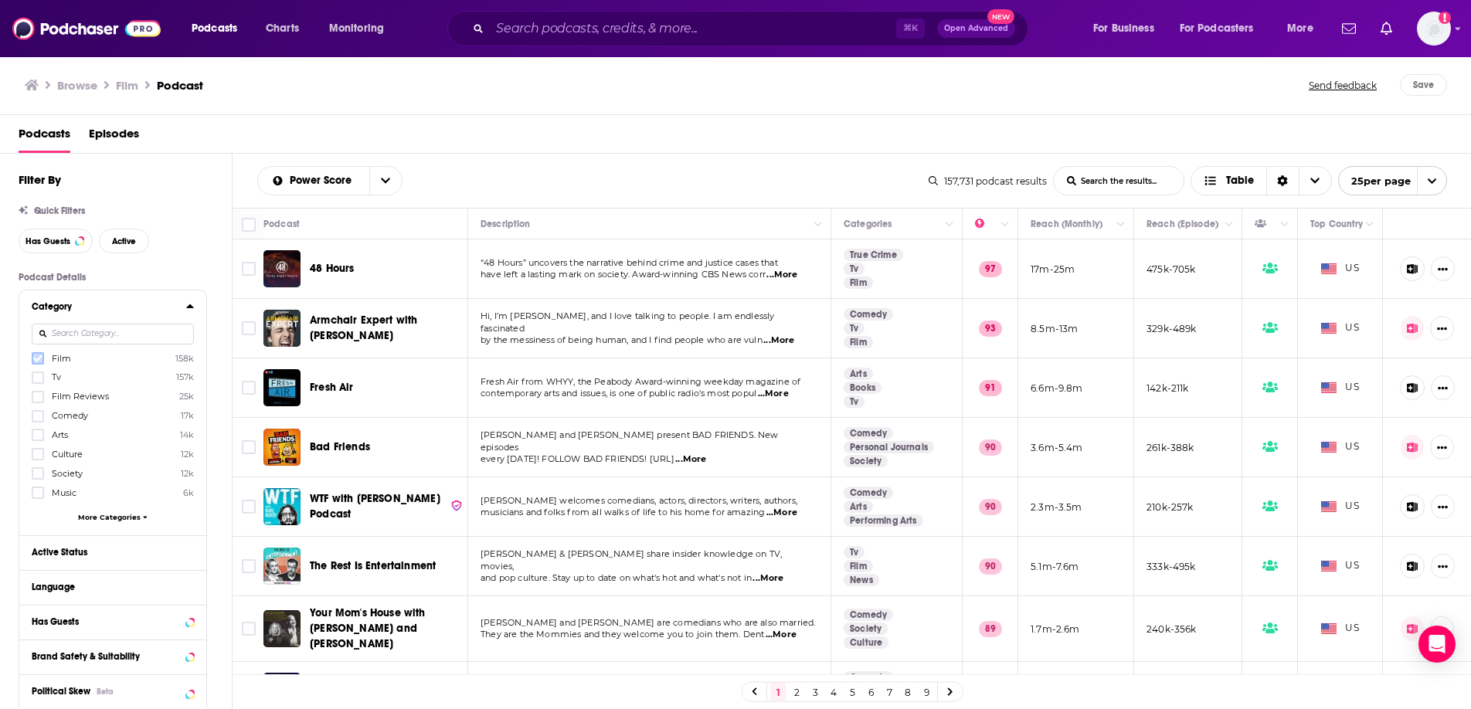
click at [36, 357] on icon at bounding box center [37, 358] width 9 height 9
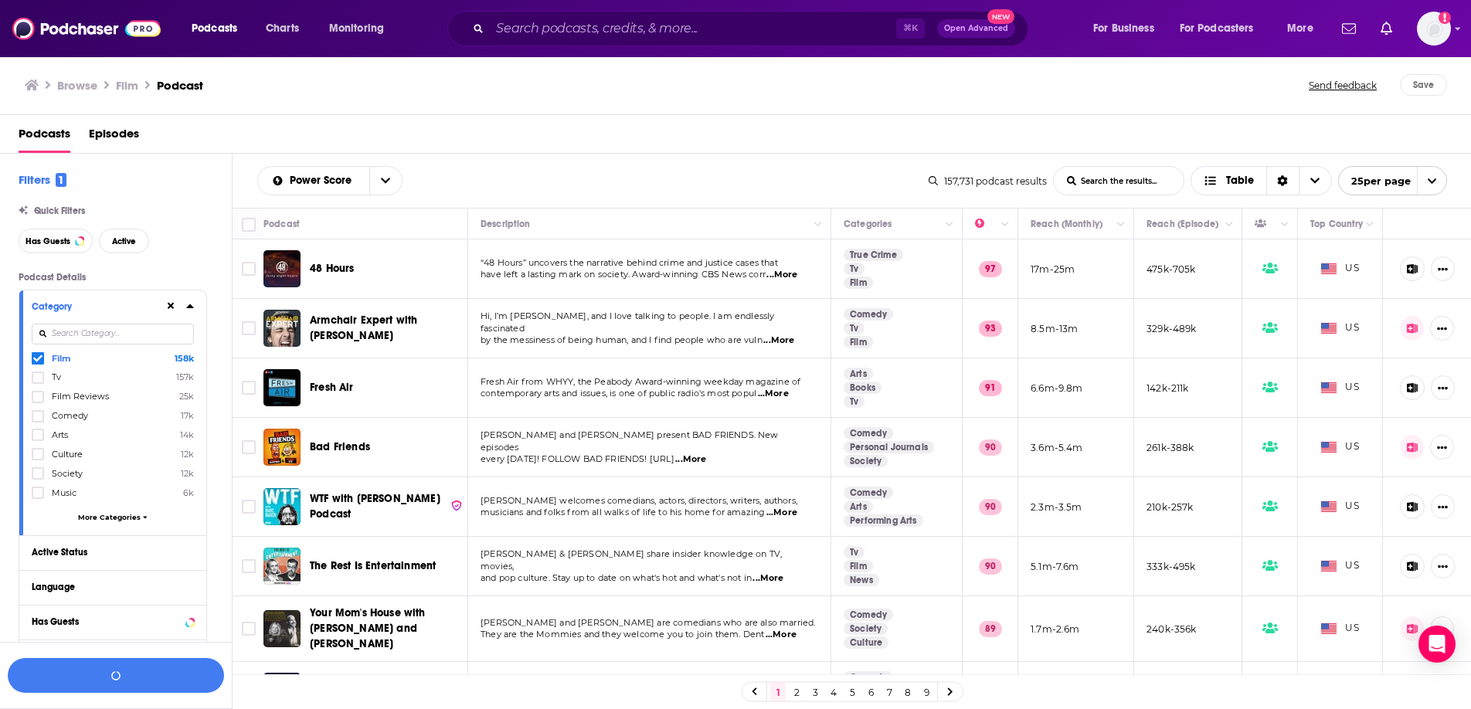
click at [99, 333] on input at bounding box center [113, 334] width 162 height 21
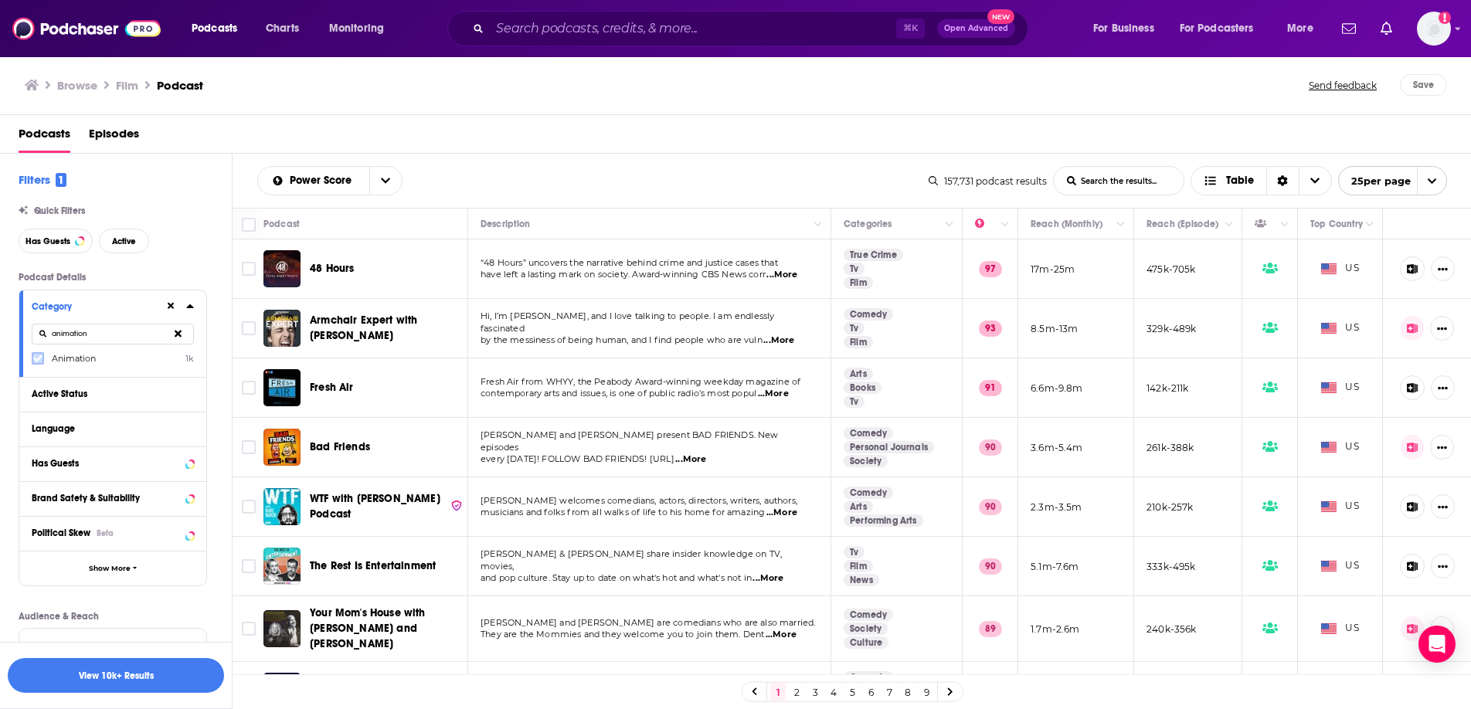
click at [34, 359] on icon at bounding box center [37, 358] width 9 height 7
click at [131, 550] on button "View 10k+ Results" at bounding box center [116, 675] width 216 height 35
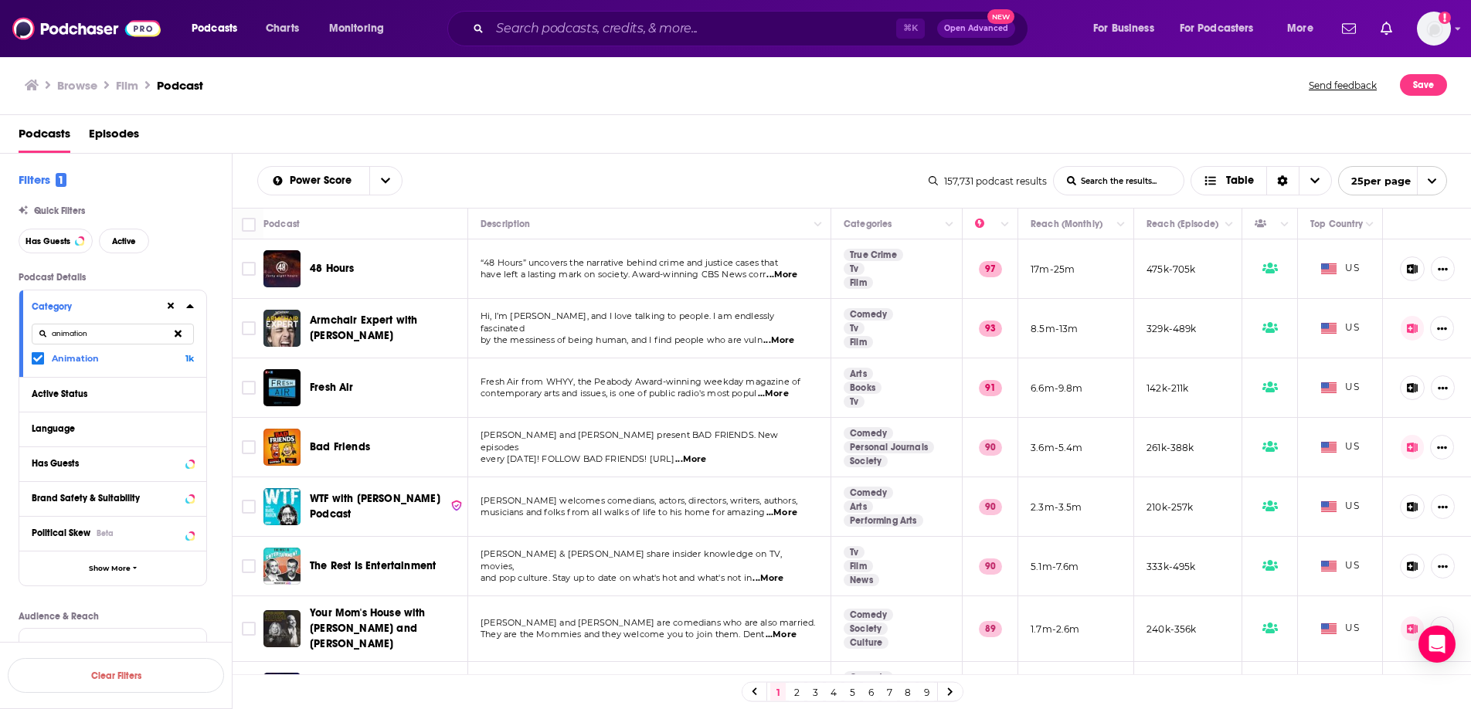
click at [131, 334] on input "animation" at bounding box center [113, 334] width 162 height 21
drag, startPoint x: 105, startPoint y: 335, endPoint x: 44, endPoint y: 335, distance: 61.1
click at [44, 335] on input "animation" at bounding box center [113, 334] width 162 height 21
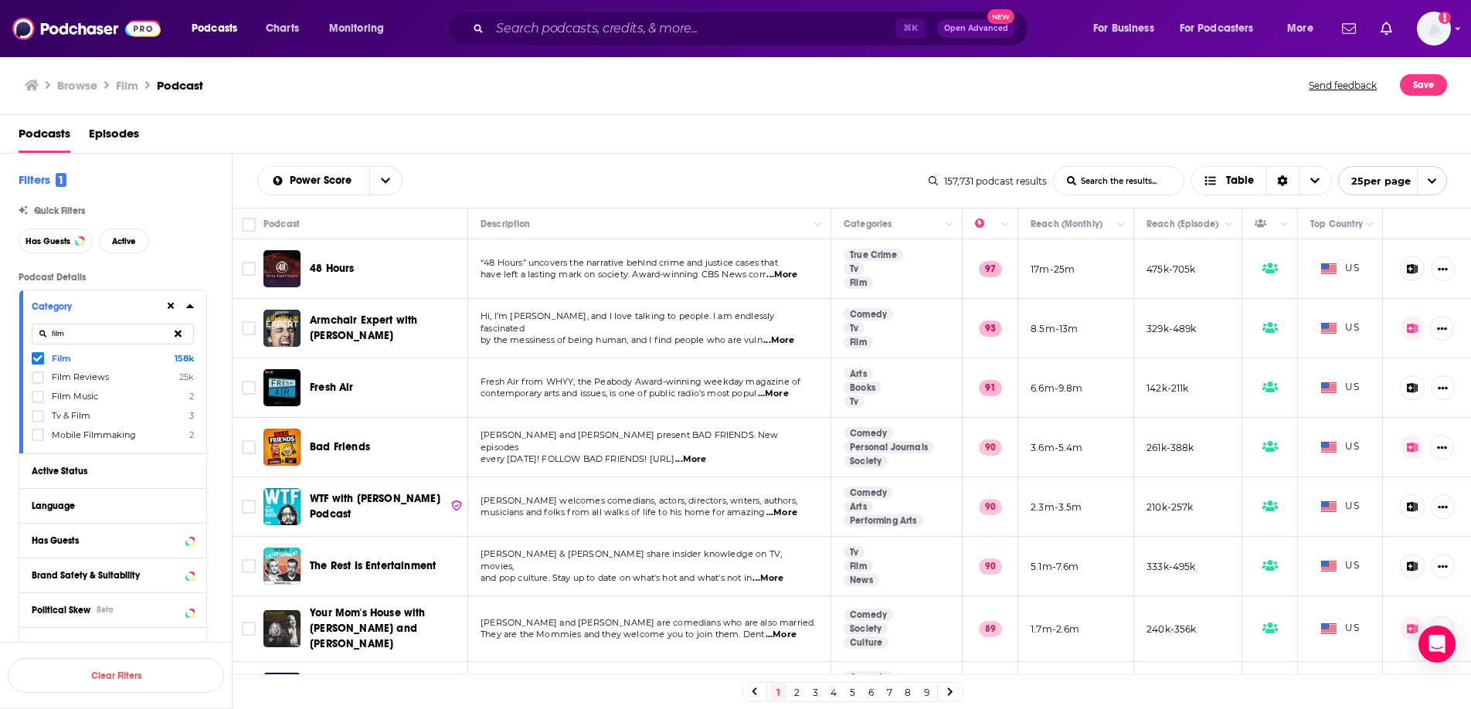
type input "film"
click at [39, 355] on icon at bounding box center [37, 358] width 9 height 9
click at [83, 332] on input "film" at bounding box center [113, 334] width 162 height 21
click at [176, 332] on icon at bounding box center [178, 333] width 7 height 7
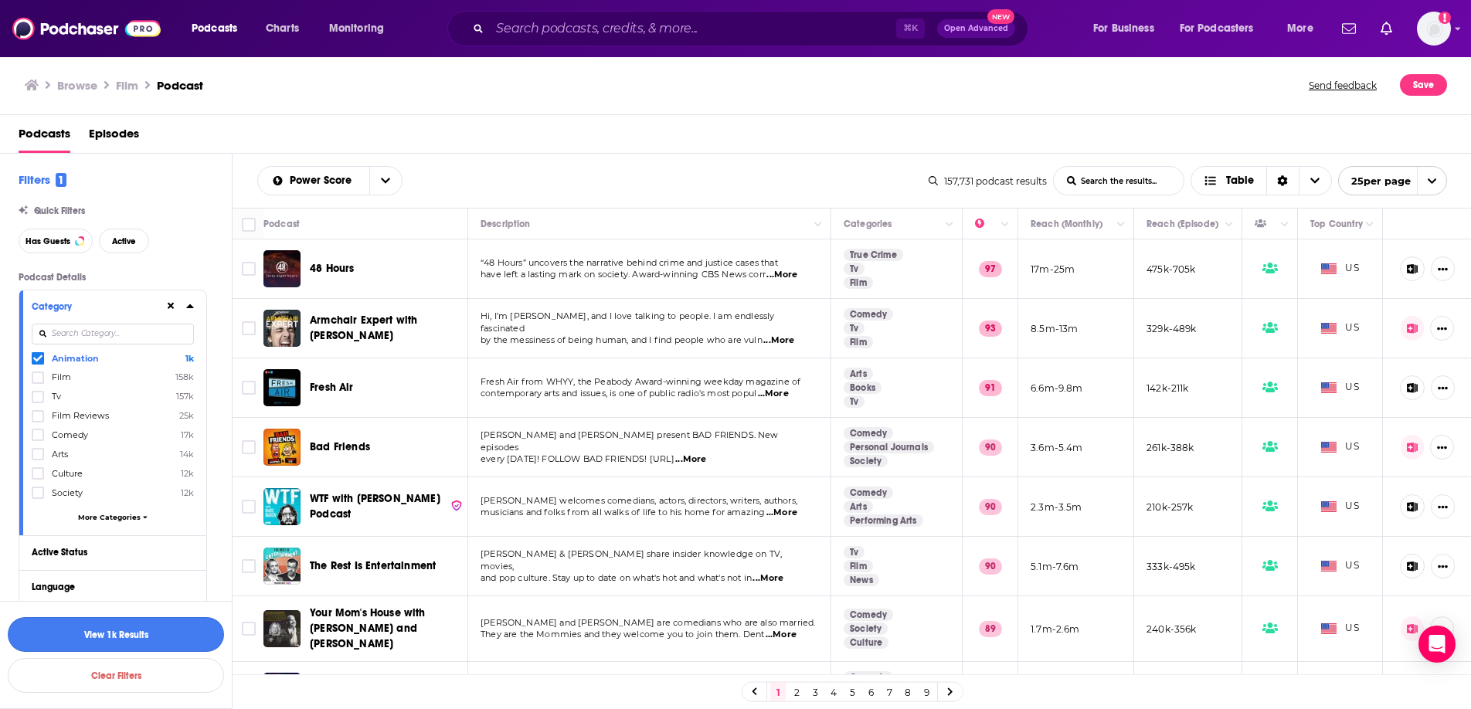
click at [140, 550] on button "View 1k Results" at bounding box center [116, 634] width 216 height 35
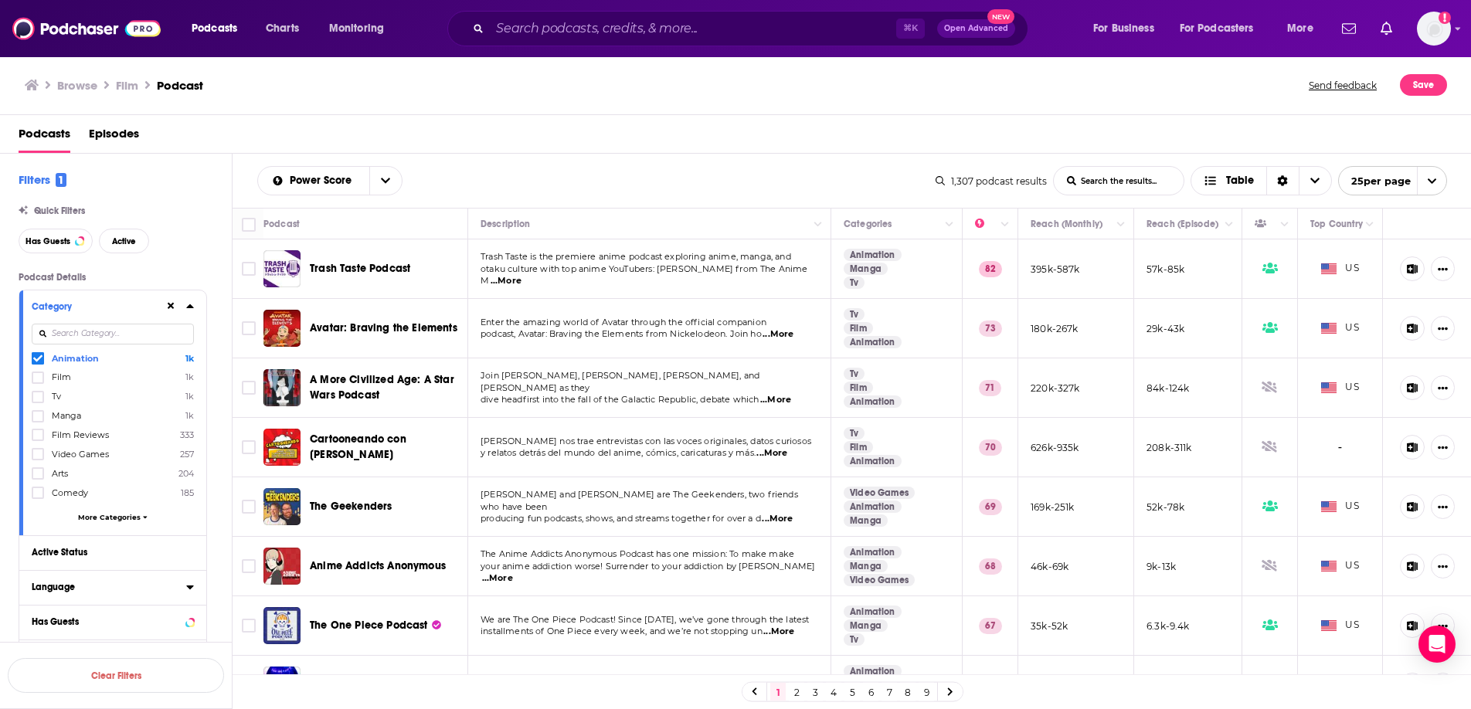
click at [188, 550] on icon at bounding box center [190, 587] width 8 height 12
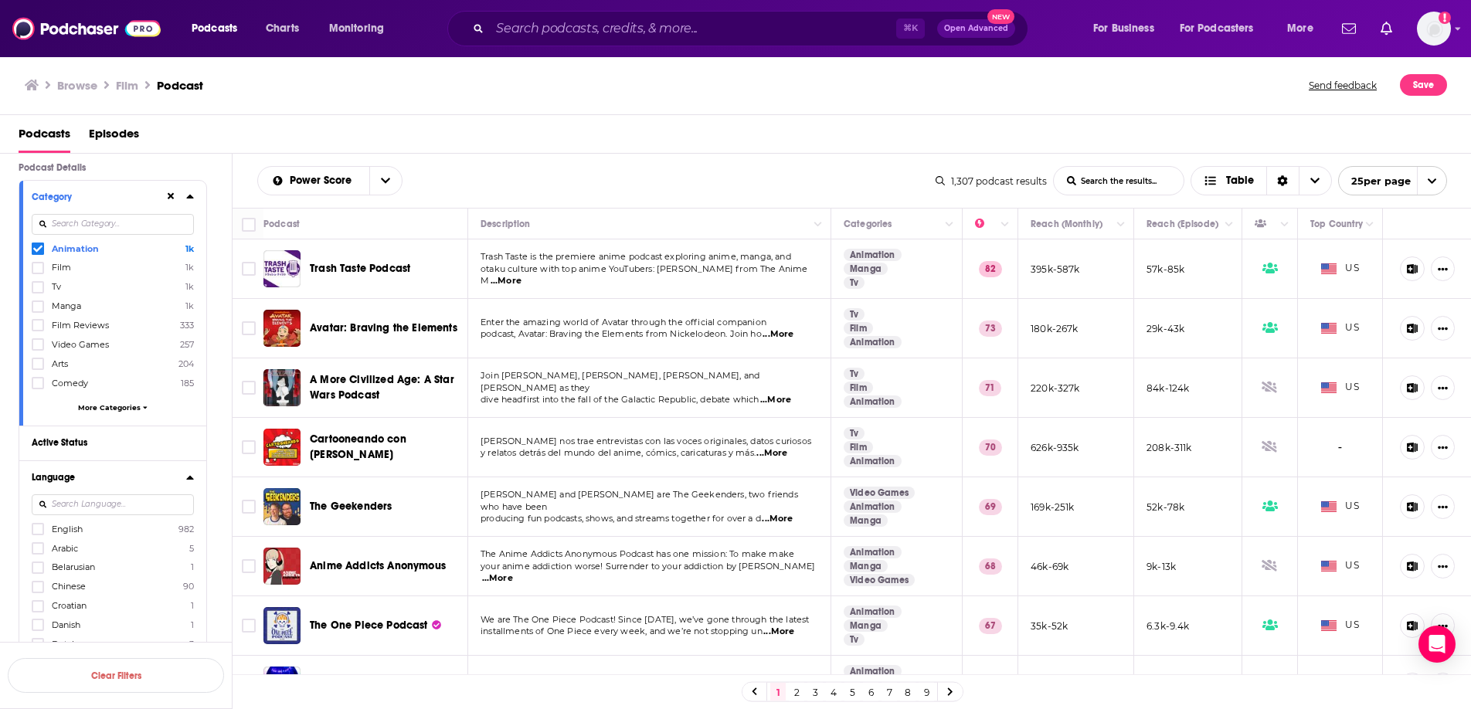
scroll to position [121, 0]
click at [40, 516] on icon at bounding box center [37, 518] width 9 height 7
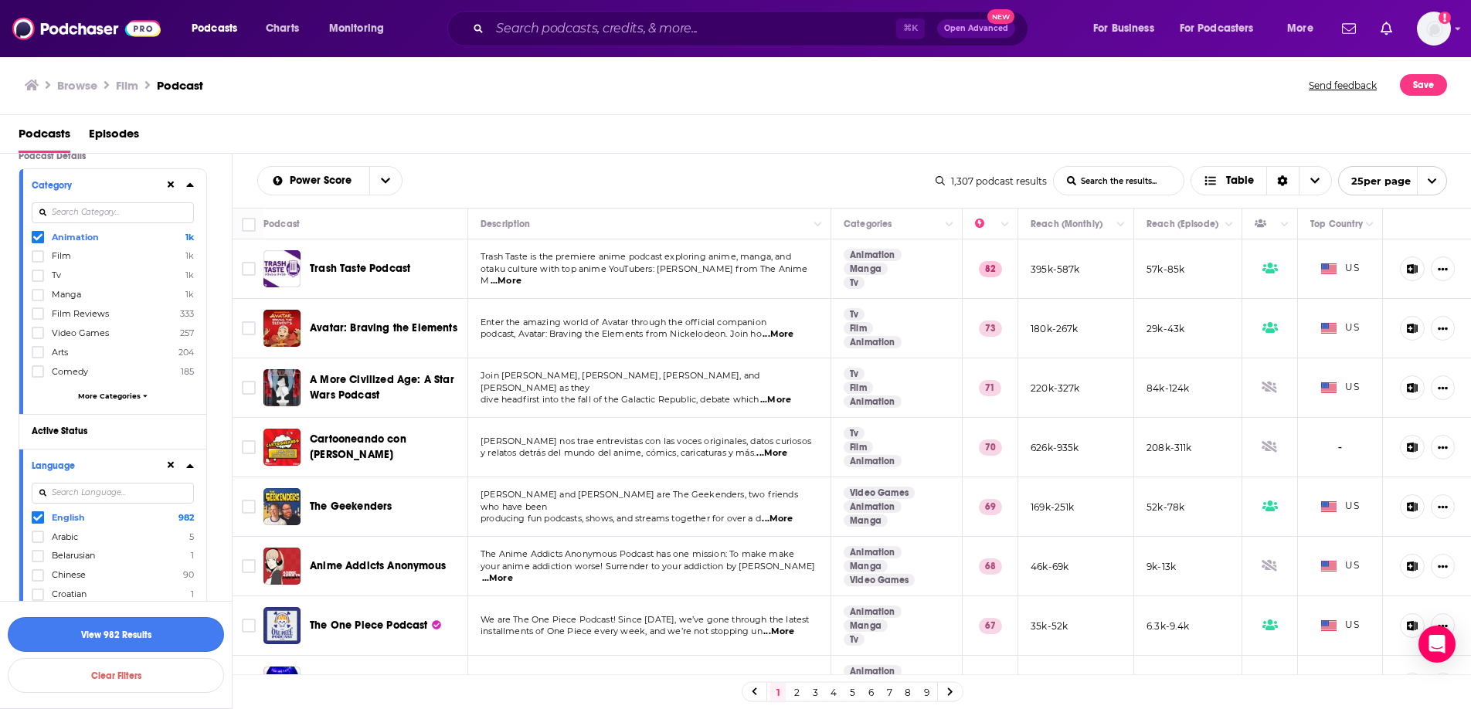
click at [132, 550] on button "View 982 Results" at bounding box center [116, 634] width 216 height 35
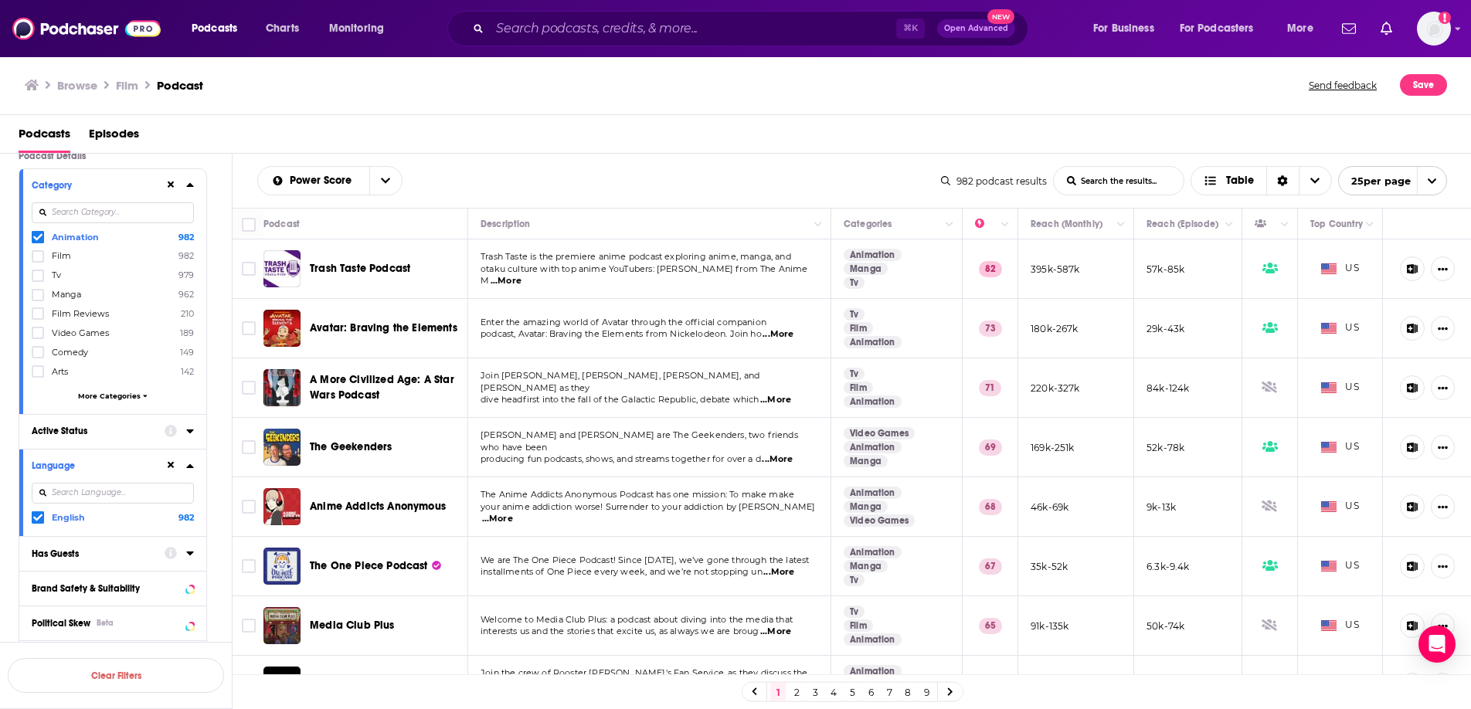
click at [189, 430] on icon at bounding box center [189, 432] width 7 height 4
click at [169, 430] on icon at bounding box center [171, 431] width 12 height 12
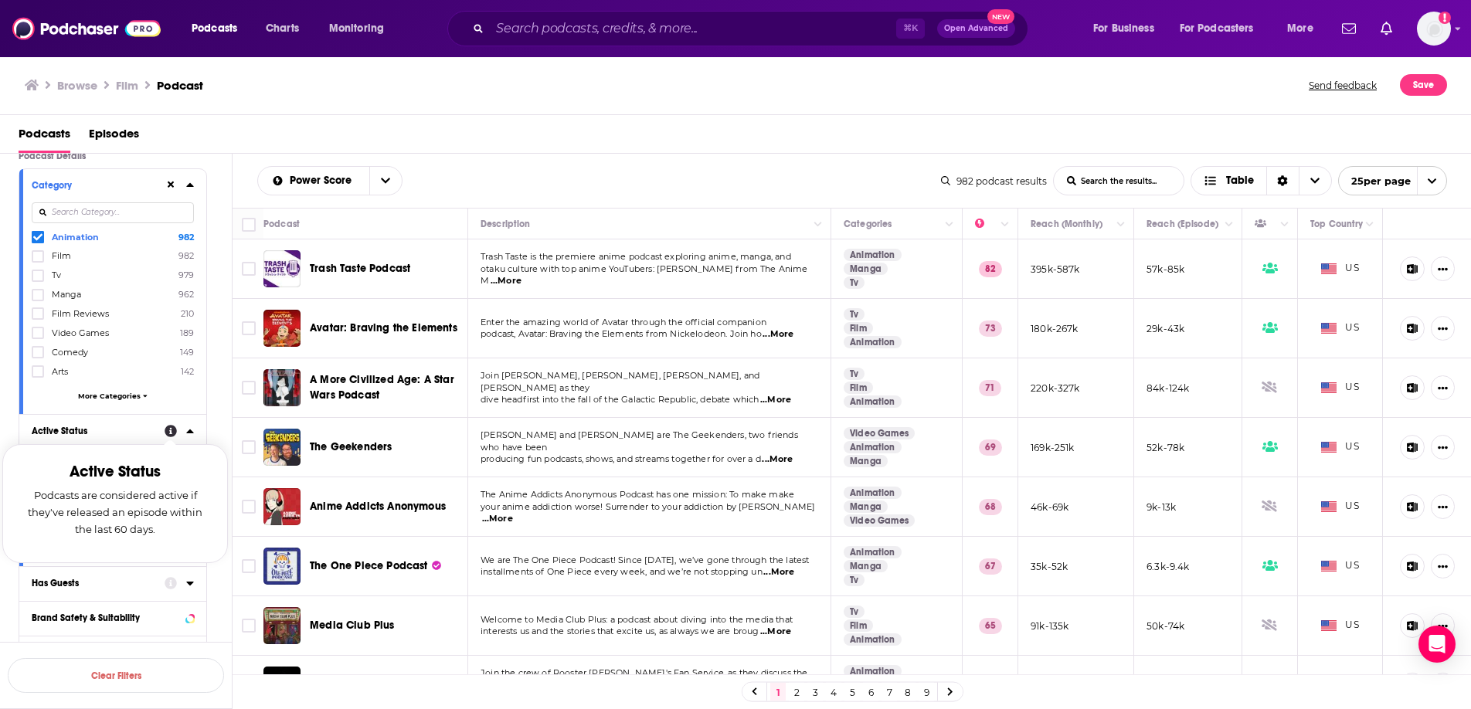
click at [169, 430] on icon at bounding box center [171, 431] width 12 height 12
click at [168, 455] on span "All" at bounding box center [104, 460] width 145 height 20
click at [87, 507] on span "Active" at bounding box center [80, 511] width 82 height 9
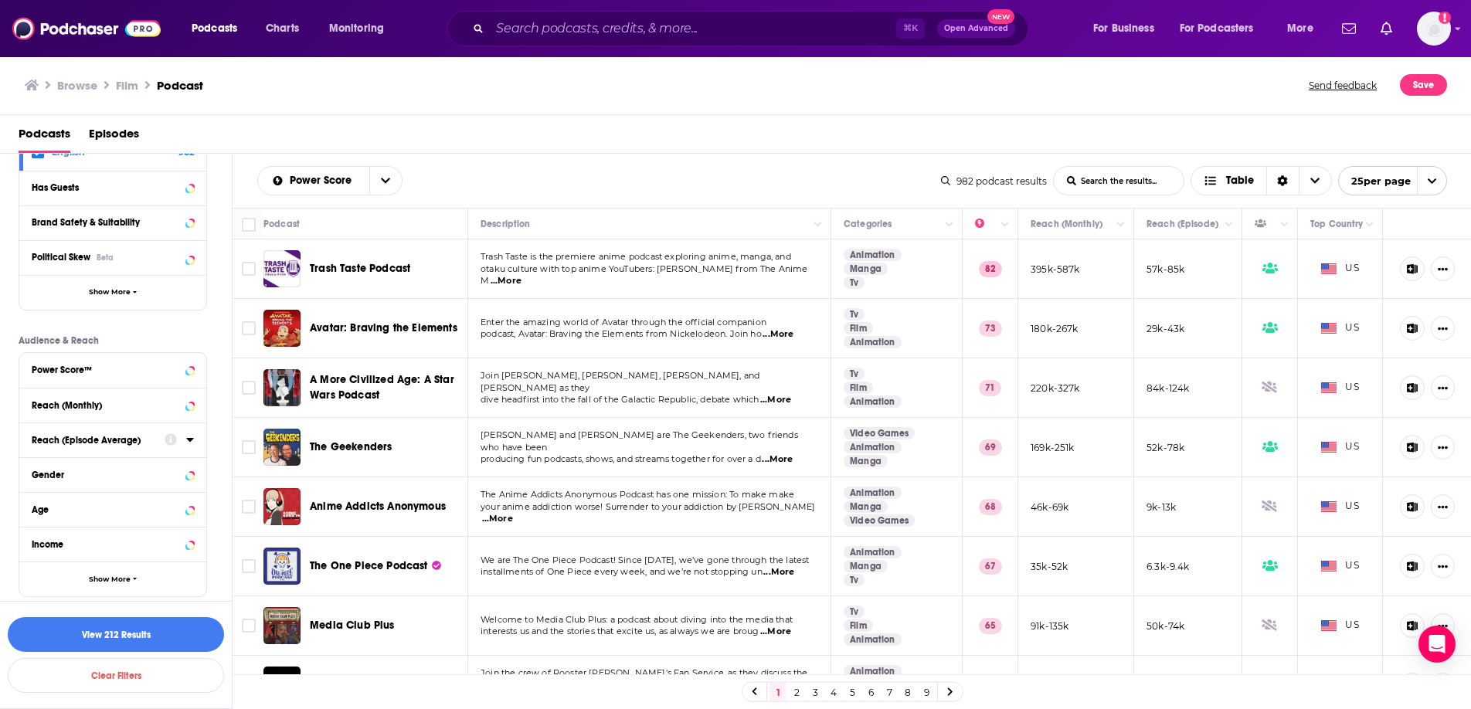
scroll to position [519, 0]
click at [119, 550] on button "View 212 Results" at bounding box center [116, 634] width 216 height 35
click at [1155, 178] on span "Choose View" at bounding box center [1315, 181] width 32 height 28
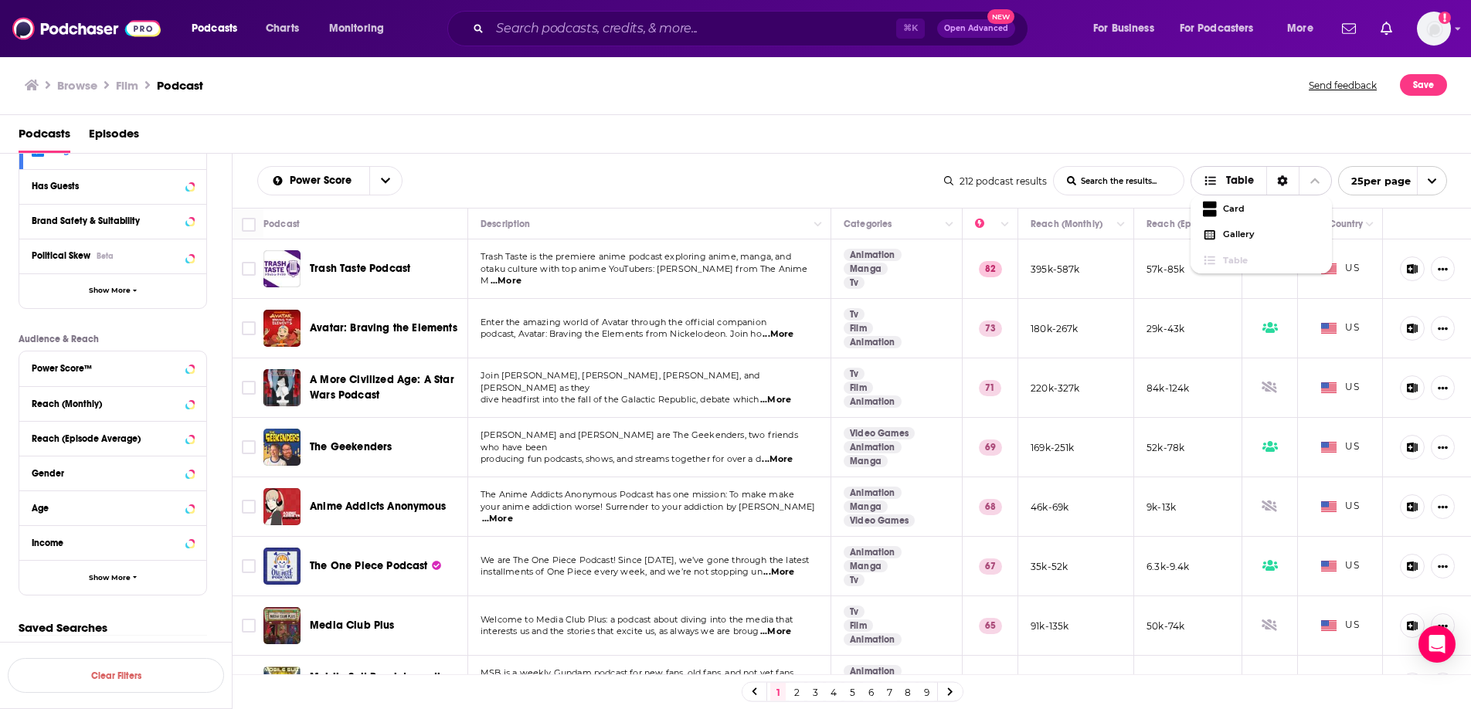
click at [1155, 178] on span "Choose View" at bounding box center [1315, 181] width 32 height 28
click at [1155, 182] on span "Table" at bounding box center [1240, 180] width 28 height 11
click at [1155, 181] on span "Choose View" at bounding box center [1315, 181] width 32 height 28
click at [249, 223] on input "Toggle select all" at bounding box center [249, 225] width 14 height 14
checkbox input "true"
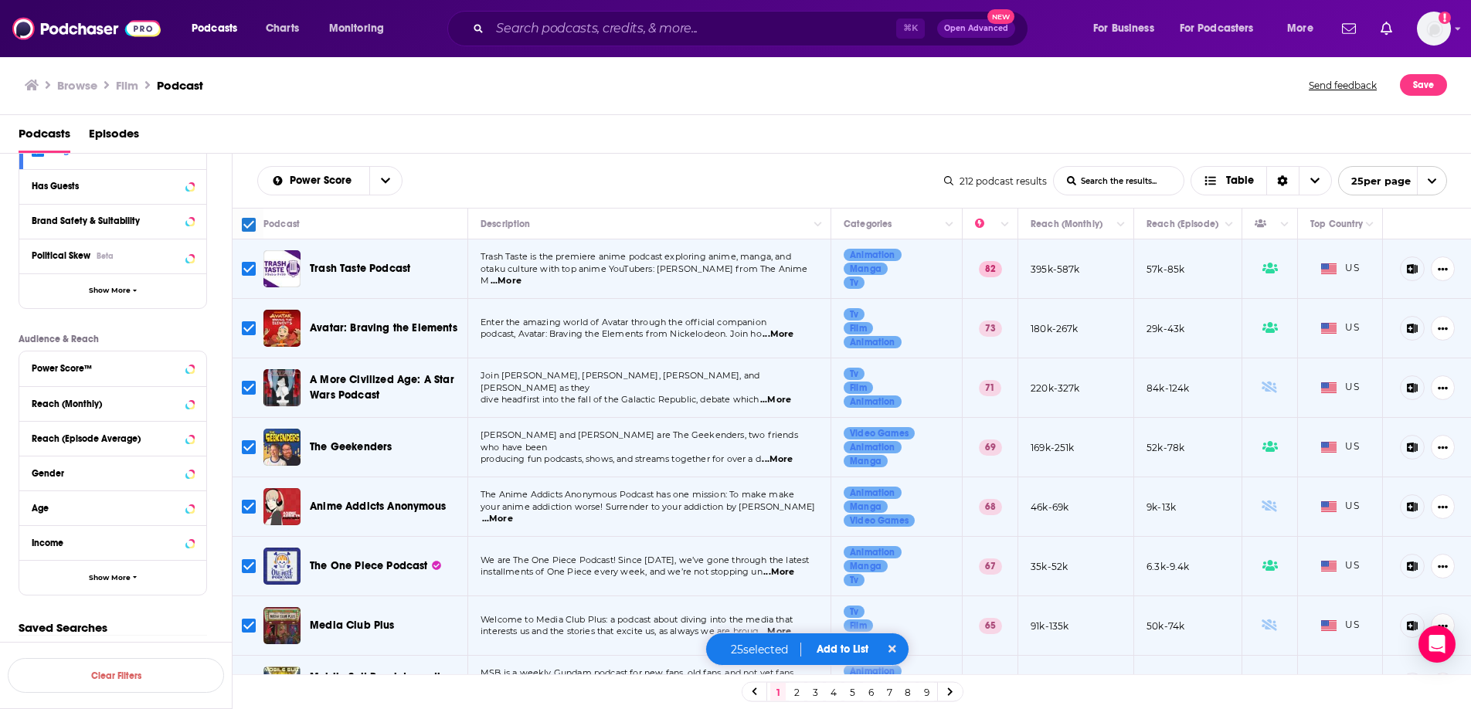
click at [832, 550] on button "Add to List" at bounding box center [842, 649] width 77 height 13
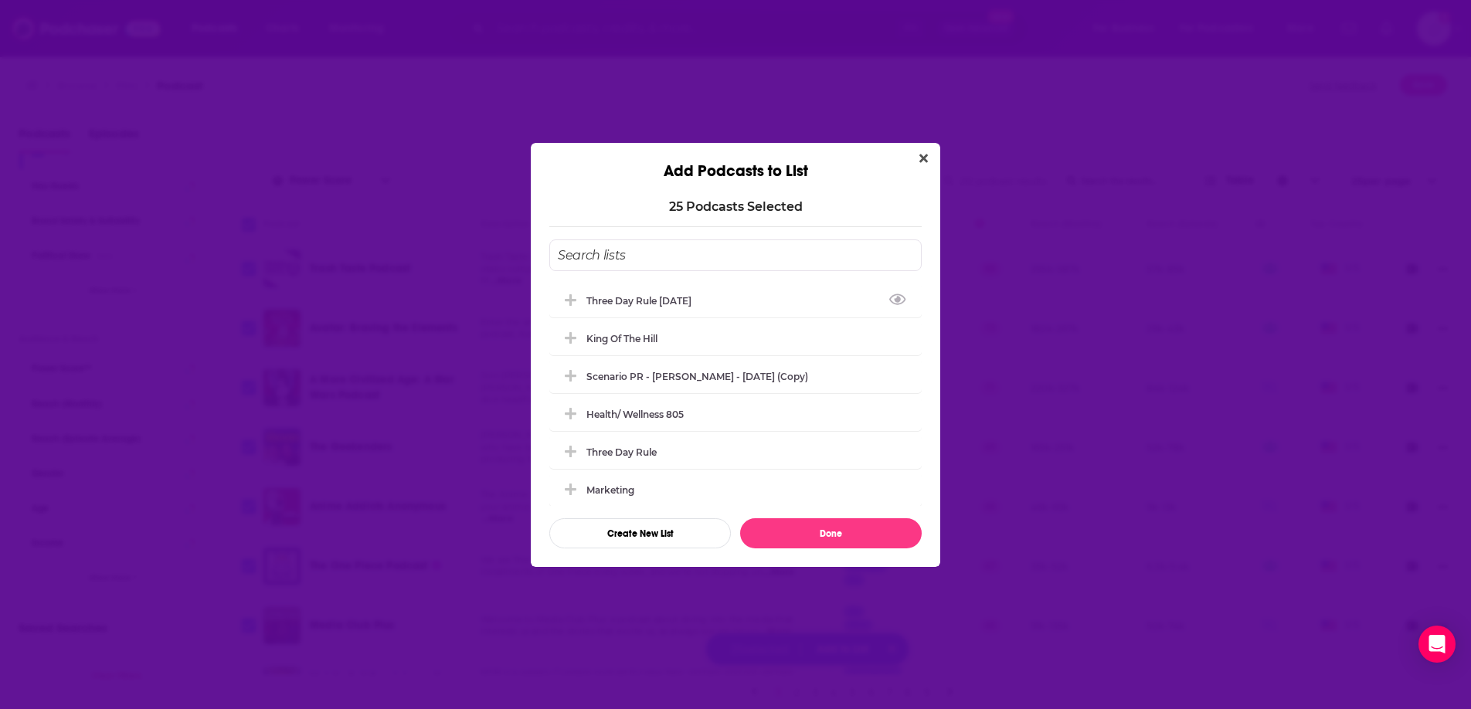
click at [627, 247] on input "Add Podcast To List" at bounding box center [735, 256] width 372 height 32
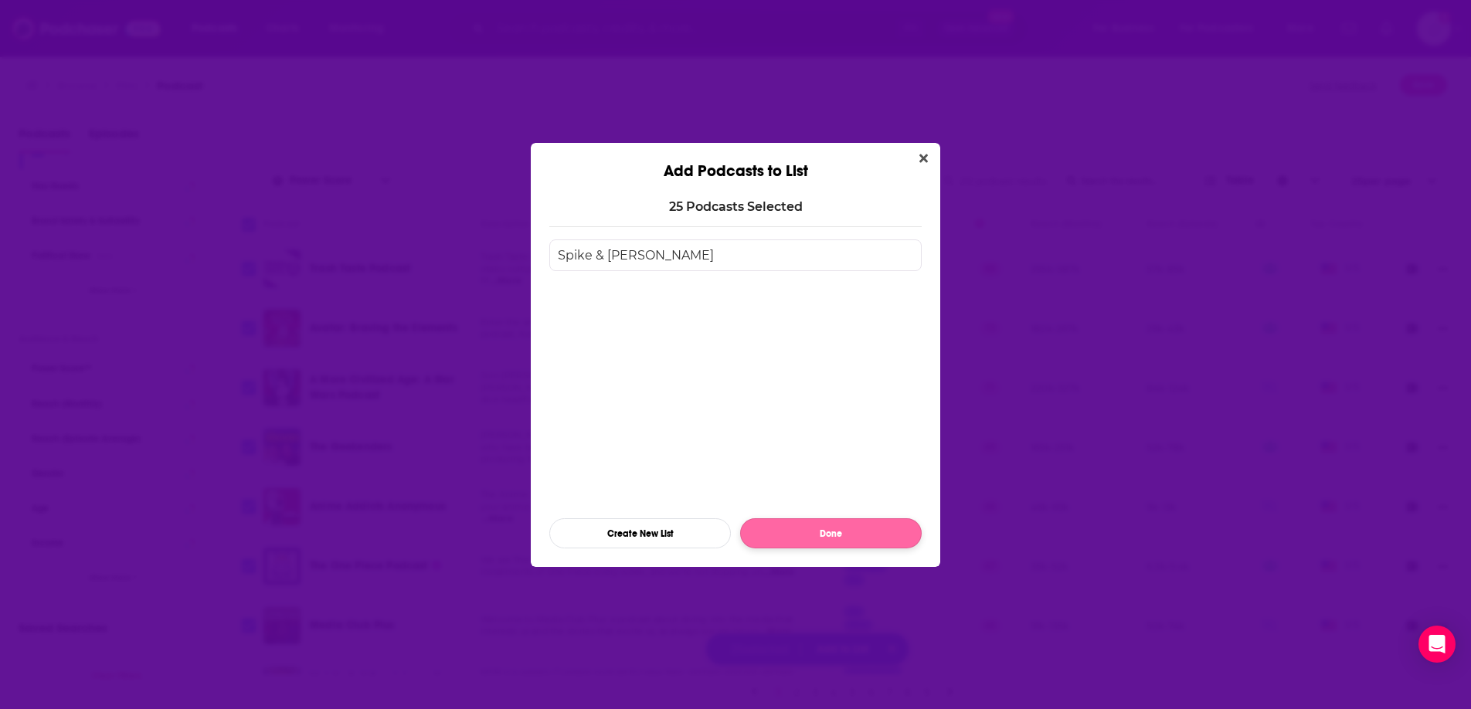
type input "Spike & [PERSON_NAME]"
click at [816, 535] on button "Done" at bounding box center [831, 534] width 182 height 30
checkbox input "false"
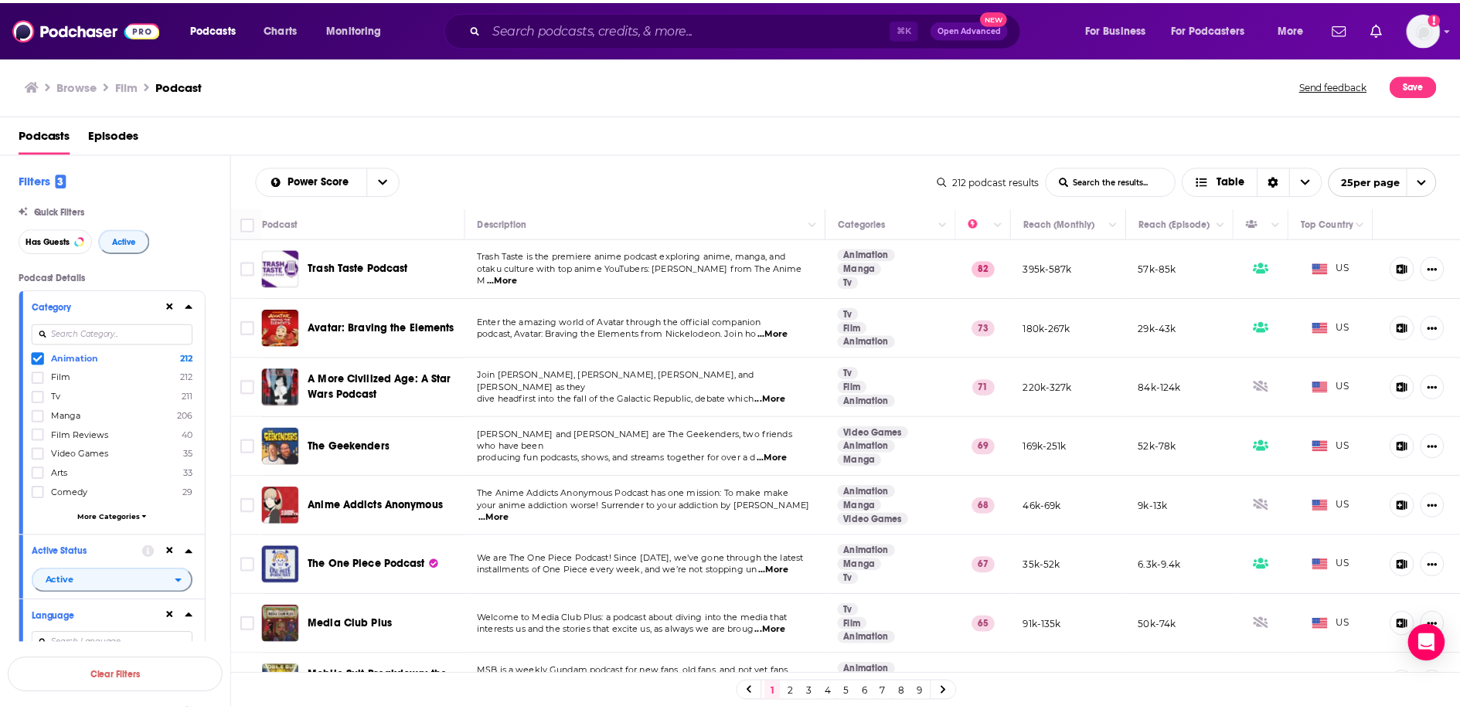
scroll to position [519, 0]
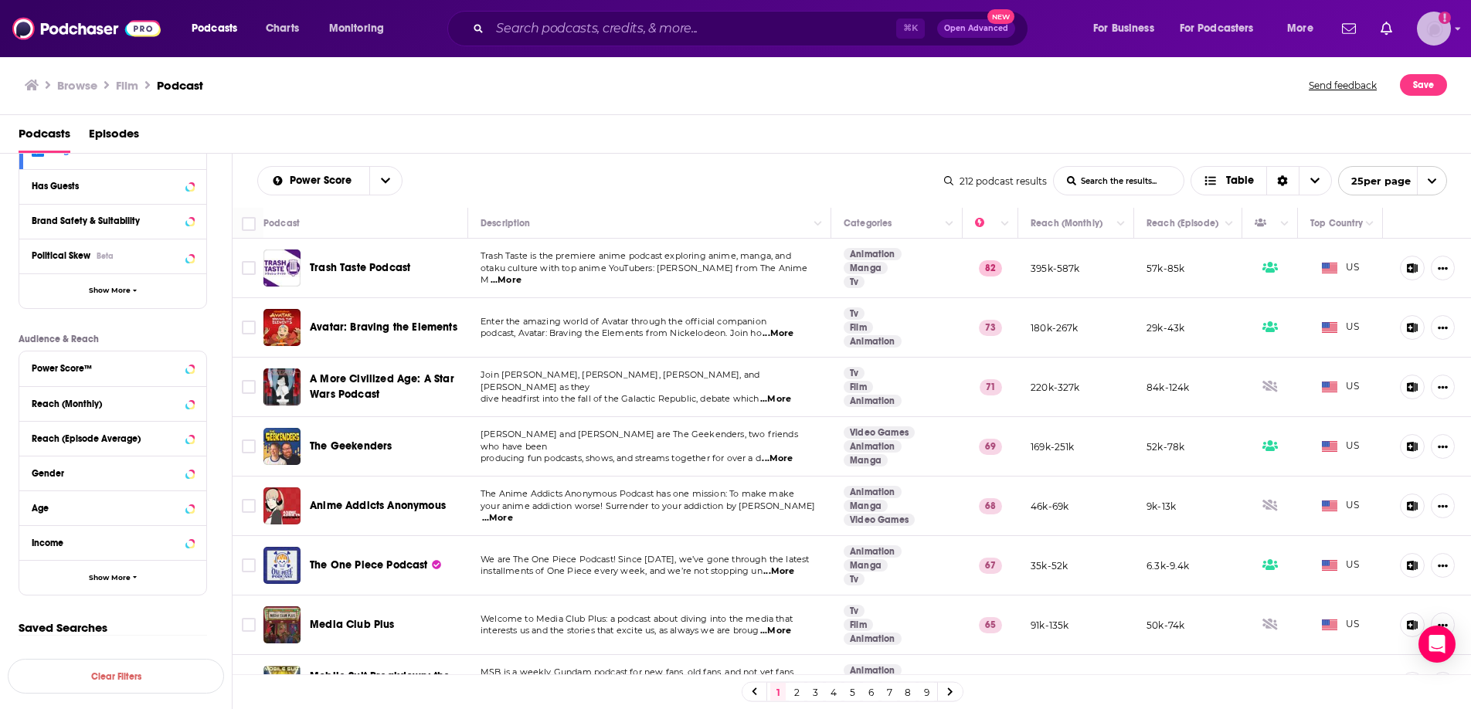
click at [1440, 34] on img "Logged in as jennevievef" at bounding box center [1434, 29] width 34 height 34
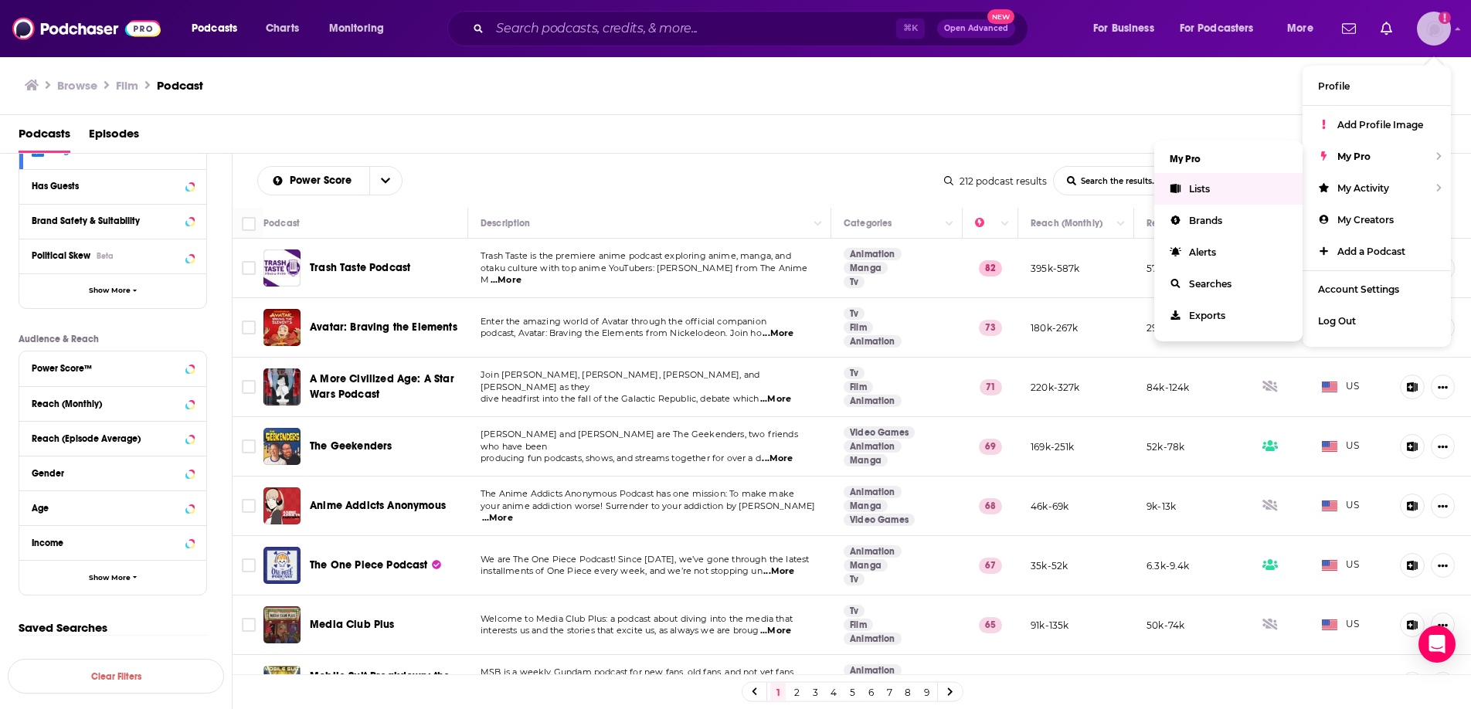
click at [1211, 191] on link "Lists" at bounding box center [1229, 189] width 148 height 32
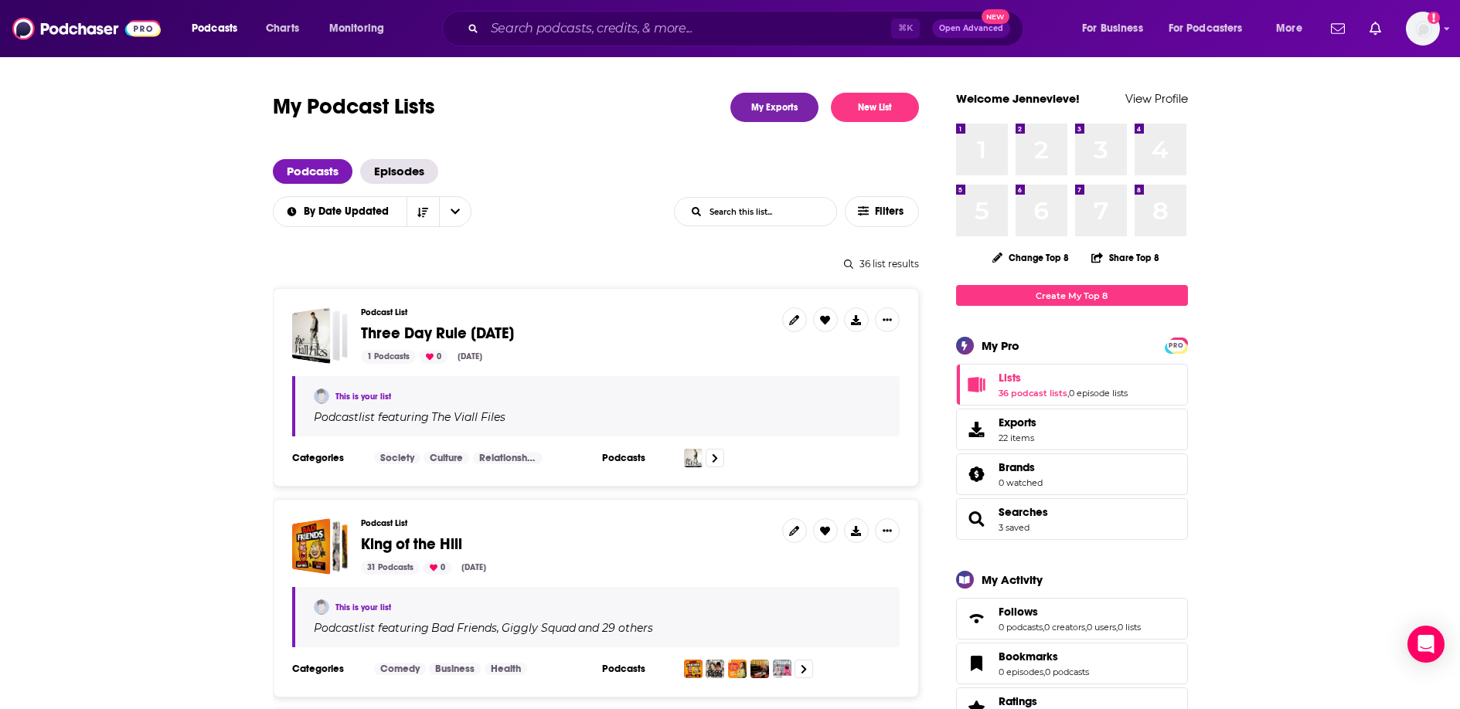
click at [786, 216] on input "List Search Input" at bounding box center [756, 212] width 162 height 28
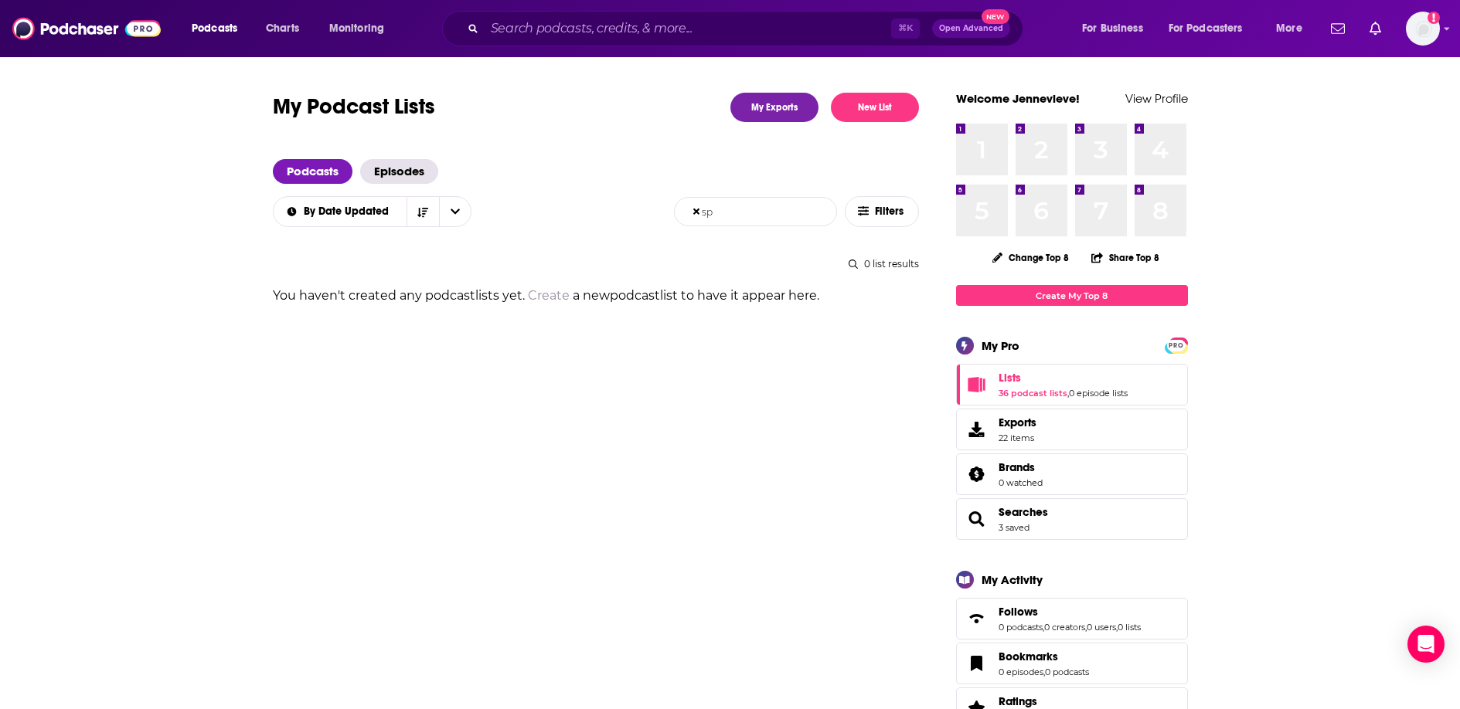
type input "s"
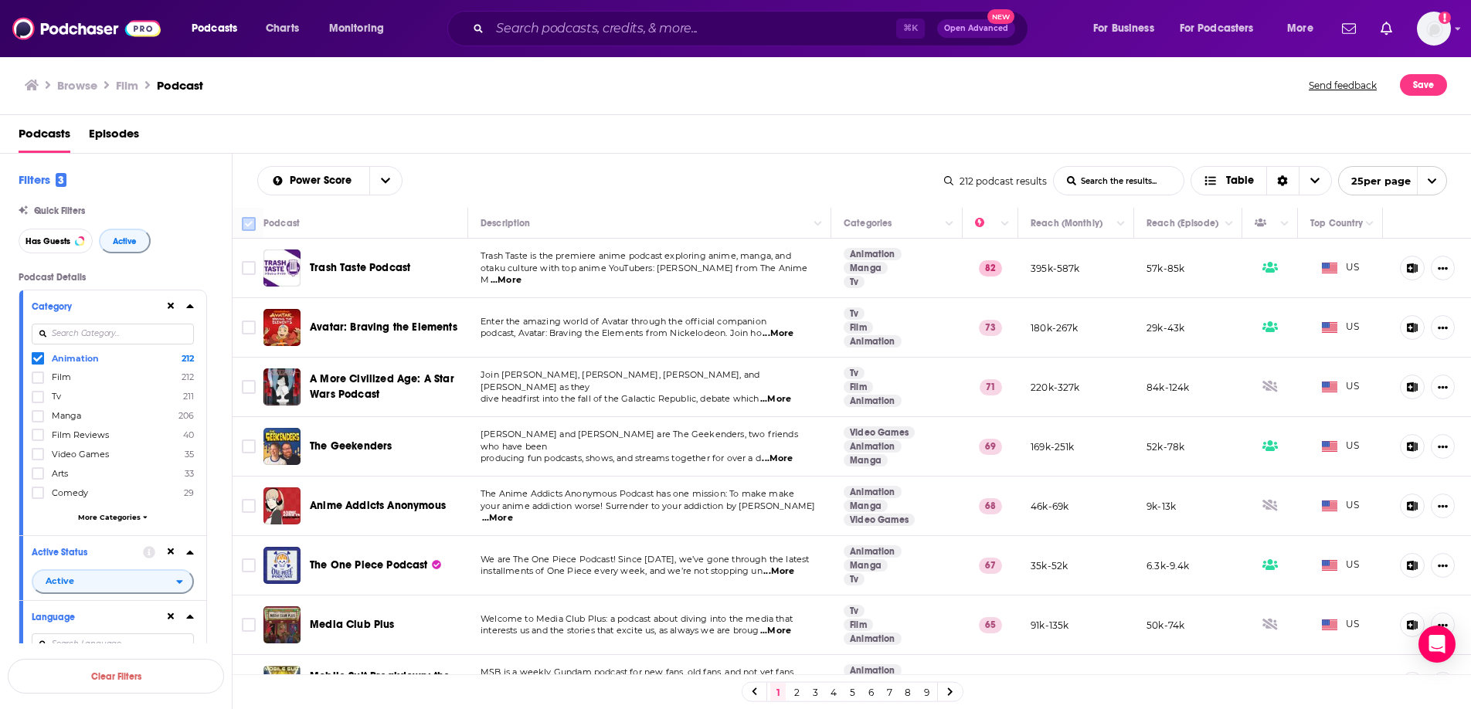
click at [249, 230] on input "Toggle select all" at bounding box center [249, 224] width 14 height 14
checkbox input "true"
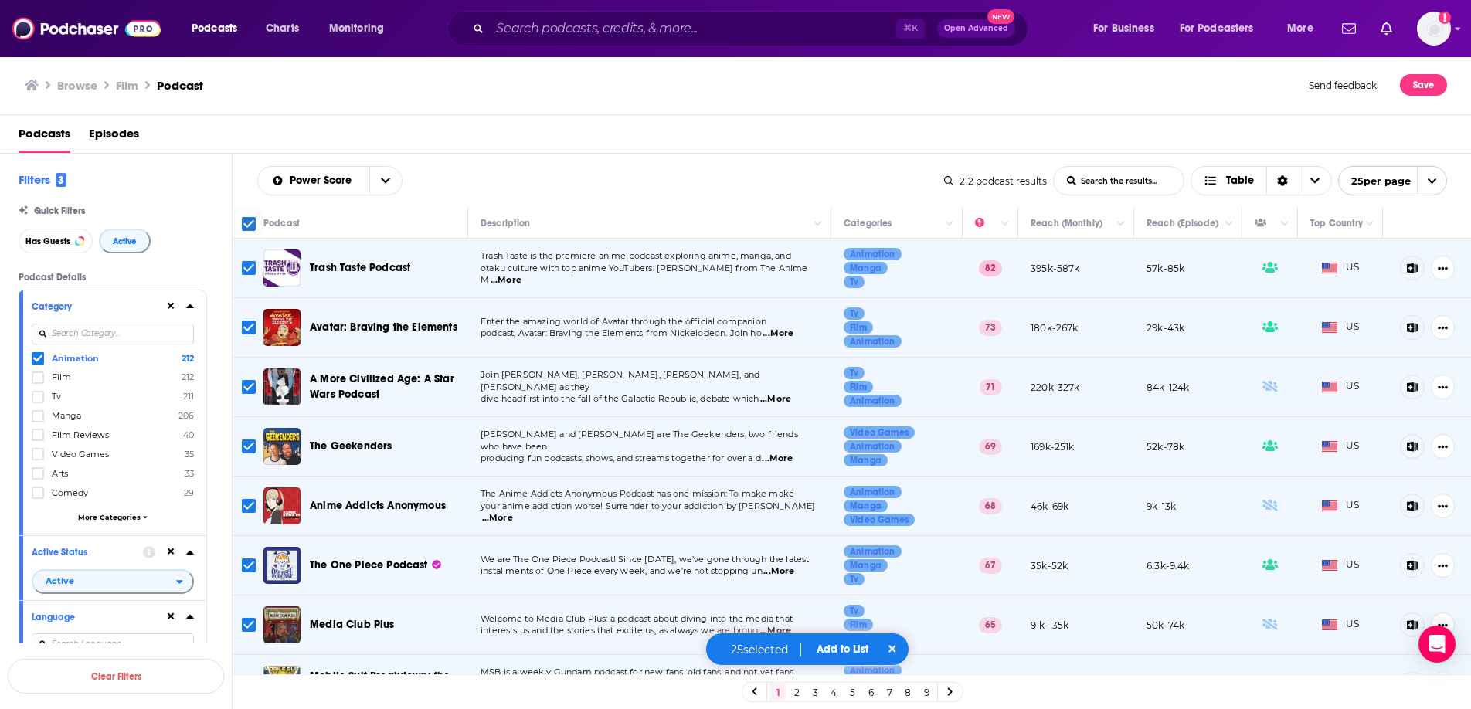
click at [860, 648] on button "Add to List" at bounding box center [842, 649] width 77 height 13
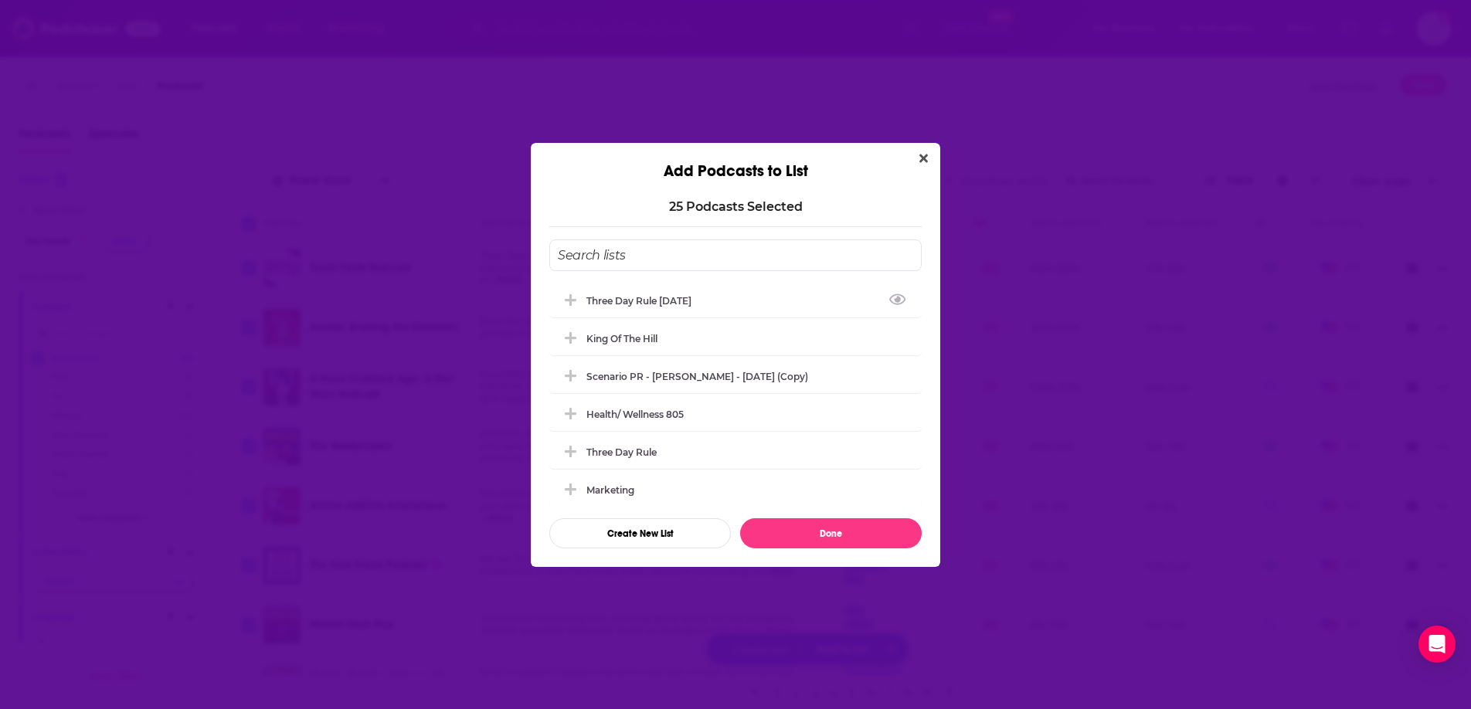
click at [625, 253] on input "Add Podcast To List" at bounding box center [735, 256] width 372 height 32
type input "spike mike"
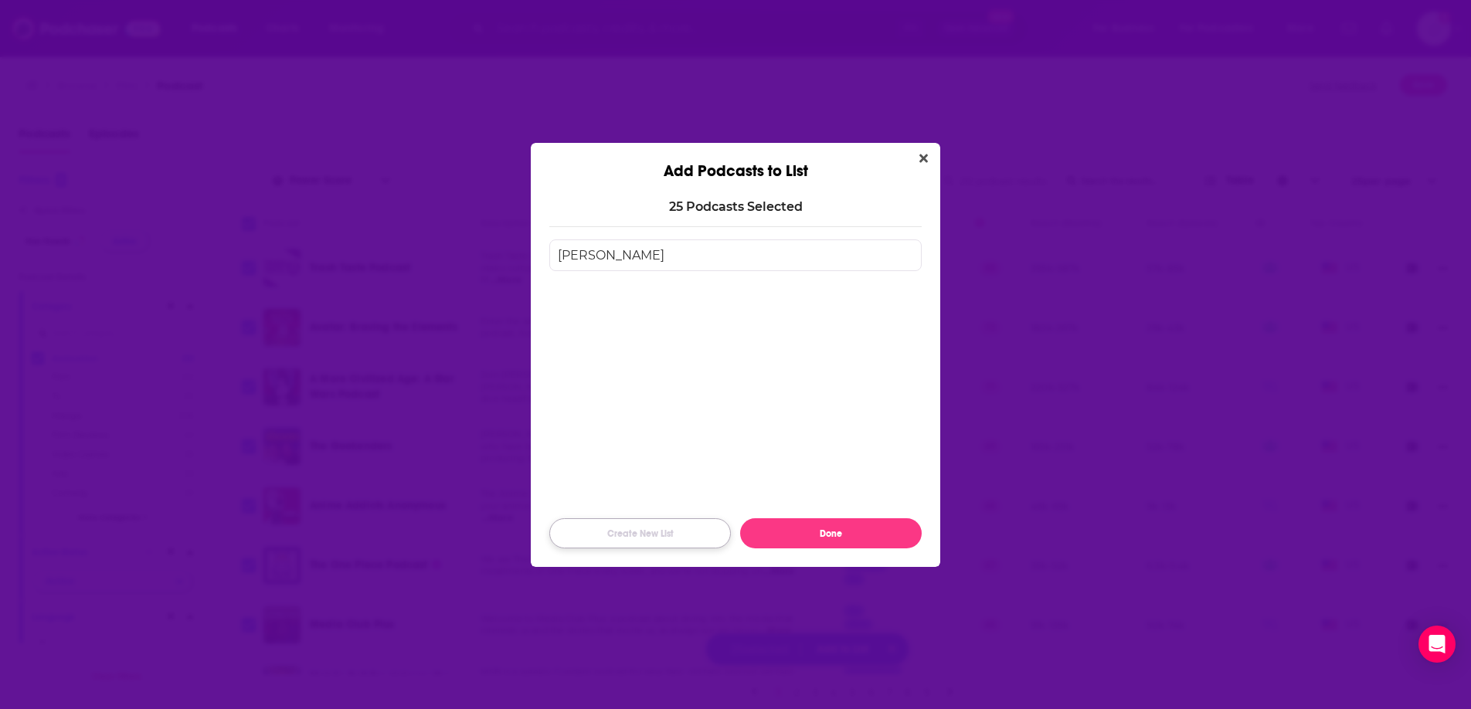
click at [656, 536] on button "Create New List" at bounding box center [640, 534] width 182 height 30
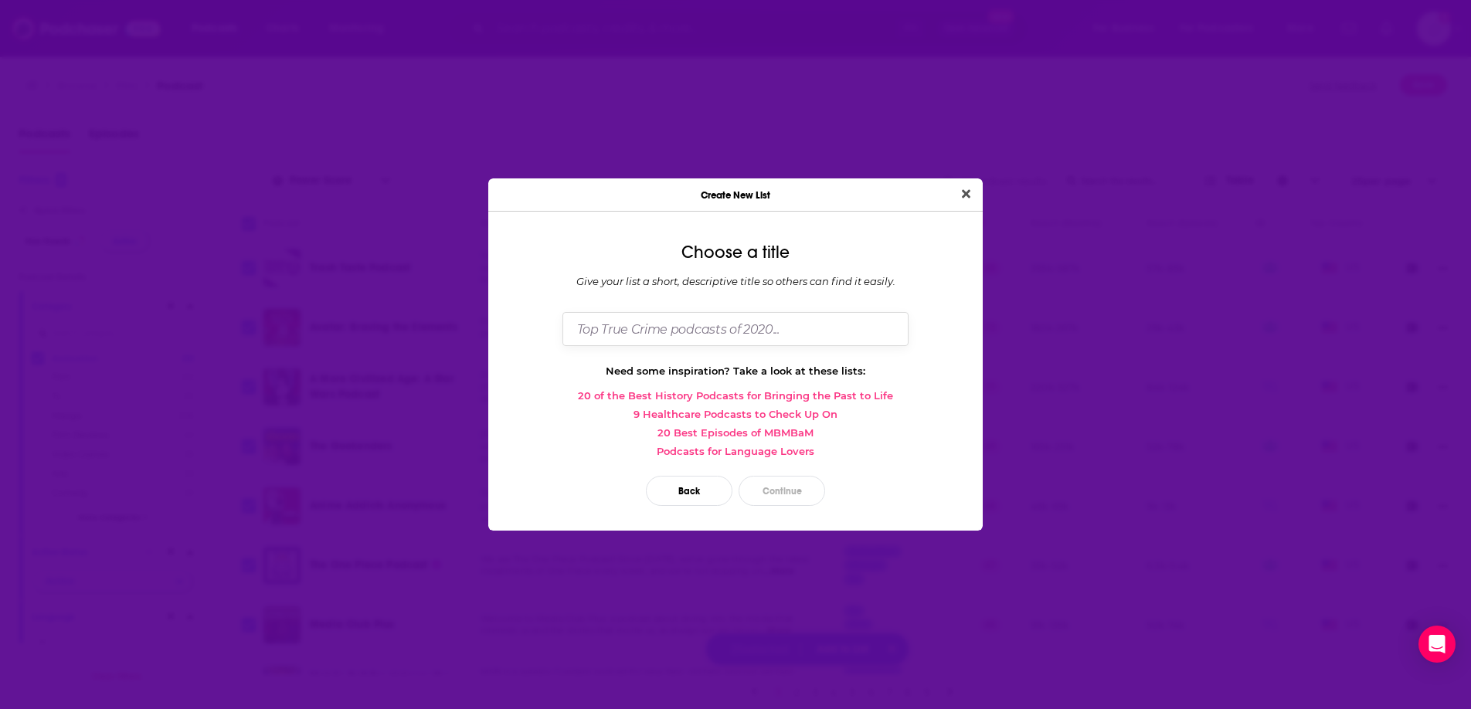
click at [662, 329] on input "Dialog" at bounding box center [736, 328] width 346 height 33
type input "Spike & [PERSON_NAME]"
click at [792, 486] on button "Continue" at bounding box center [782, 491] width 87 height 30
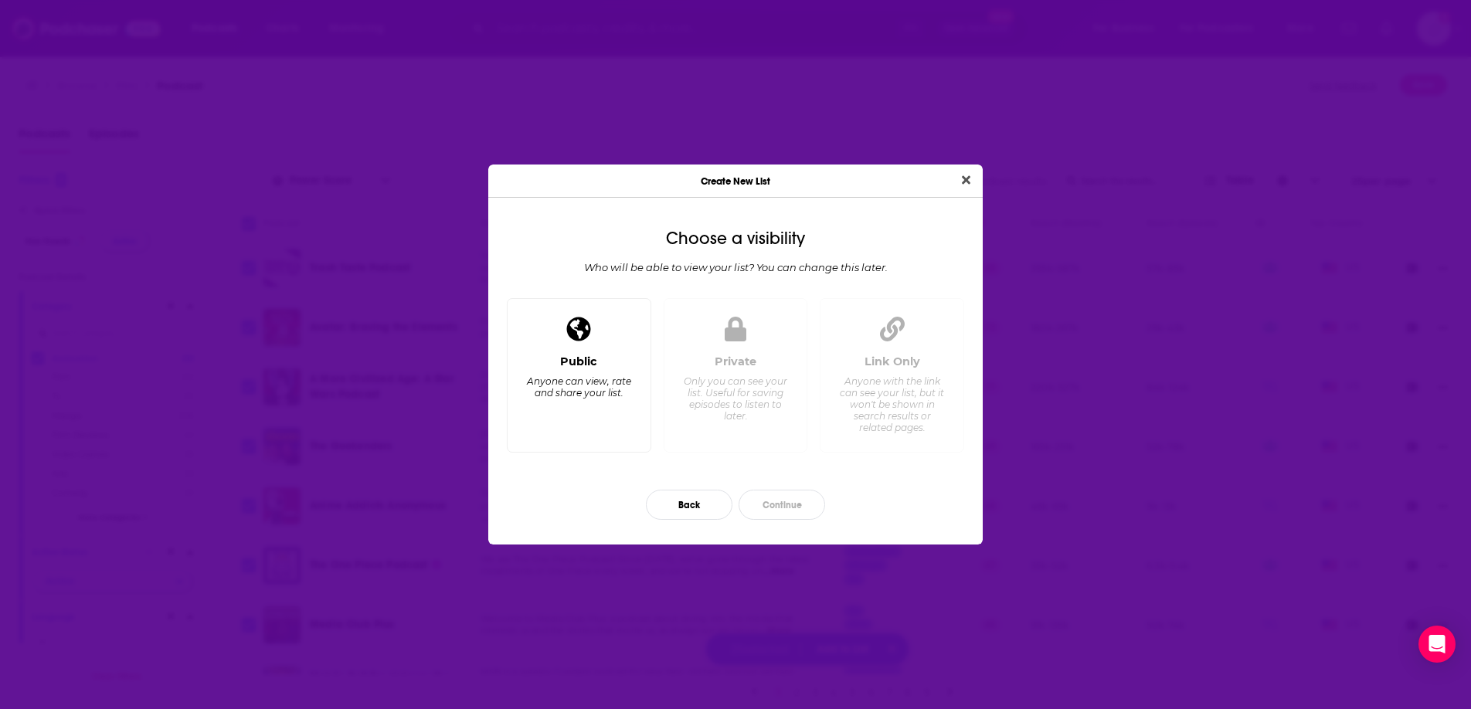
click at [585, 382] on div "Anyone can view, rate and share your list." at bounding box center [579, 387] width 106 height 23
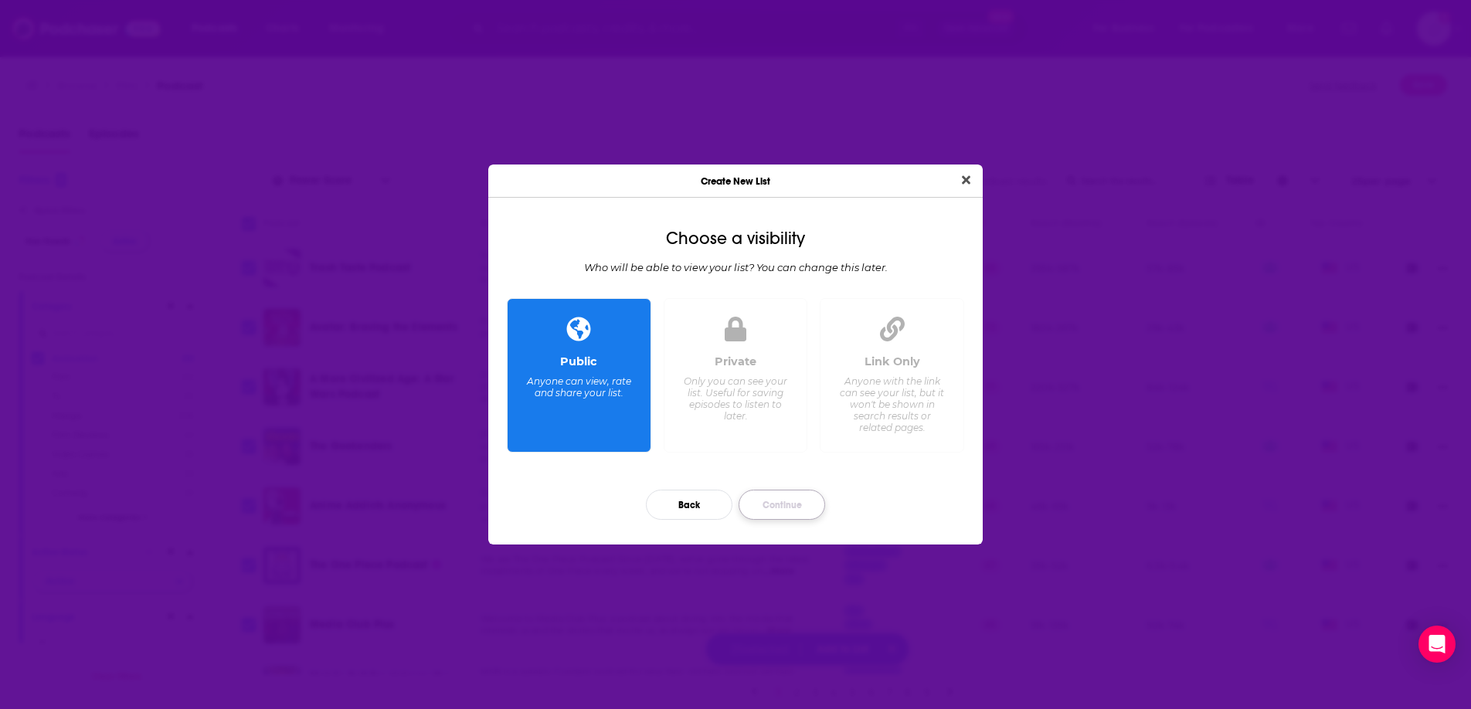
click at [784, 510] on button "Continue" at bounding box center [782, 505] width 87 height 30
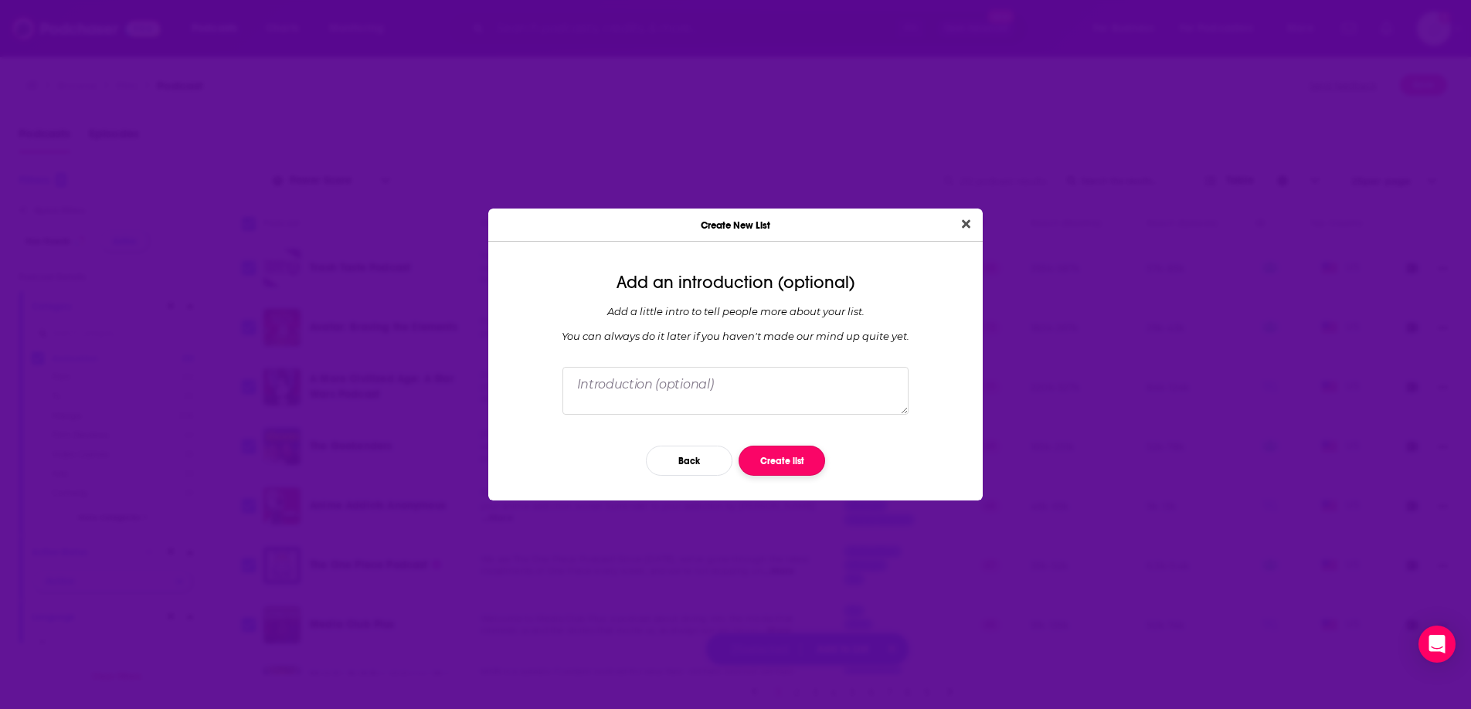
click at [785, 457] on button "Create list" at bounding box center [782, 461] width 87 height 30
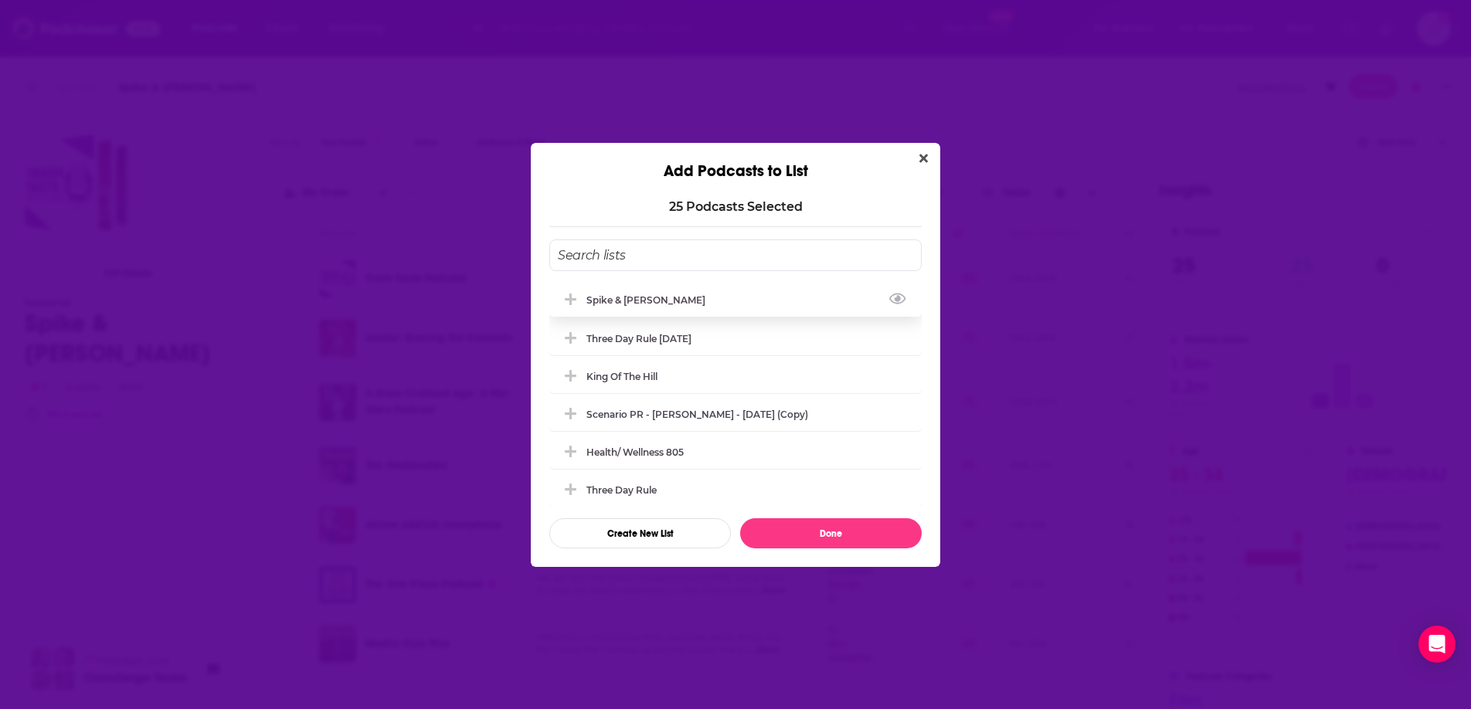
click at [645, 294] on div "Spike & [PERSON_NAME]" at bounding box center [651, 300] width 128 height 12
click at [571, 297] on icon "Add Podcast To List" at bounding box center [571, 300] width 12 height 14
click at [879, 532] on button "Done" at bounding box center [831, 534] width 182 height 30
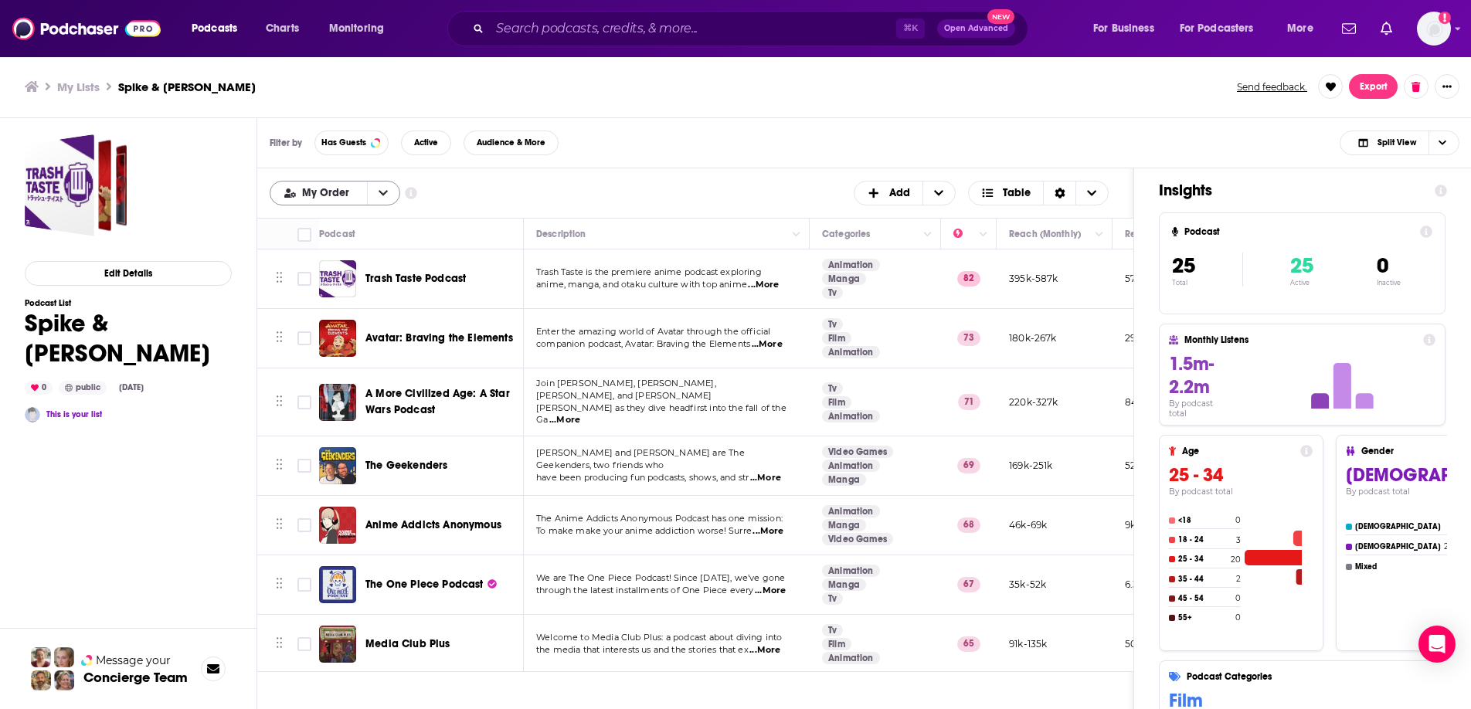
click at [391, 196] on button "open menu" at bounding box center [383, 193] width 32 height 23
click at [391, 196] on button "close menu" at bounding box center [383, 193] width 32 height 23
click at [1094, 191] on icon "Choose View" at bounding box center [1091, 193] width 9 height 11
click at [934, 192] on icon "+ Add" at bounding box center [938, 192] width 9 height 5
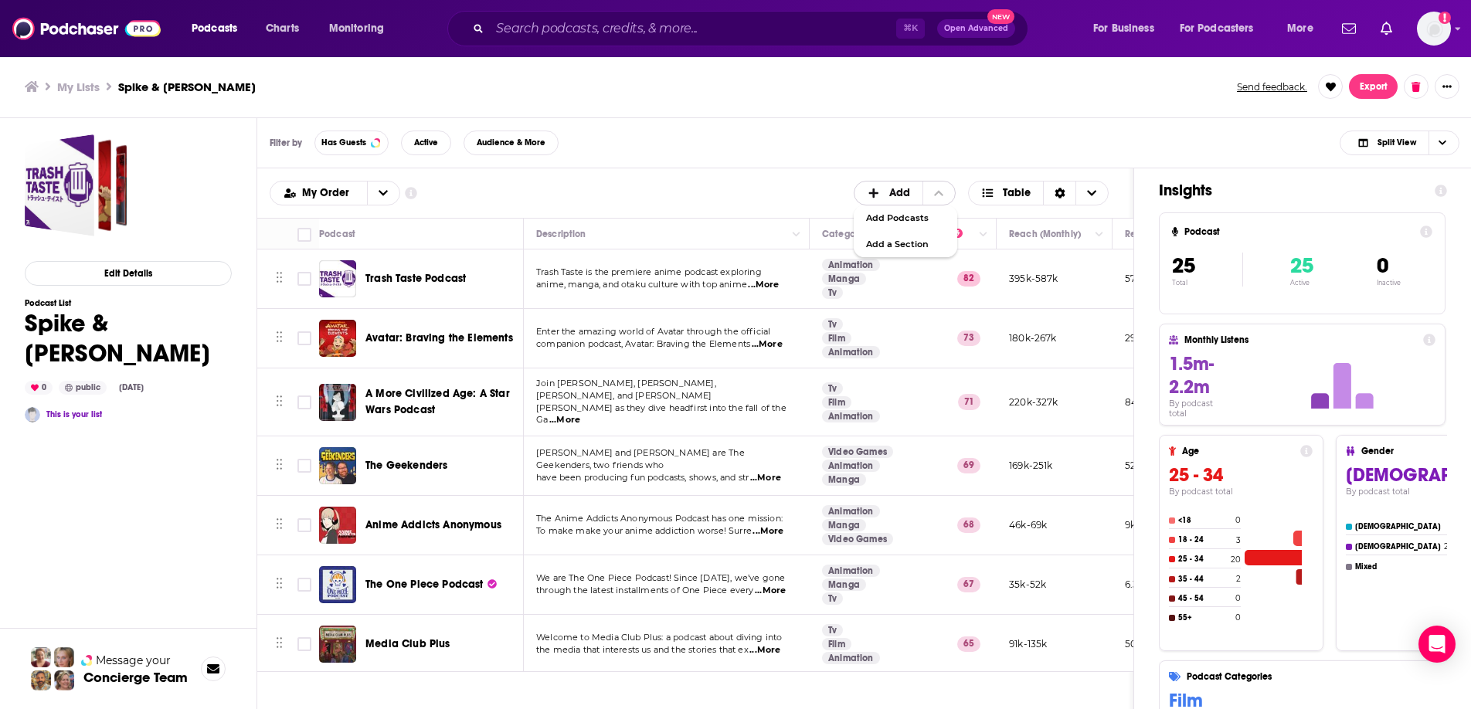
click at [935, 192] on icon "+ Add" at bounding box center [938, 193] width 9 height 11
click at [386, 190] on button "open menu" at bounding box center [383, 193] width 32 height 23
click at [386, 190] on button "close menu" at bounding box center [383, 193] width 32 height 23
click at [1101, 189] on span "Choose View" at bounding box center [1092, 193] width 32 height 23
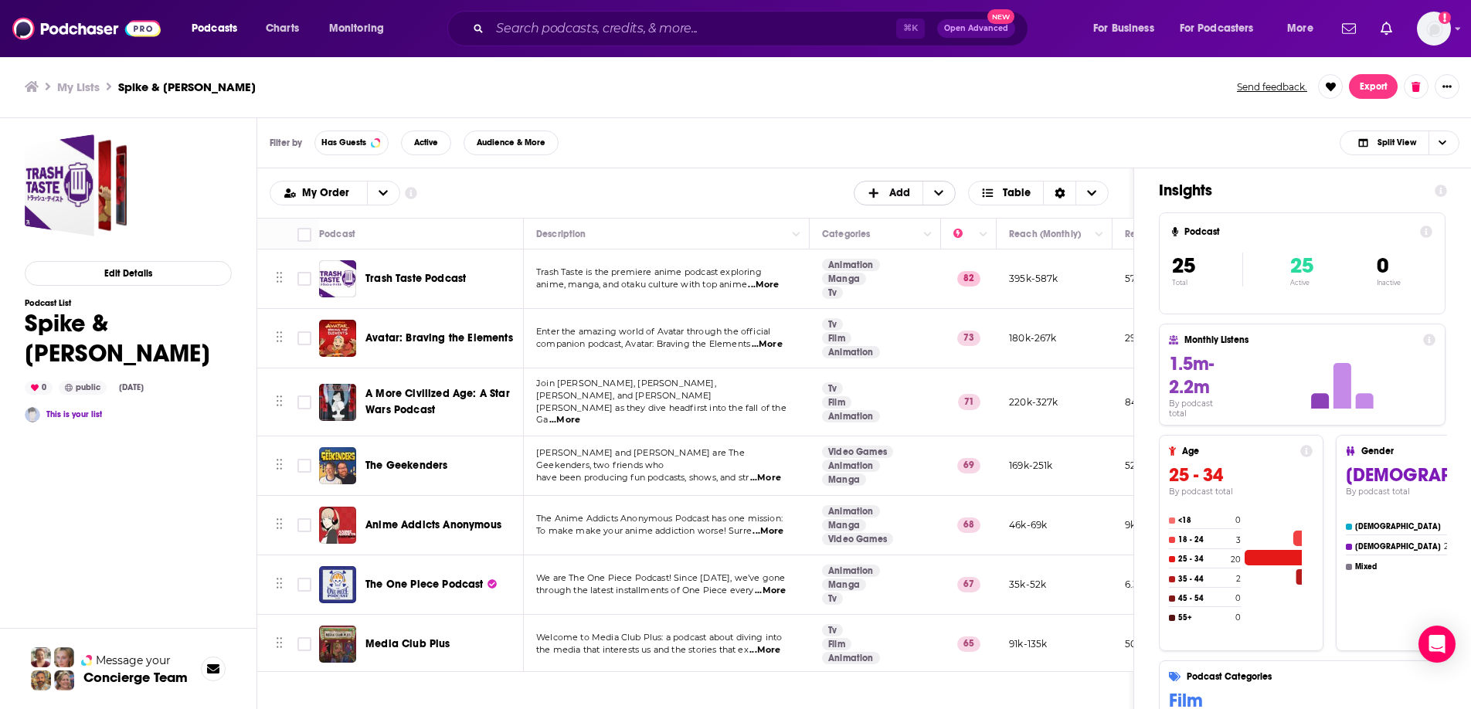
click at [947, 192] on span "+ Add" at bounding box center [939, 193] width 32 height 23
click at [1383, 83] on button "Export" at bounding box center [1373, 86] width 49 height 25
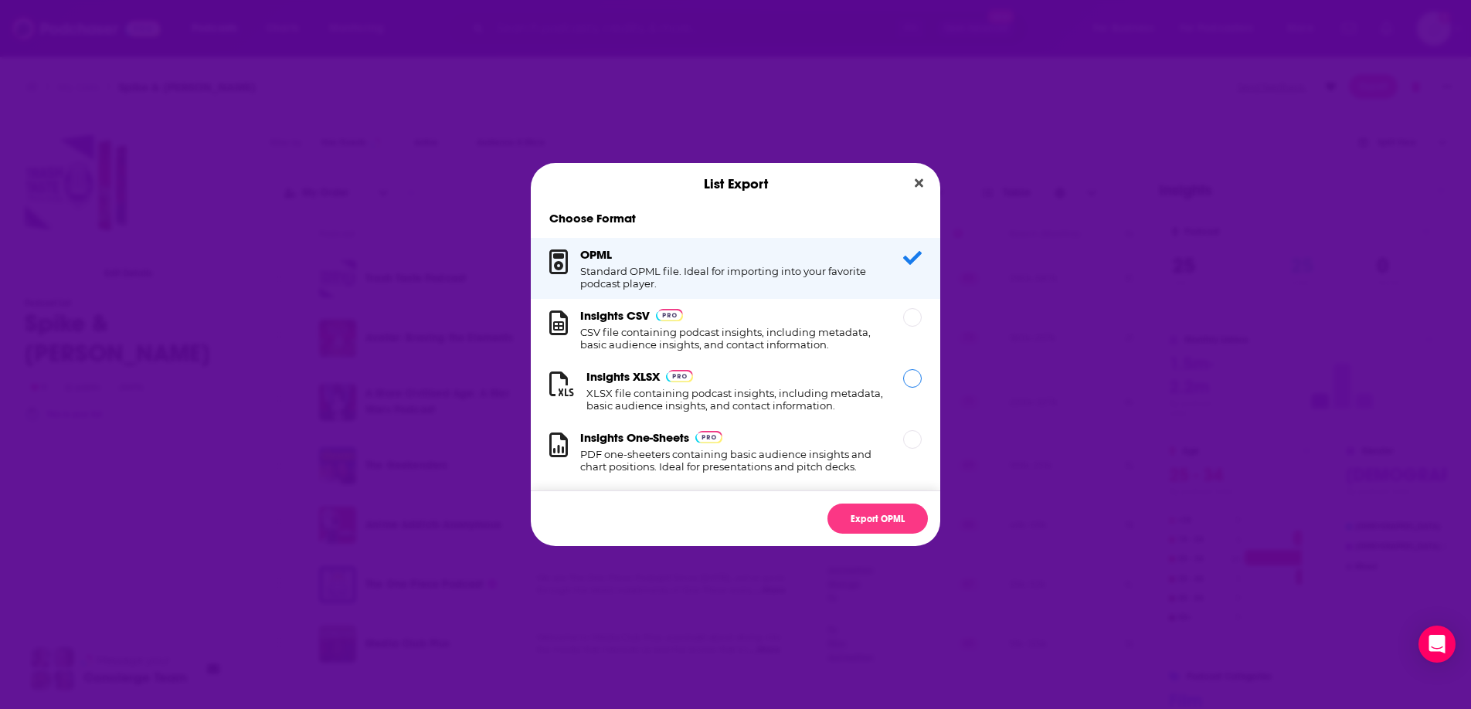
click at [903, 381] on div "Dialog" at bounding box center [912, 378] width 19 height 19
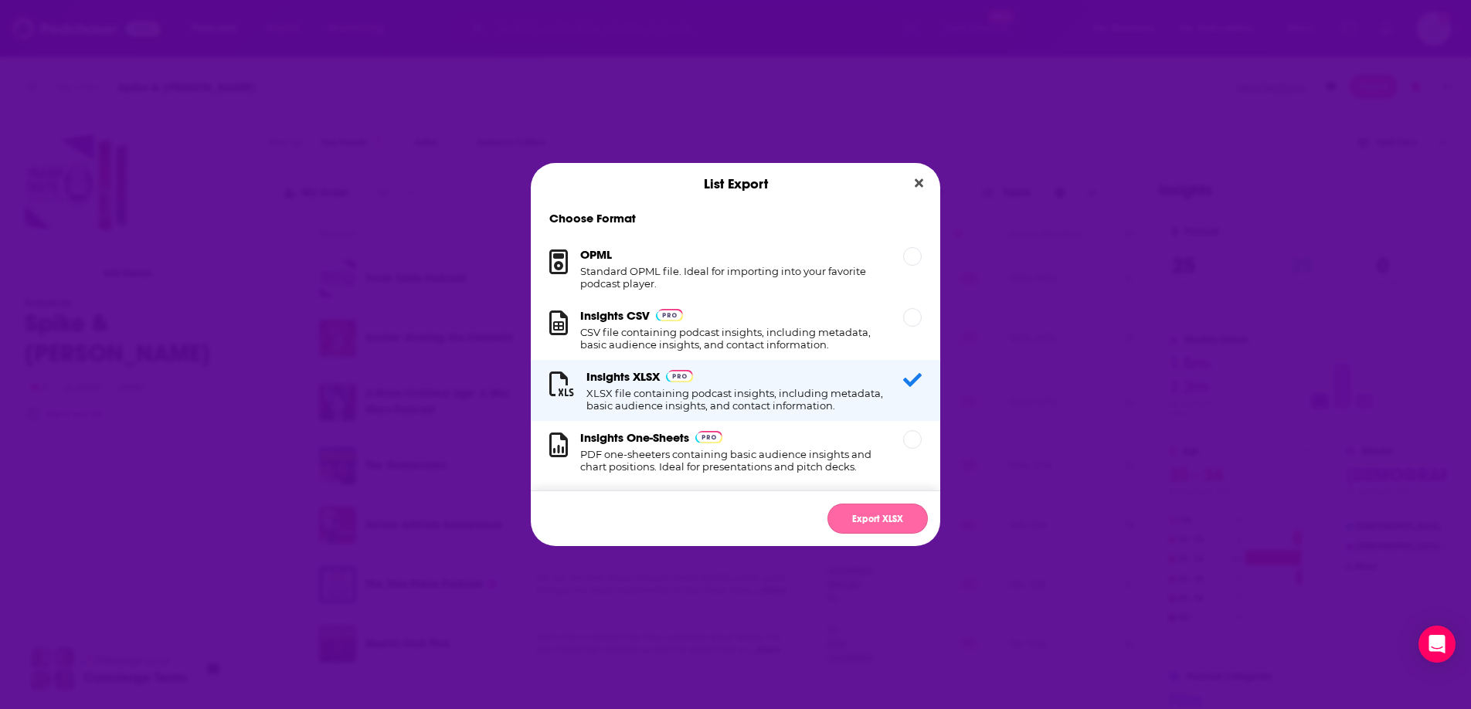
click at [904, 521] on button "Export XLSX" at bounding box center [878, 519] width 100 height 30
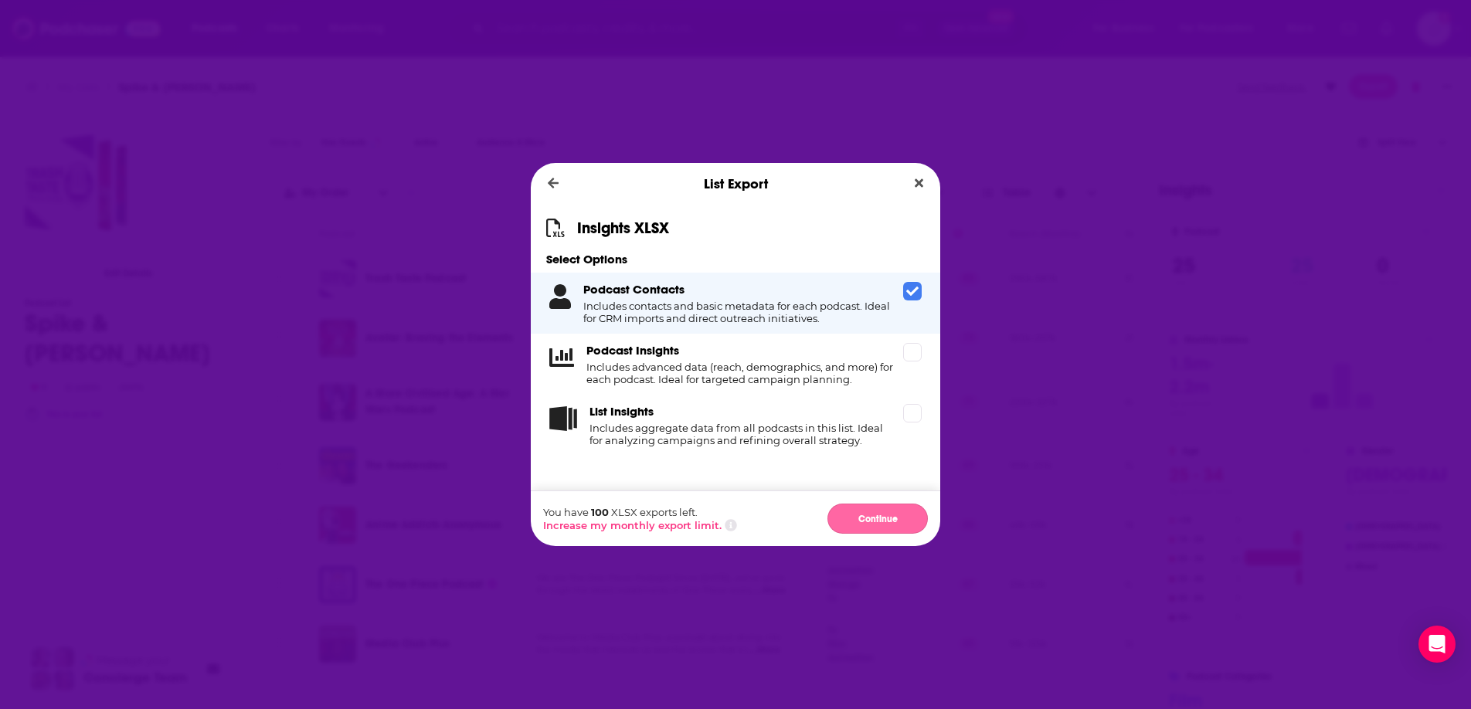
click at [887, 513] on button "Continue" at bounding box center [878, 519] width 100 height 30
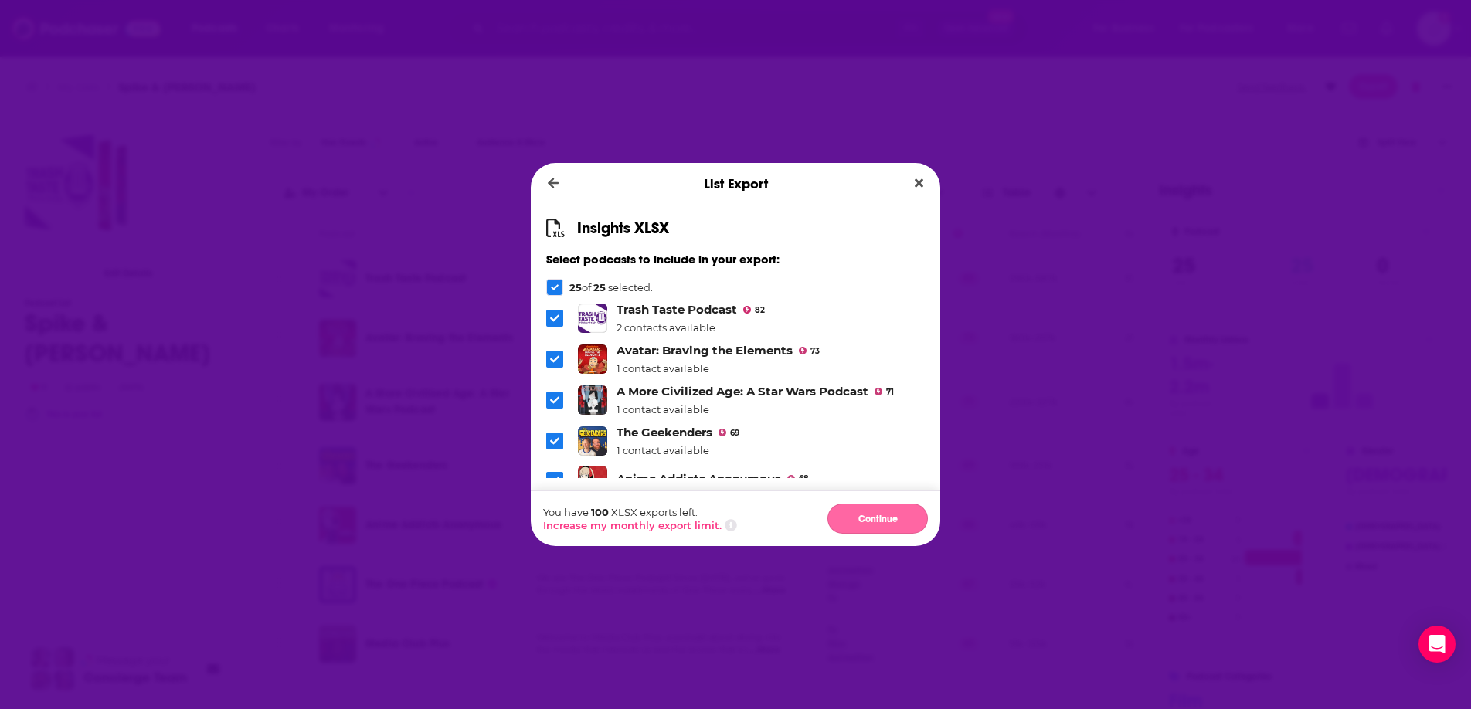
click at [874, 522] on button "Continue" at bounding box center [878, 519] width 100 height 30
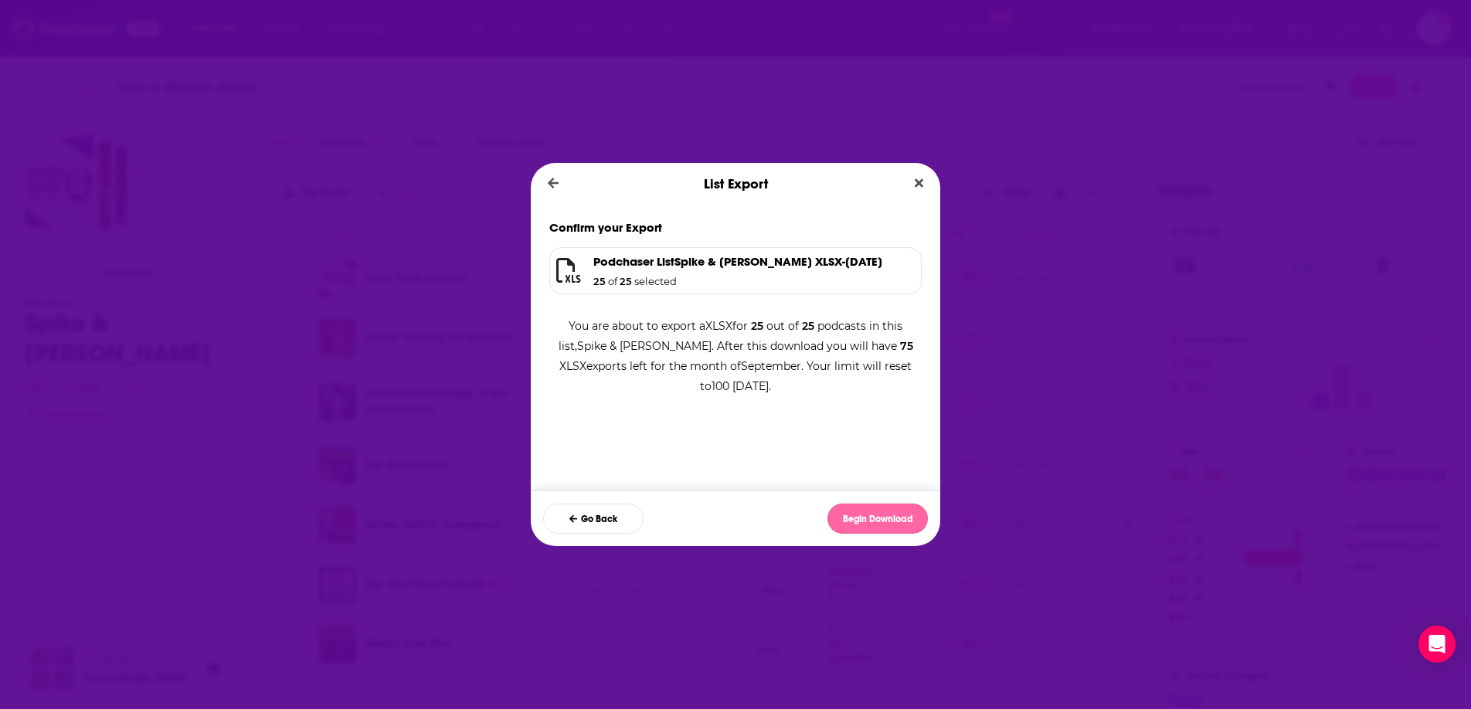
click at [875, 518] on button "Begin Download" at bounding box center [878, 519] width 100 height 30
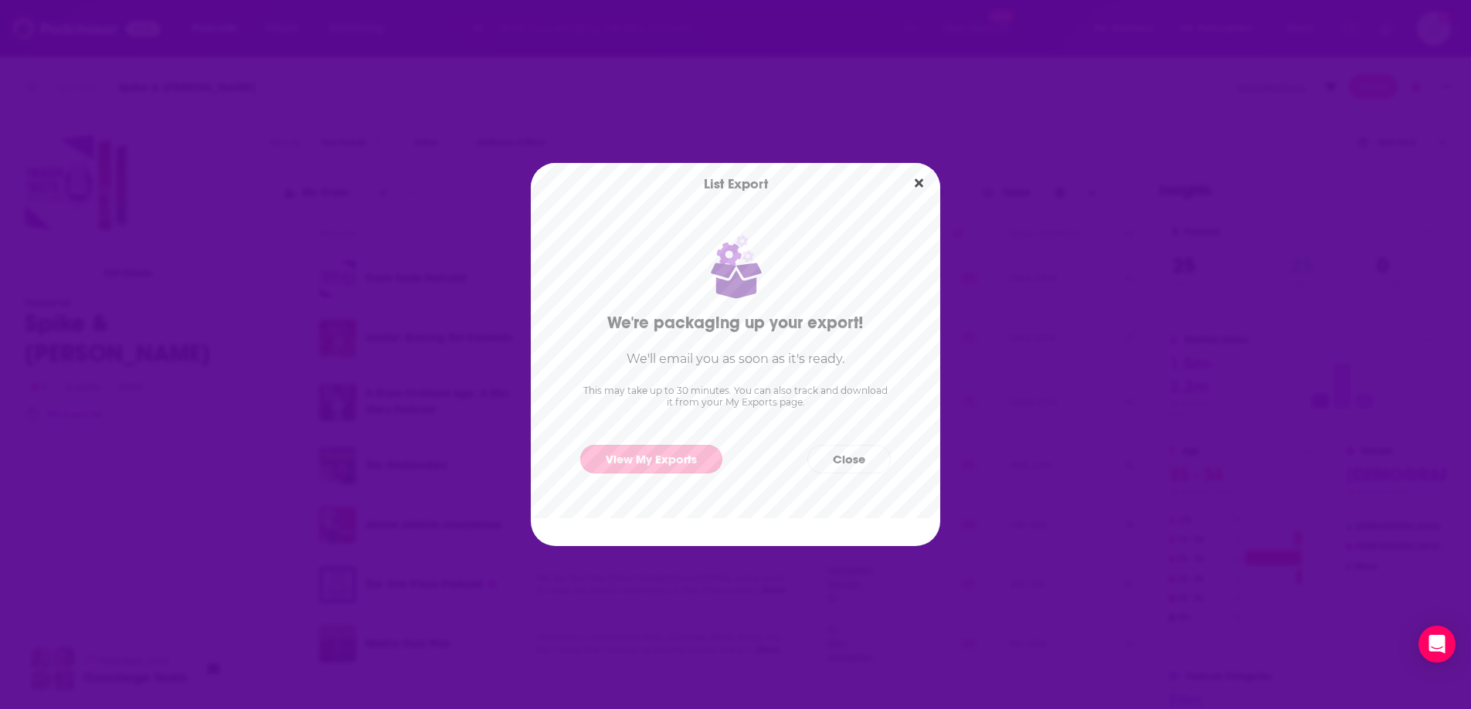
click at [654, 464] on link "View My Exports" at bounding box center [651, 459] width 142 height 29
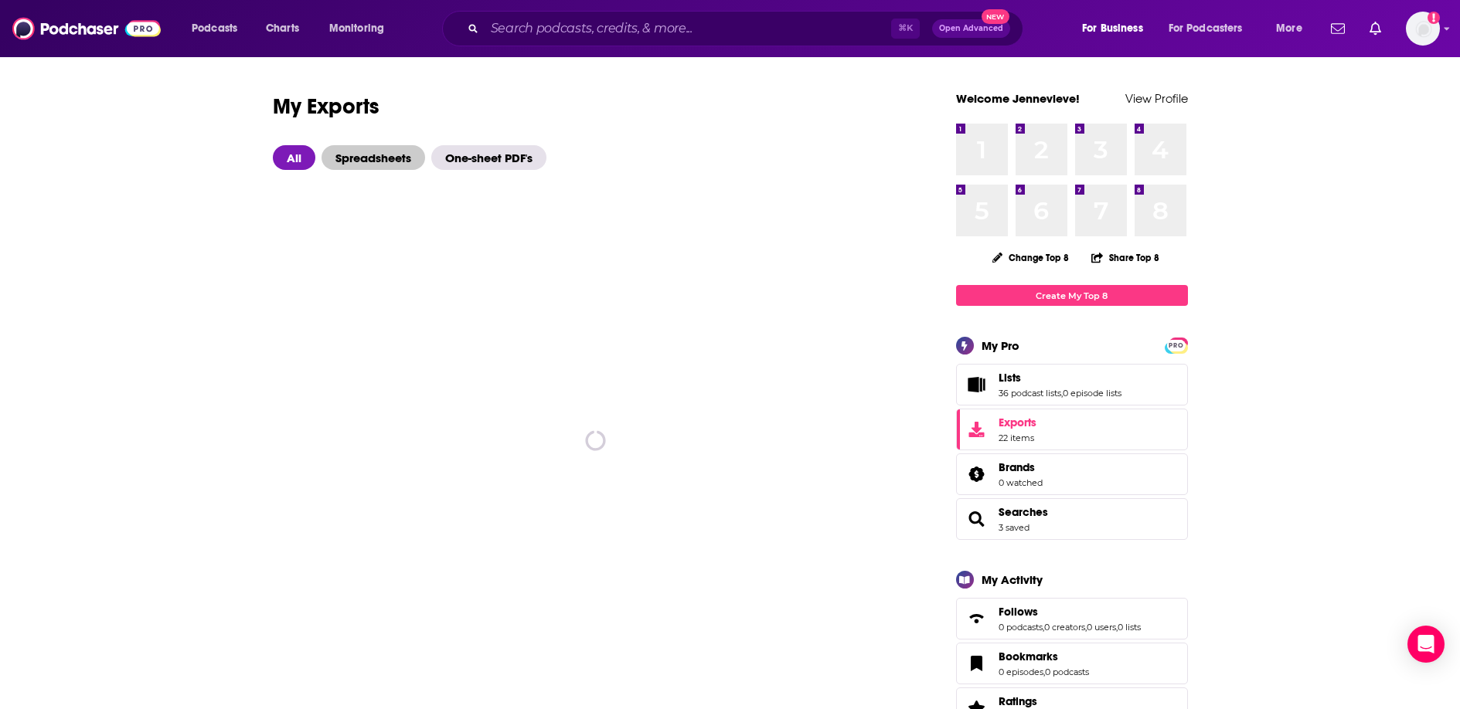
click at [357, 158] on span "Spreadsheets" at bounding box center [373, 157] width 104 height 25
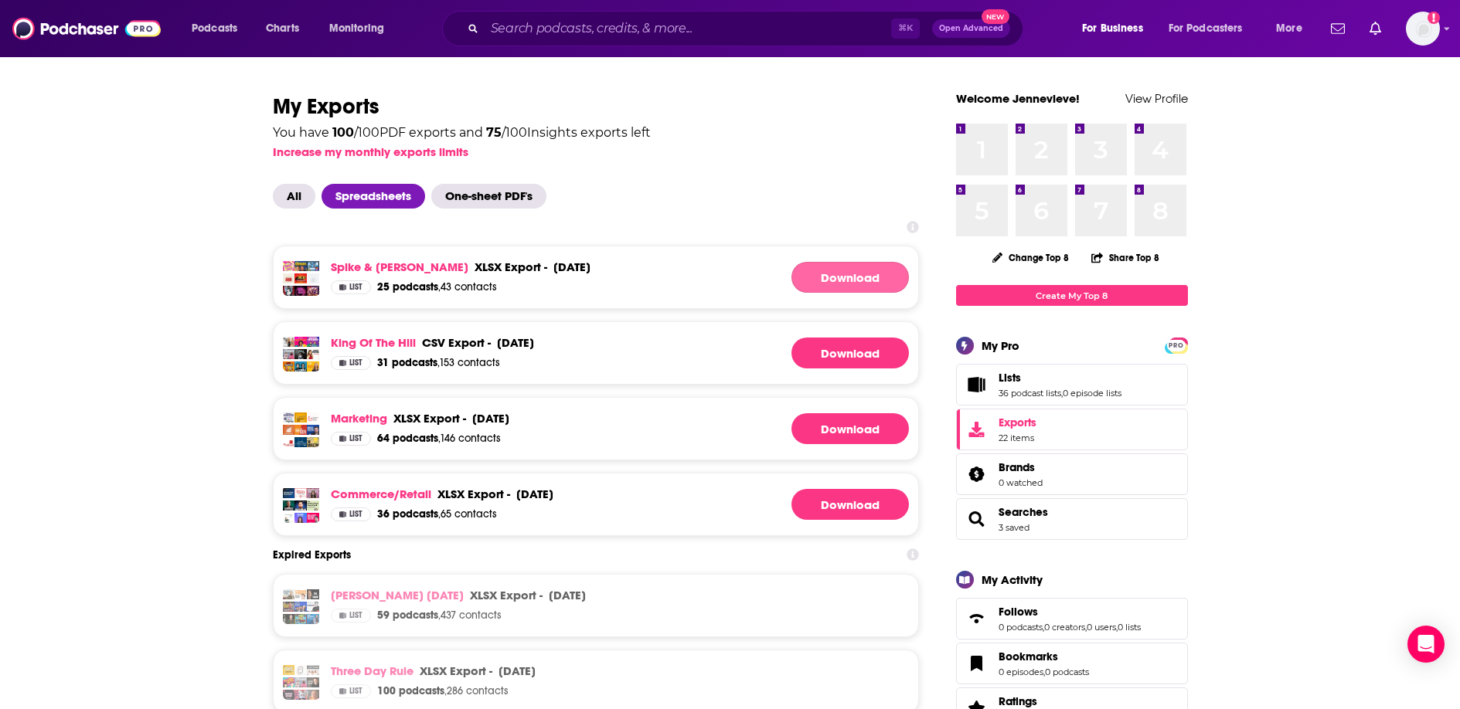
click at [831, 274] on link "Download" at bounding box center [849, 277] width 117 height 31
click at [579, 26] on input "Search podcasts, credits, & more..." at bounding box center [688, 28] width 406 height 25
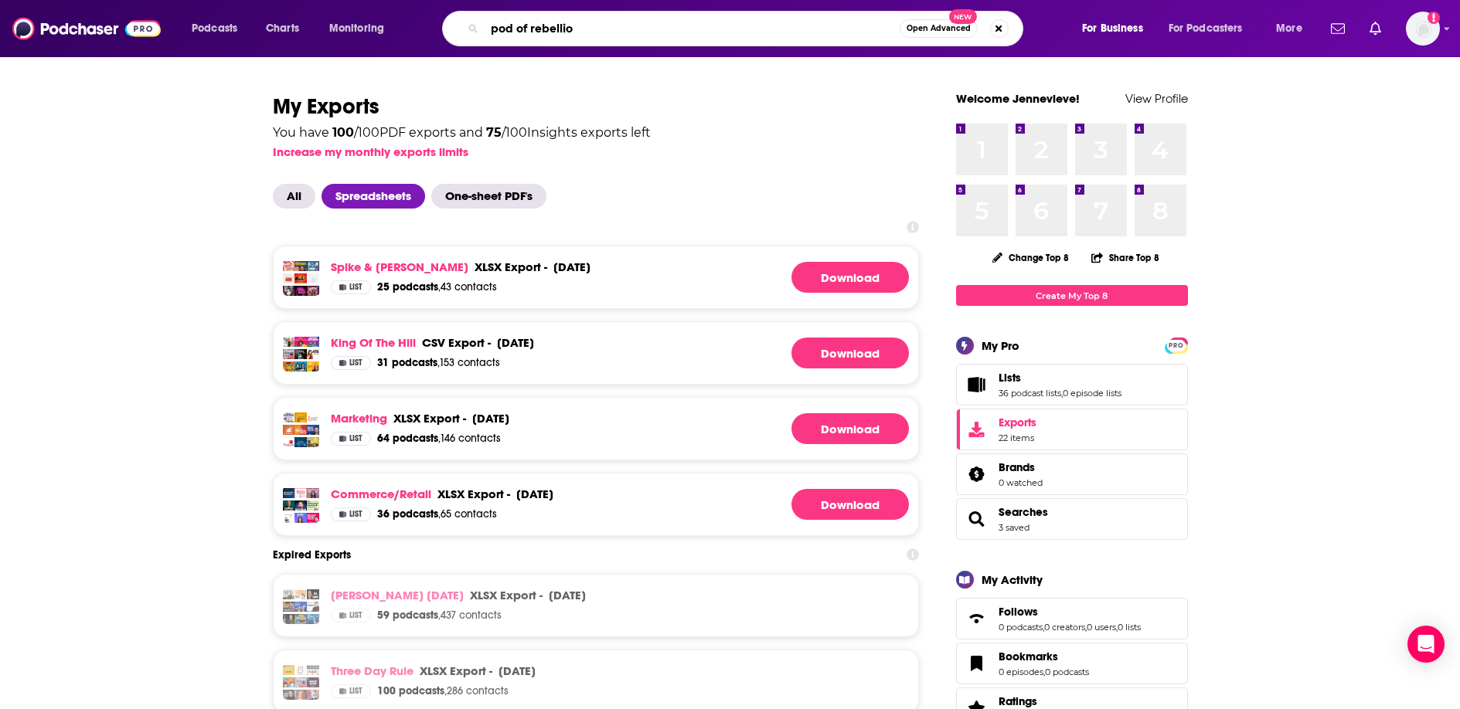
type input "pod of rebellion"
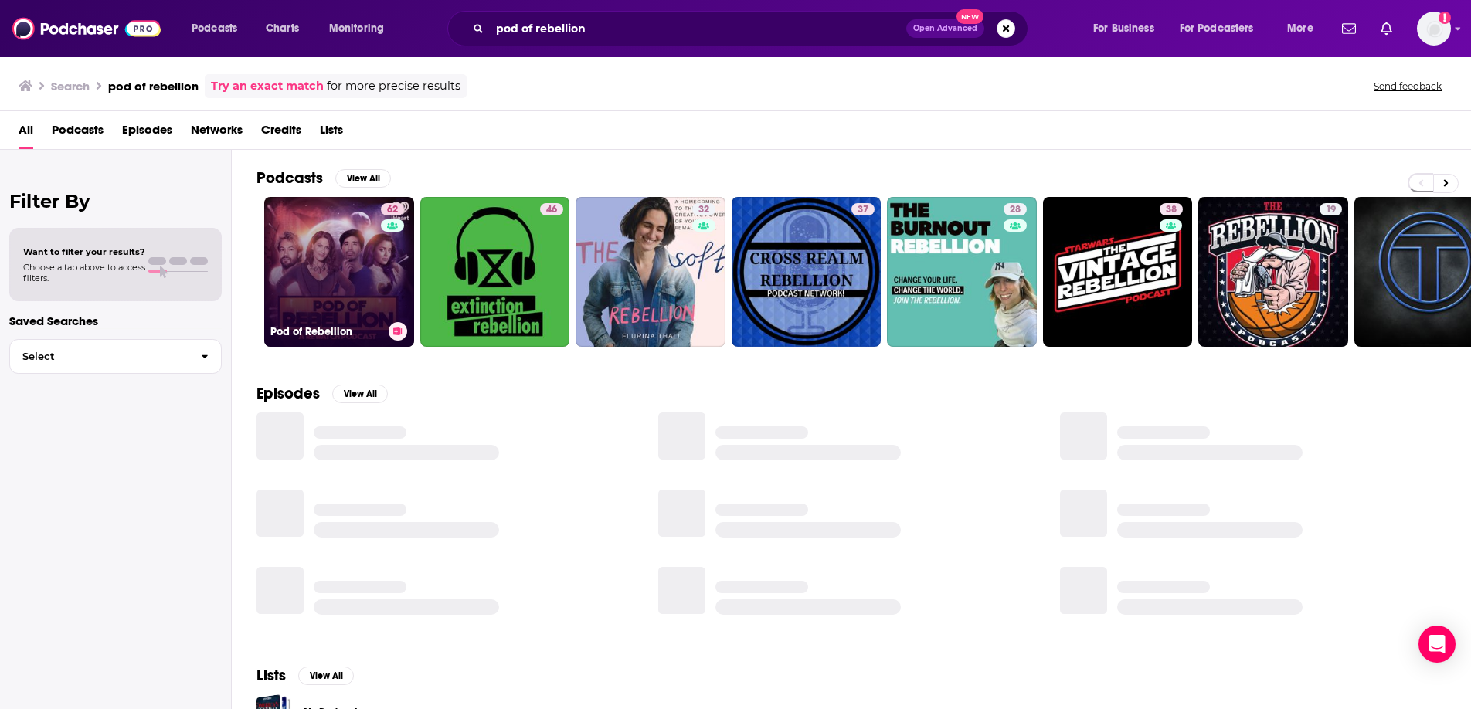
click at [372, 288] on link "62 Pod of Rebellion" at bounding box center [339, 272] width 150 height 150
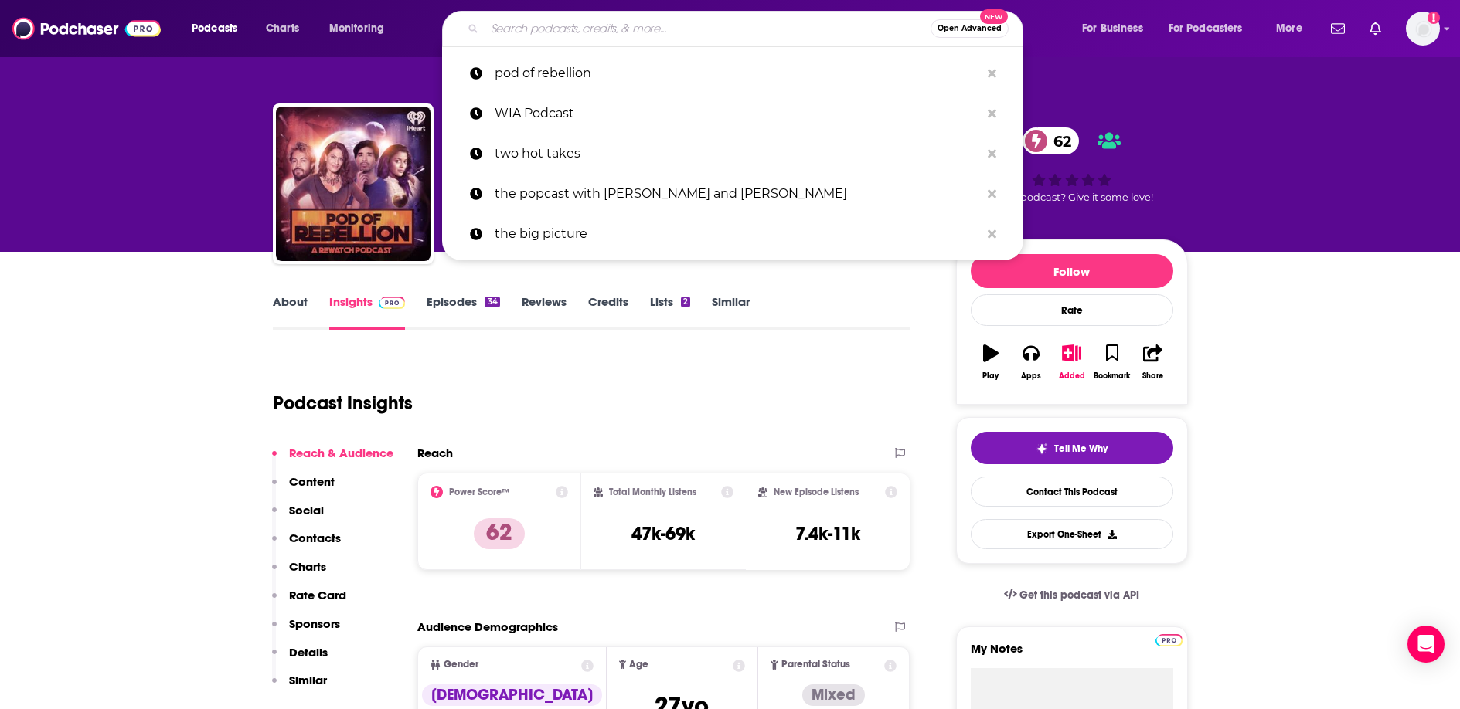
click at [538, 29] on input "Search podcasts, credits, & more..." at bounding box center [708, 28] width 446 height 25
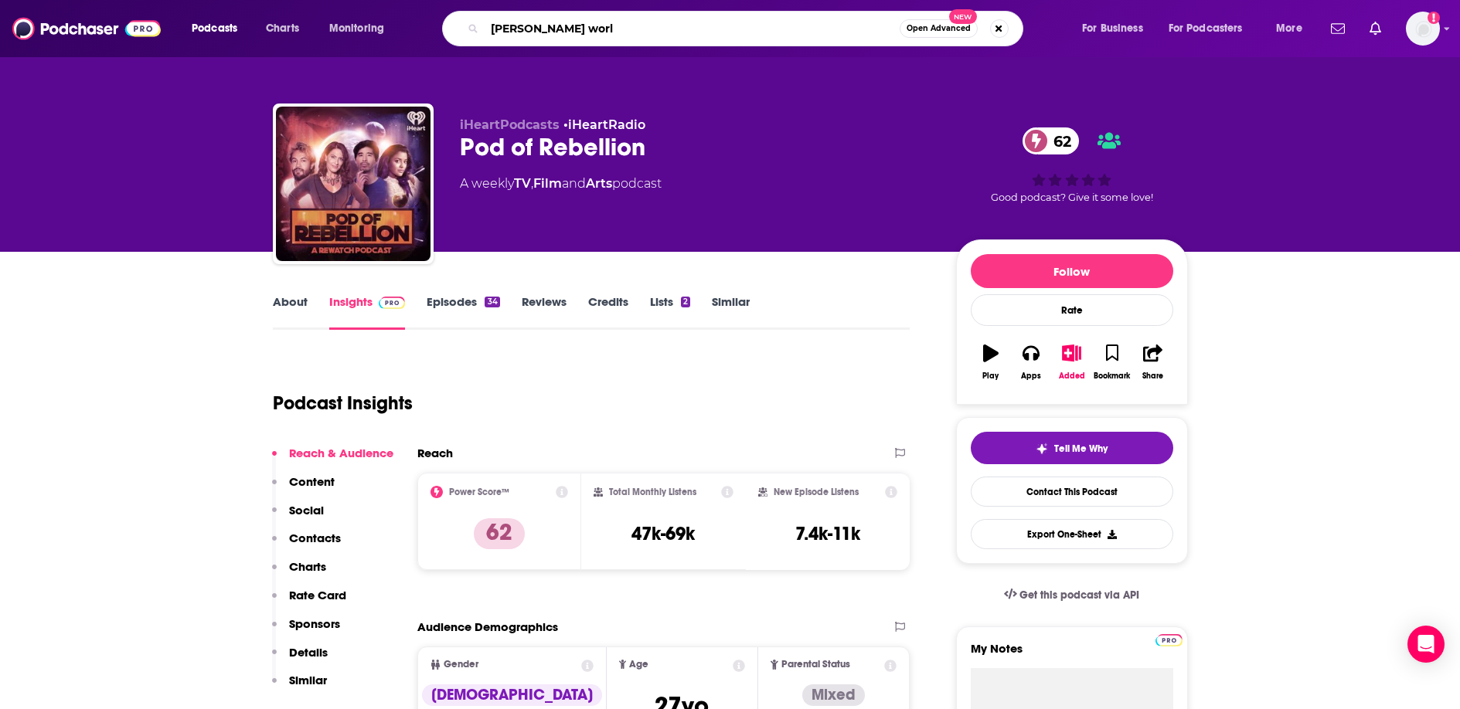
type input "jojo's world"
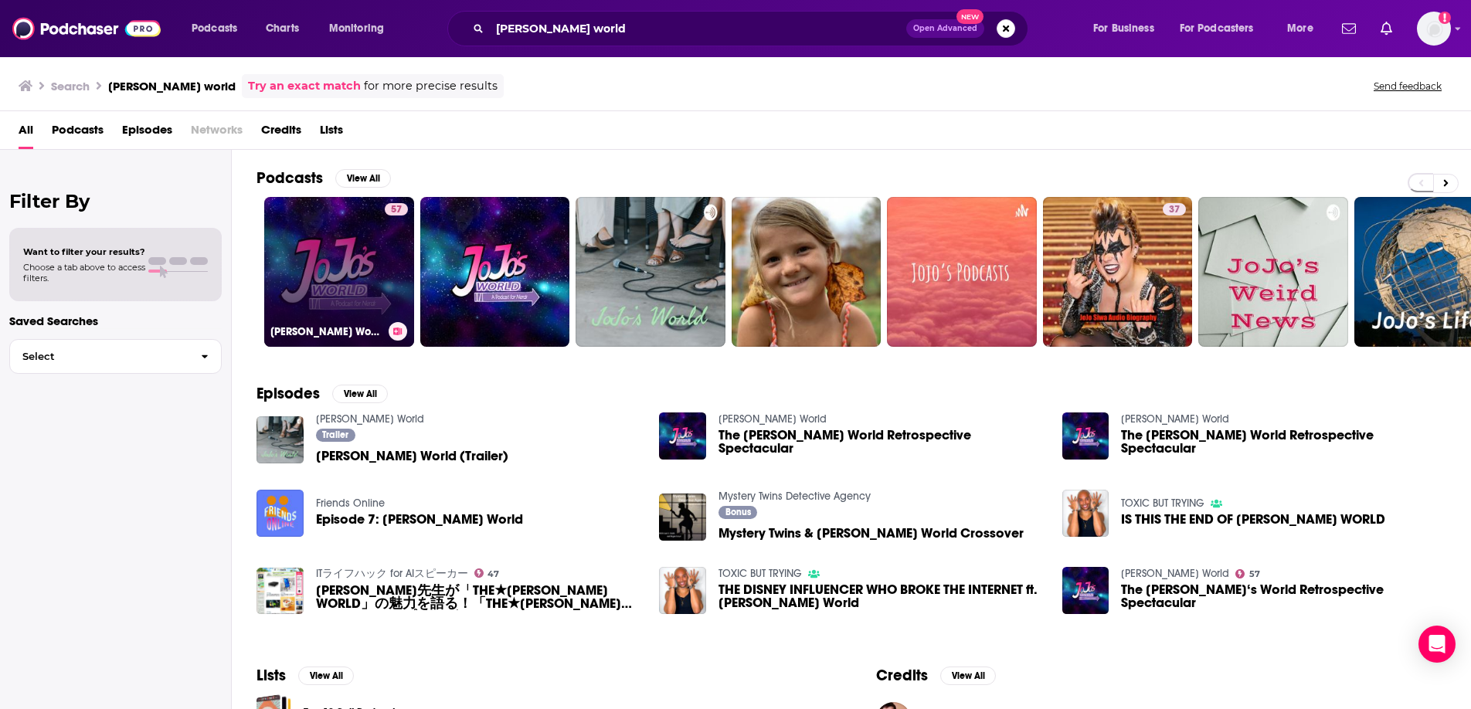
click at [359, 328] on h3 "[PERSON_NAME] World" at bounding box center [326, 331] width 112 height 13
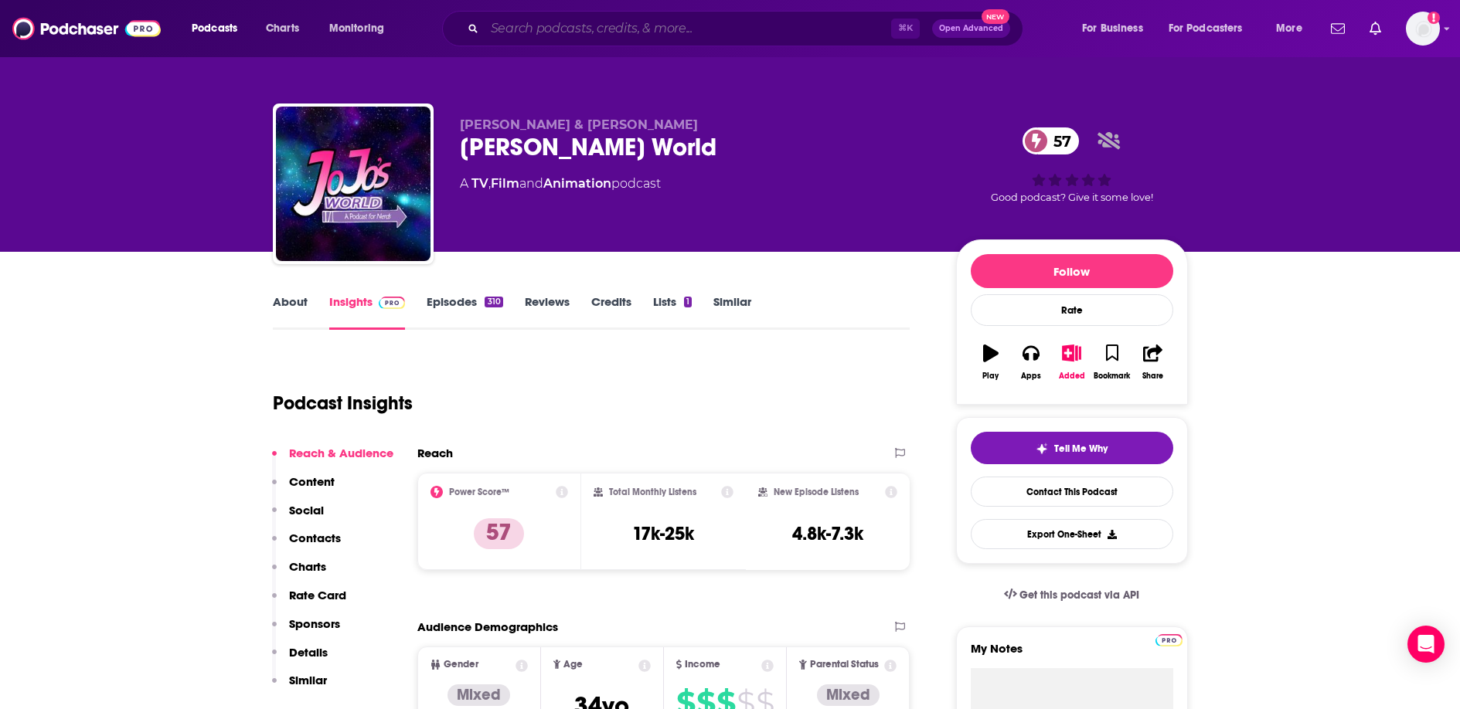
click at [558, 23] on input "Search podcasts, credits, & more..." at bounding box center [688, 28] width 406 height 25
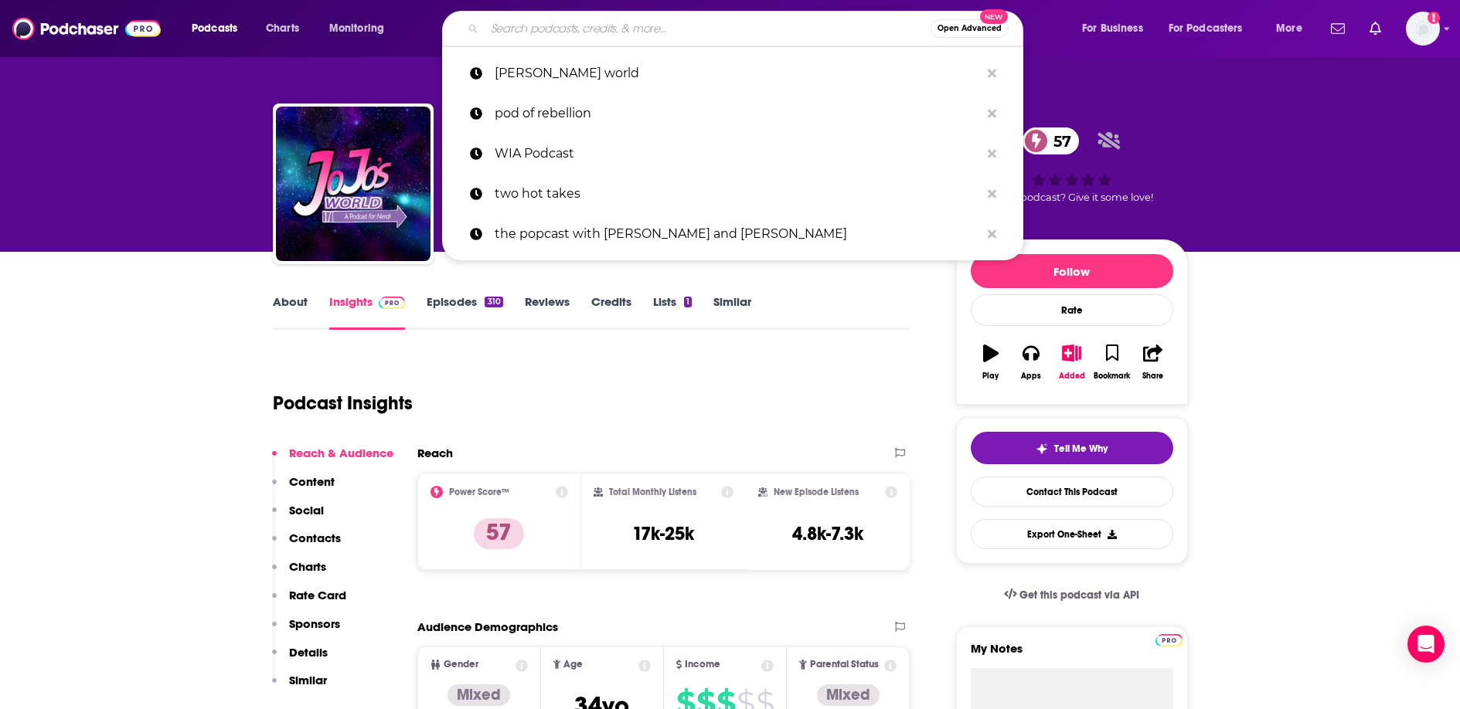
paste input "Autopod Decepticast: A bi-weekly retrospective of the G1 Transformers animated …"
type input "Autopod Decepticast: A bi-weekly retrospective of the G1 Transformers animated …"
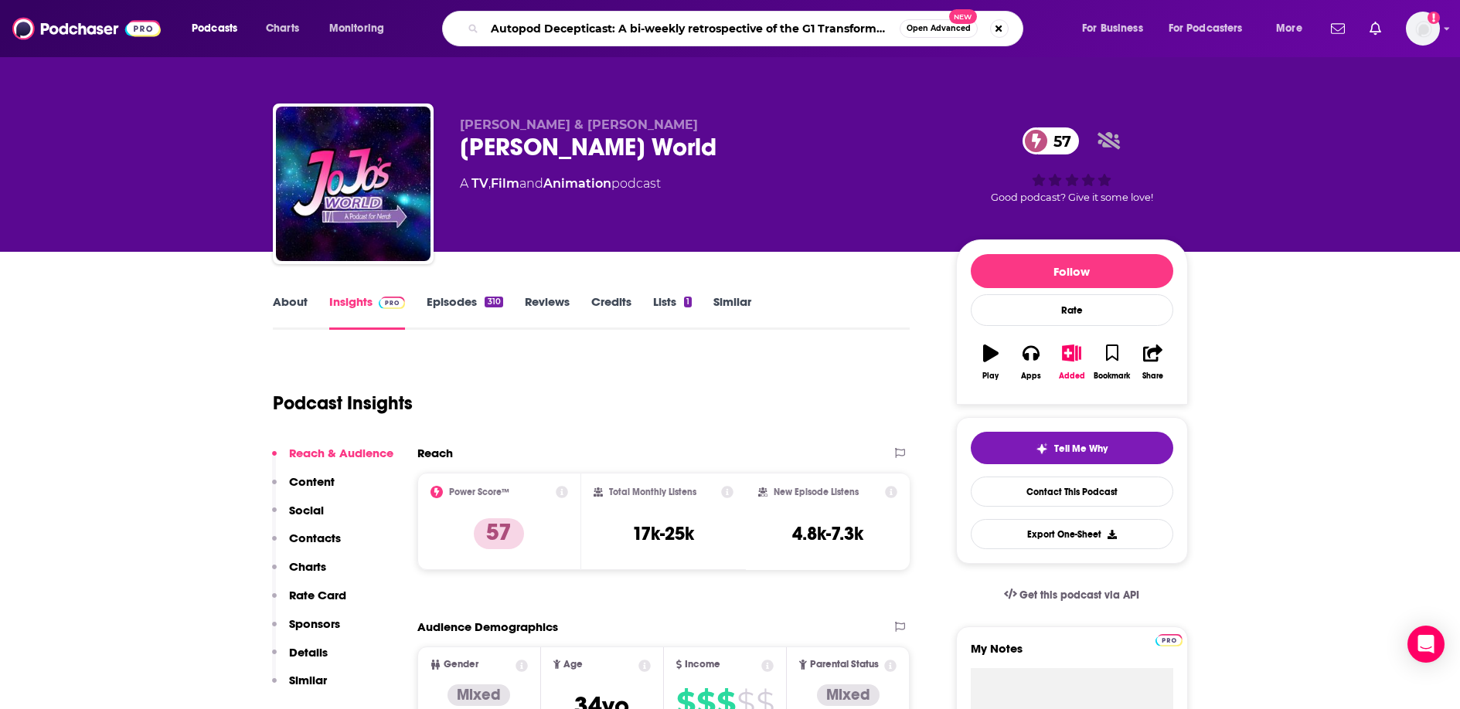
scroll to position [0, 169]
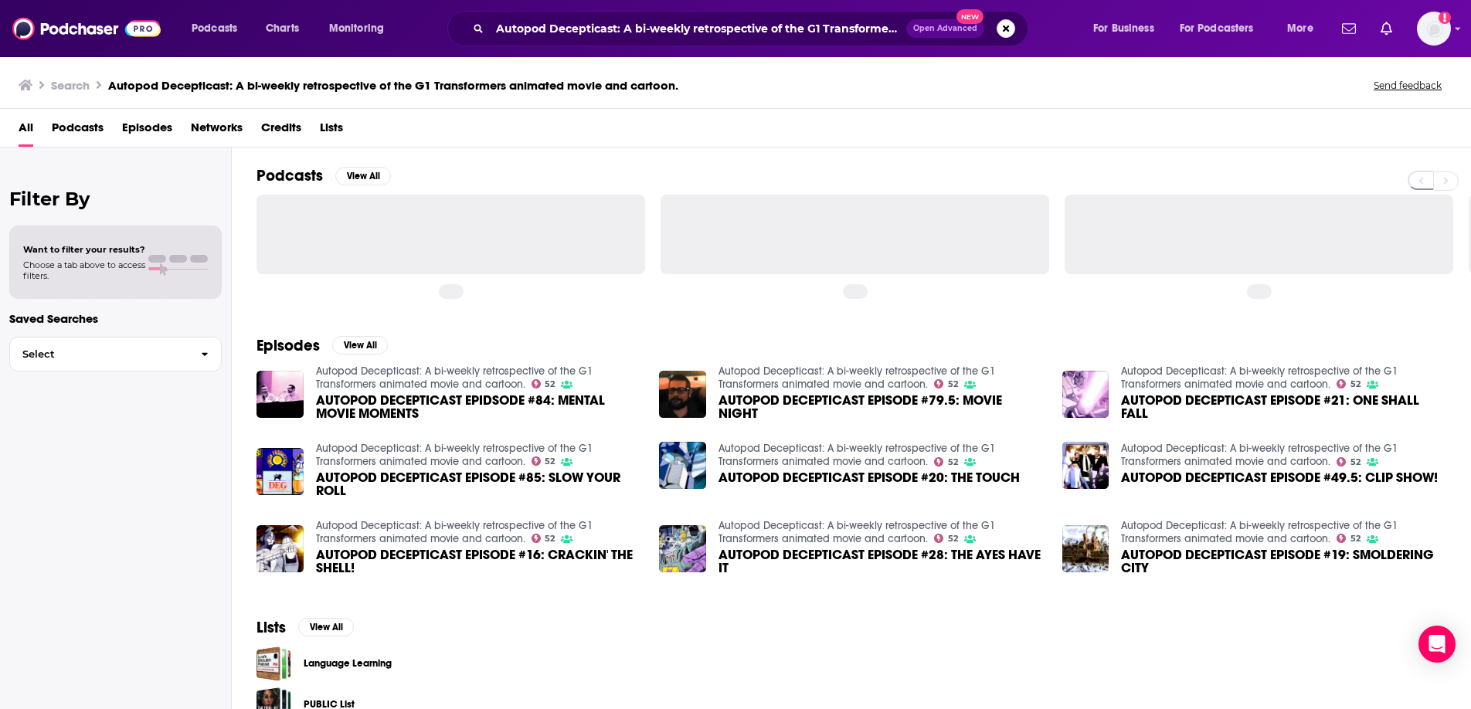
click at [429, 240] on div at bounding box center [451, 234] width 389 height 79
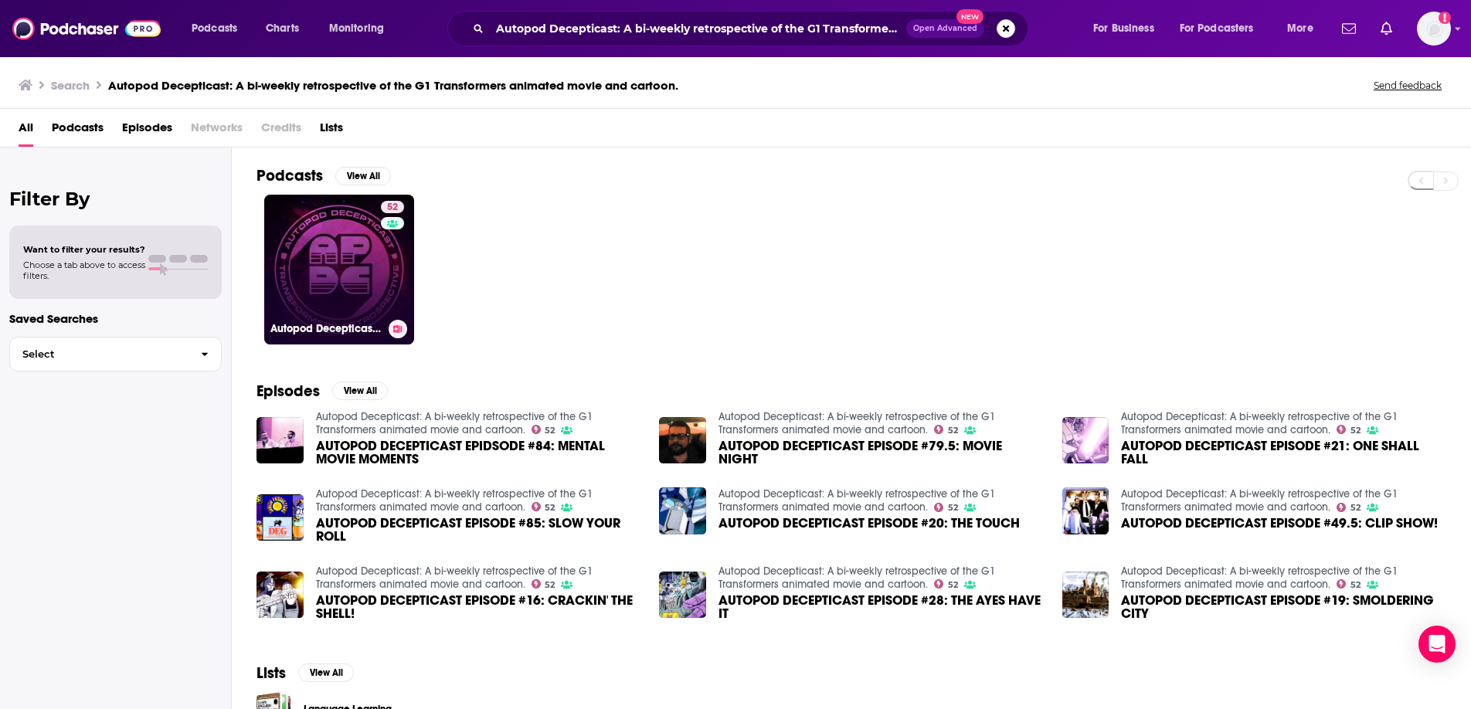
click at [359, 300] on link "52 Autopod Decepticast: A bi-weekly retrospective of the G1 Transformers animat…" at bounding box center [339, 270] width 150 height 150
